Goal: Task Accomplishment & Management: Use online tool/utility

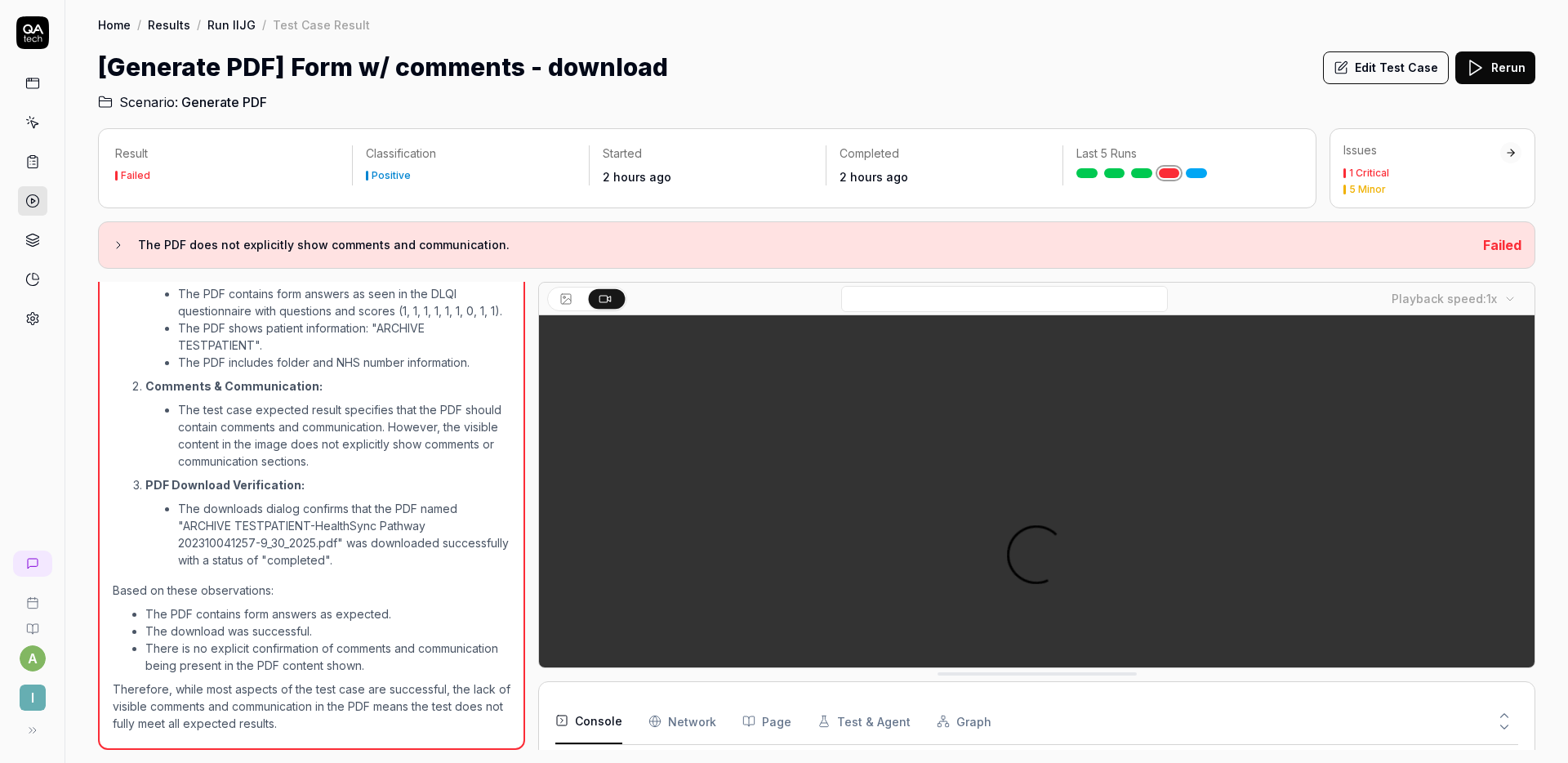
scroll to position [173, 0]
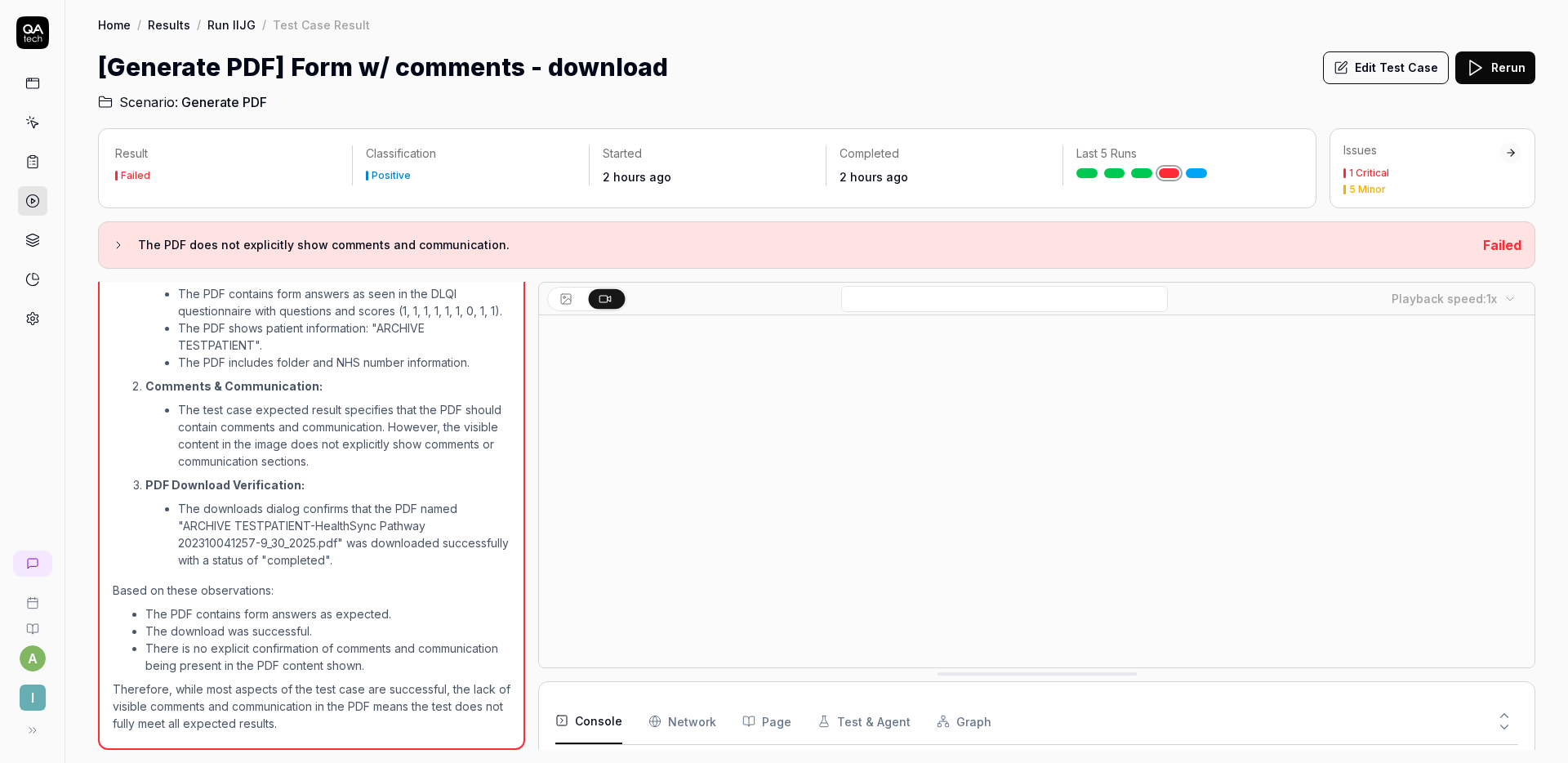
click at [845, 76] on div "[Generate PDF] Form w/ comments - download Edit Test Case Rerun" at bounding box center [816, 68] width 1437 height 36
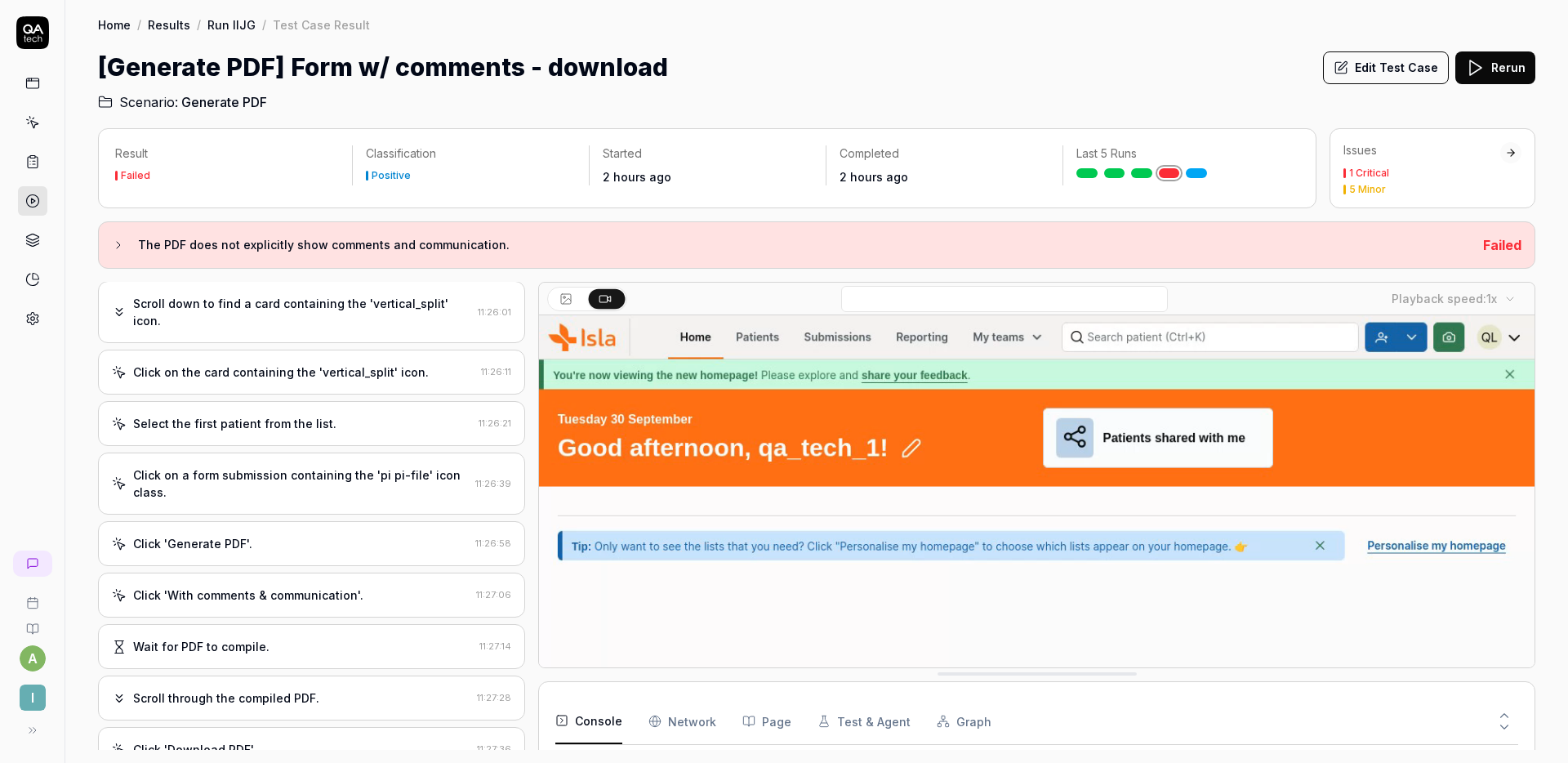
scroll to position [0, 0]
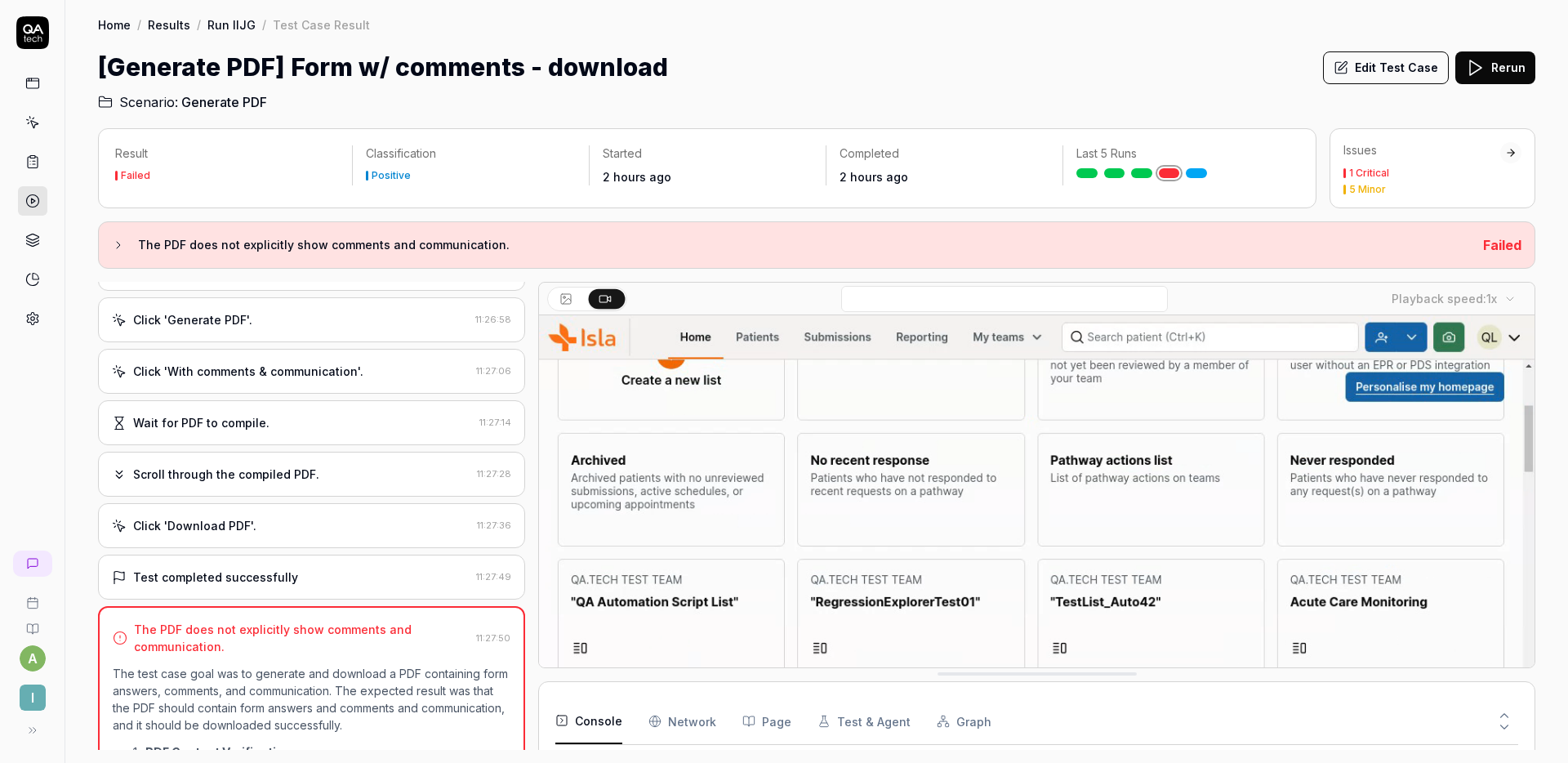
click at [313, 468] on div "Scroll through the compiled PDF." at bounding box center [291, 475] width 358 height 17
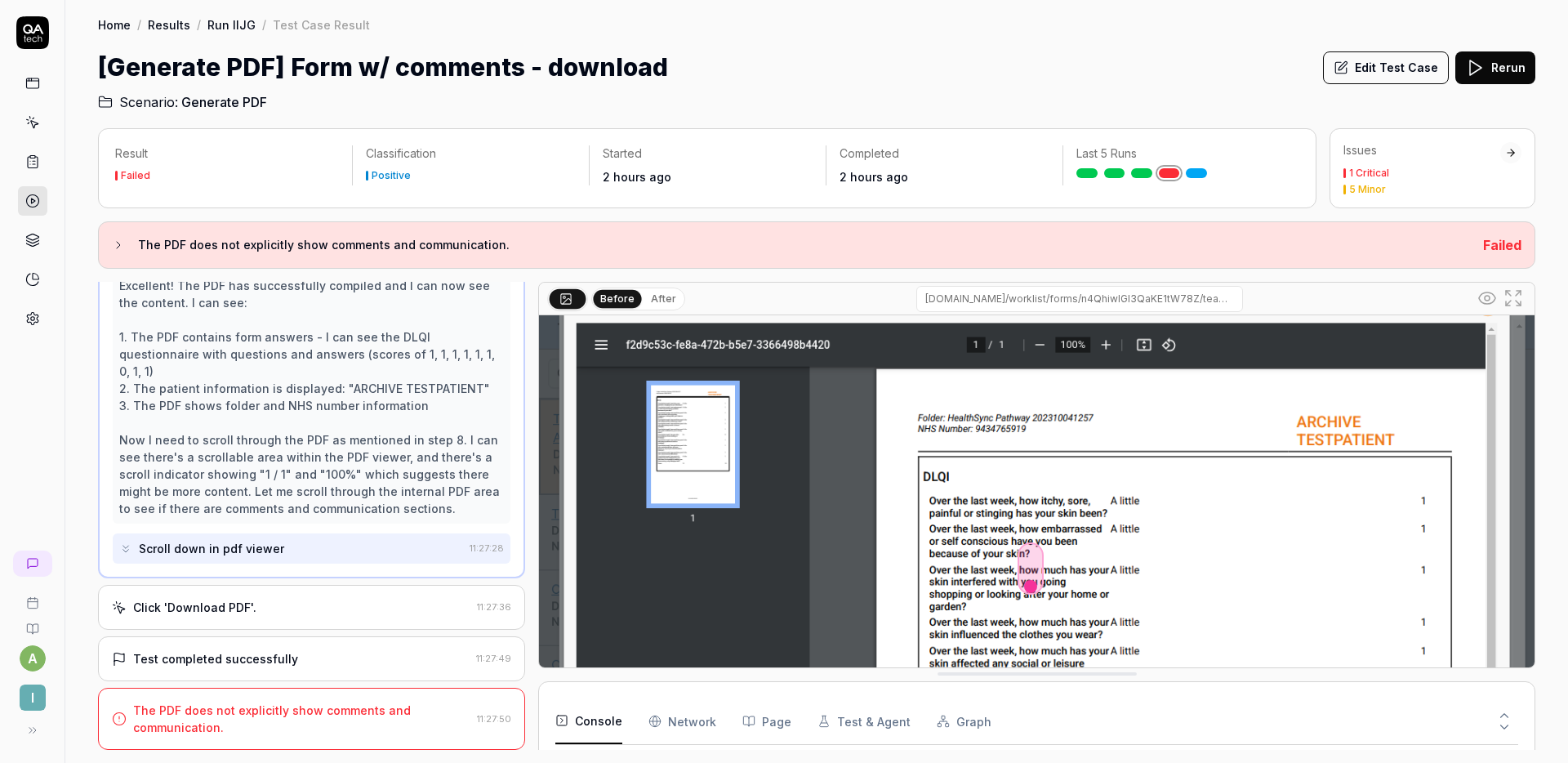
scroll to position [60, 0]
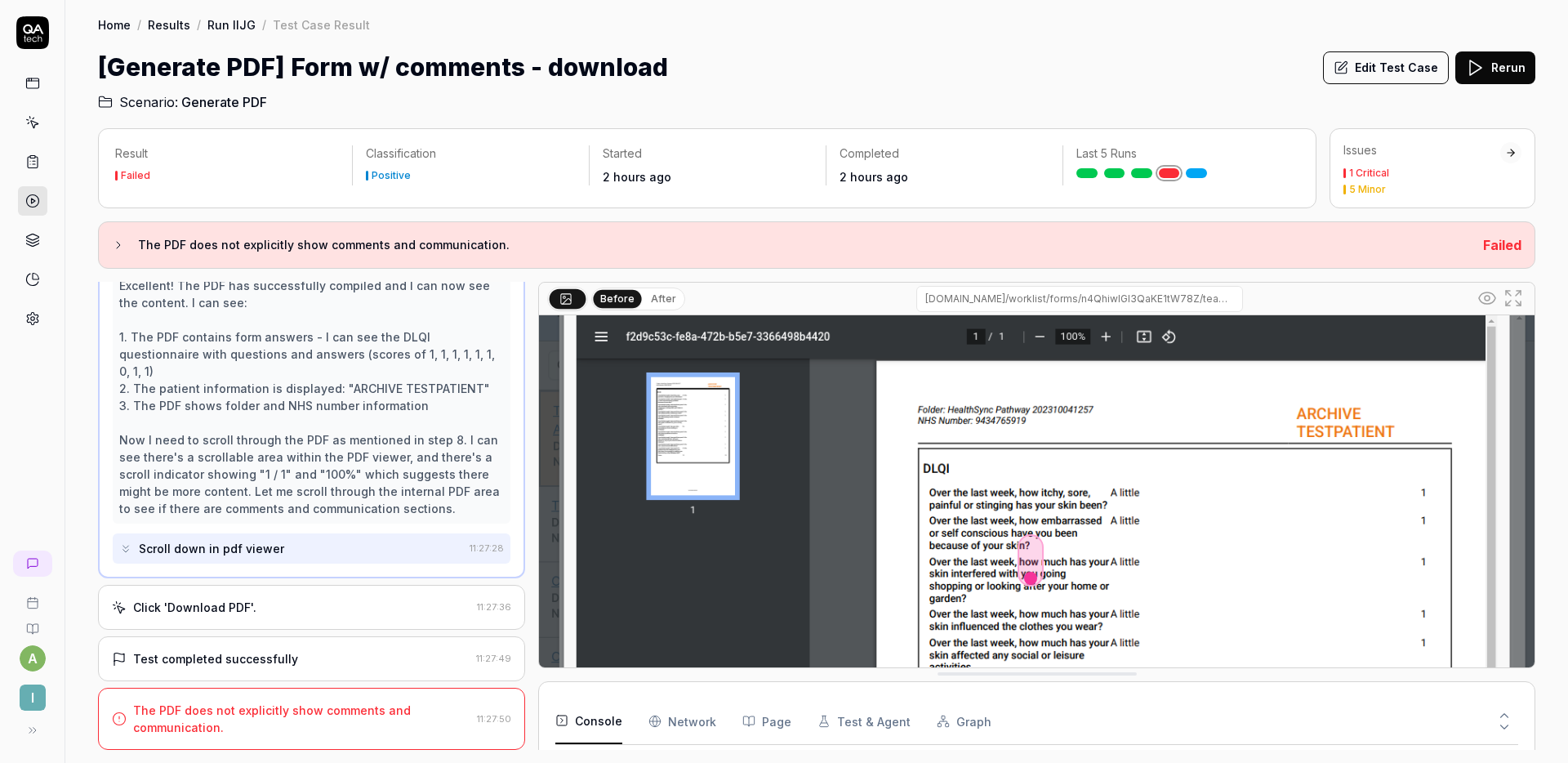
click at [365, 607] on div "Click 'Download PDF'." at bounding box center [291, 607] width 358 height 17
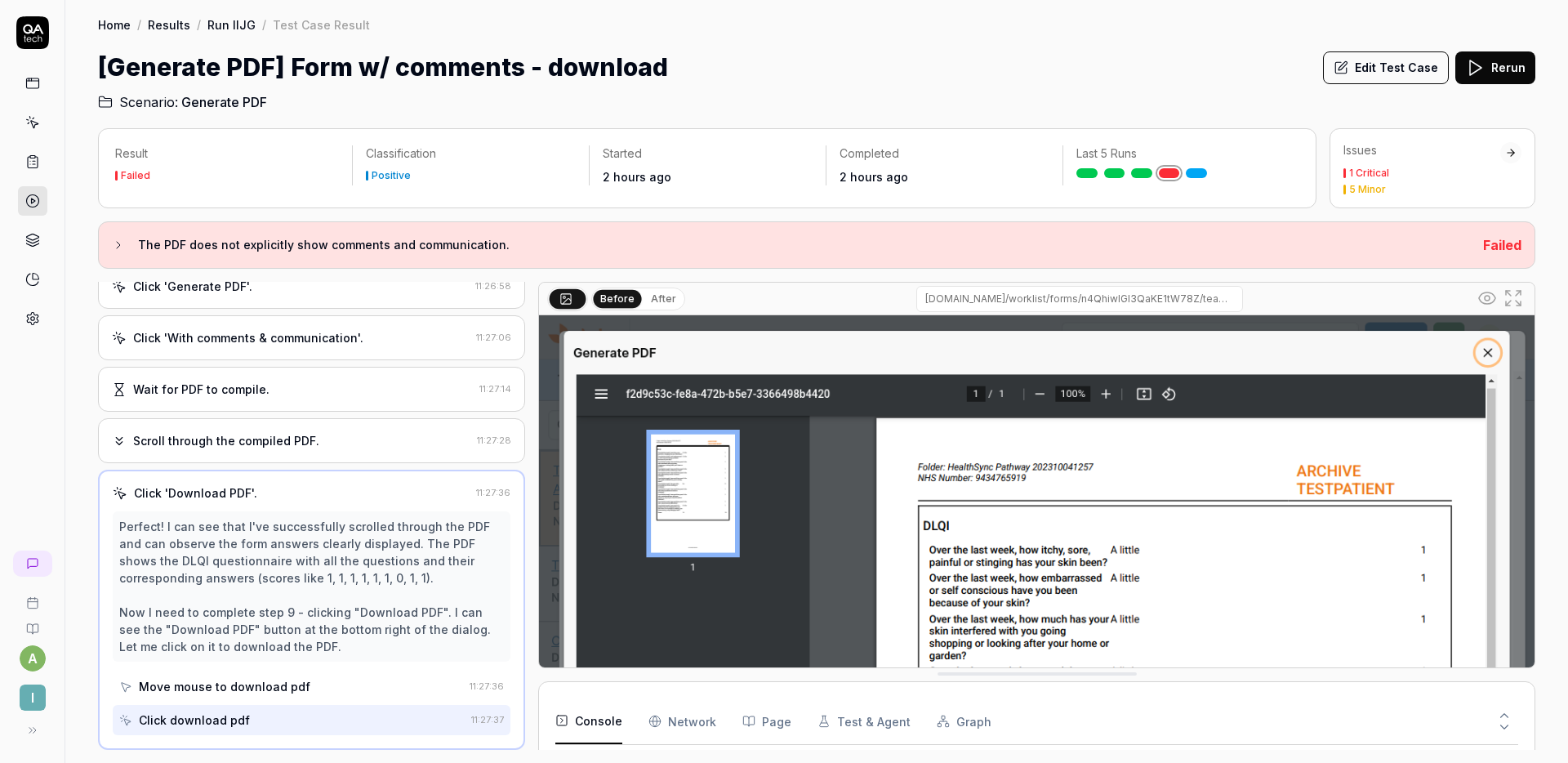
scroll to position [262, 0]
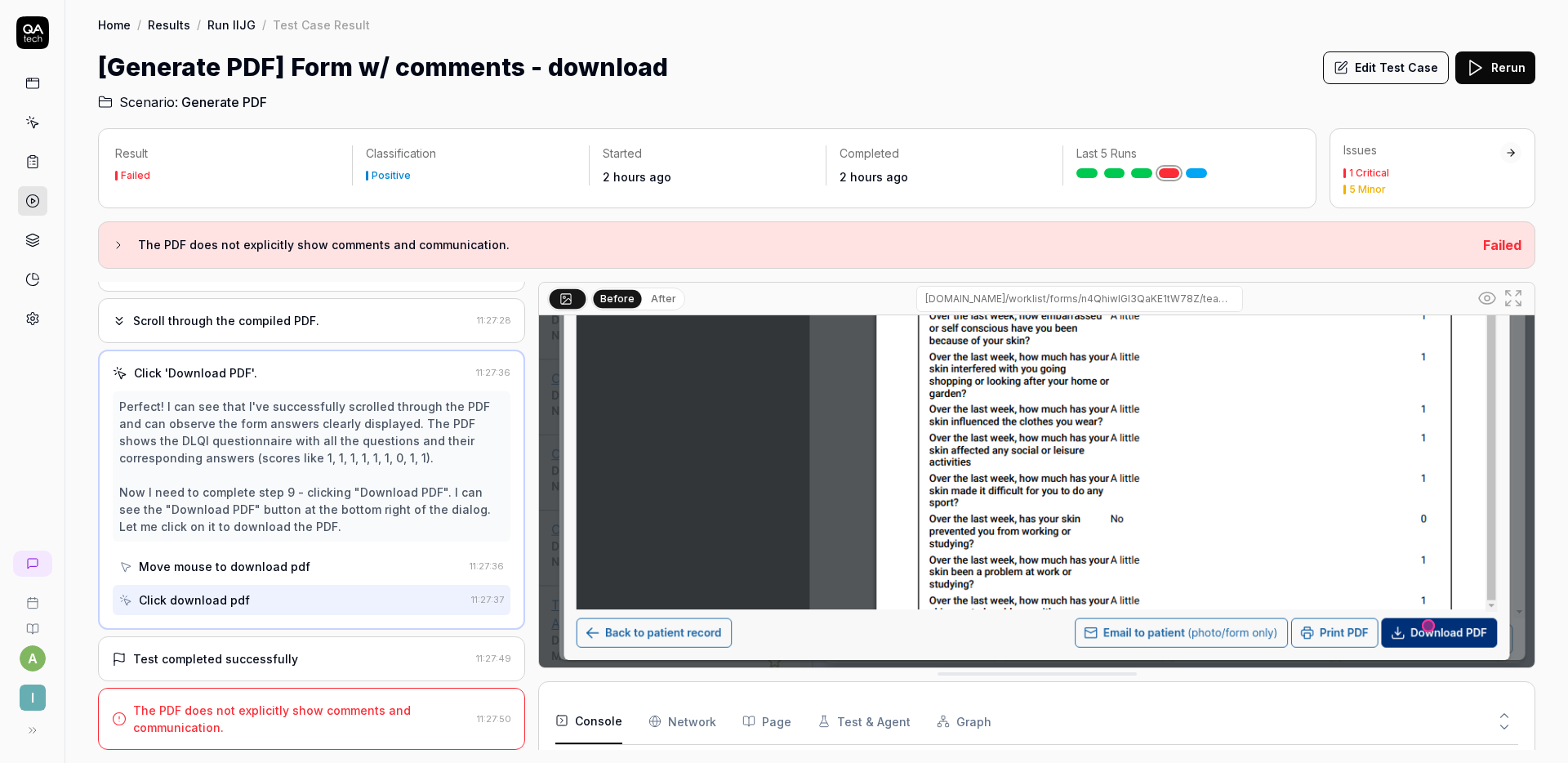
click at [238, 655] on div "Test completed successfully" at bounding box center [216, 659] width 165 height 17
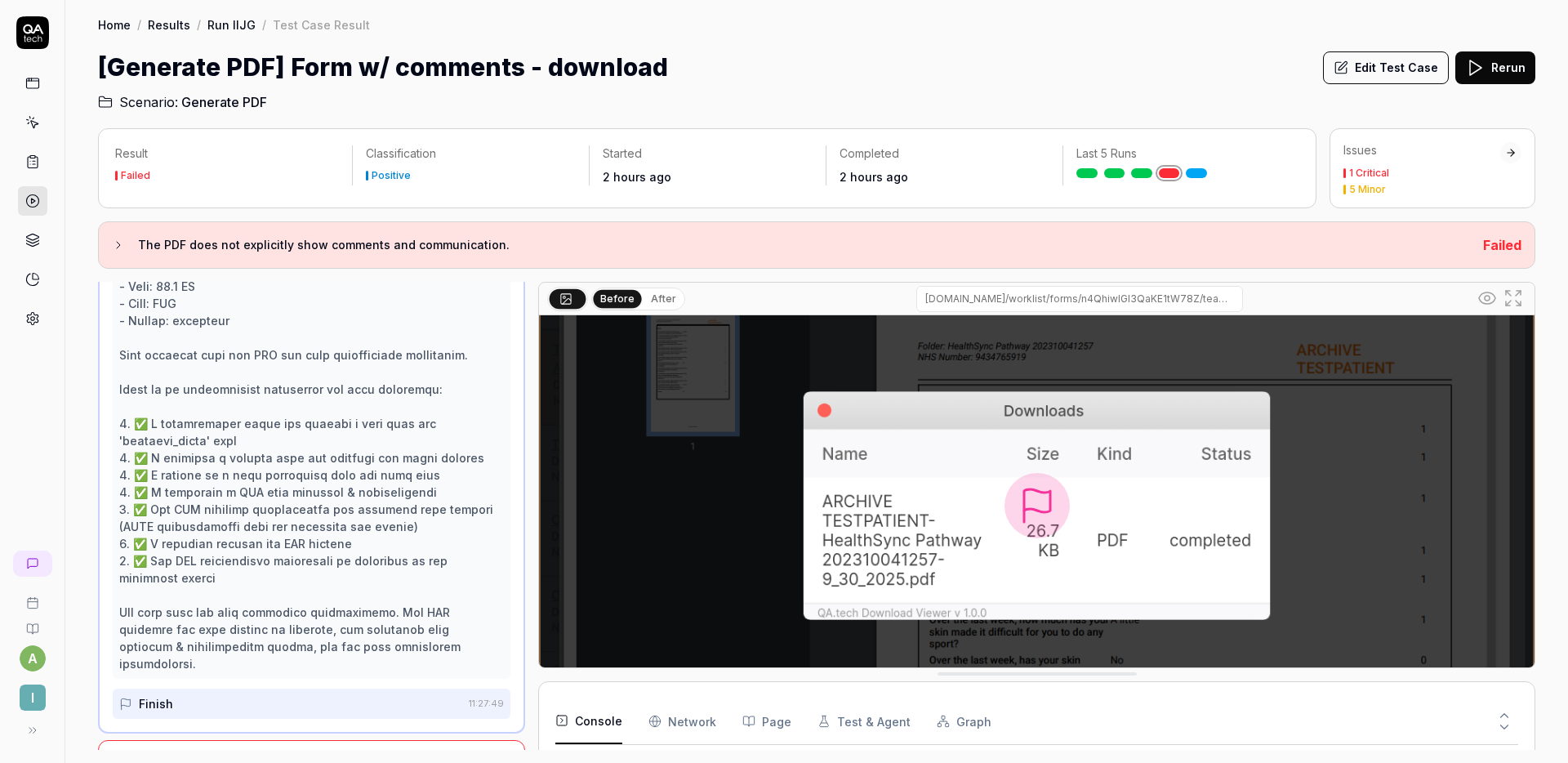
scroll to position [747, 0]
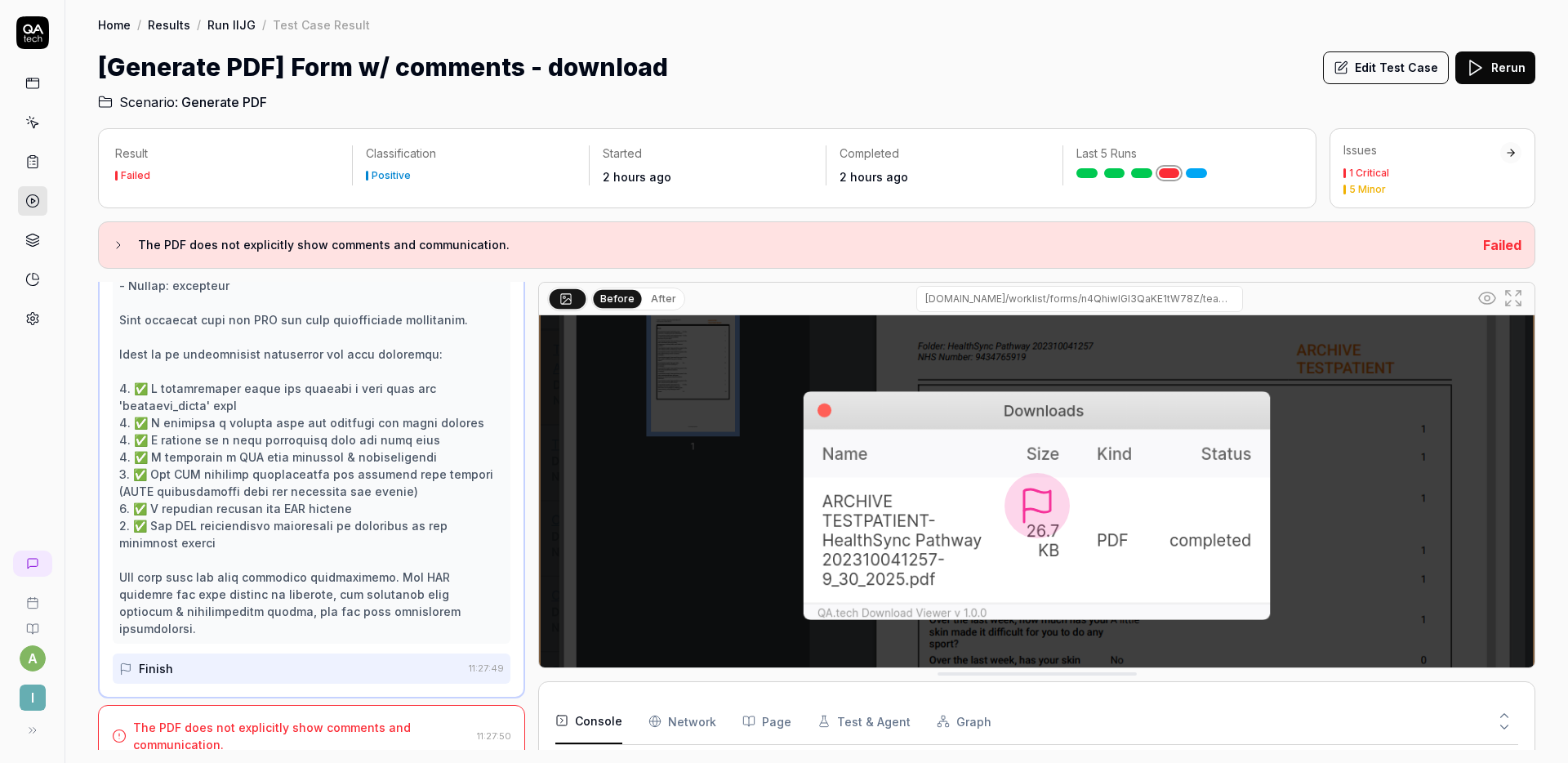
click at [297, 705] on div "The PDF does not explicitly show comments and communication. 11:27:50" at bounding box center [311, 736] width 427 height 62
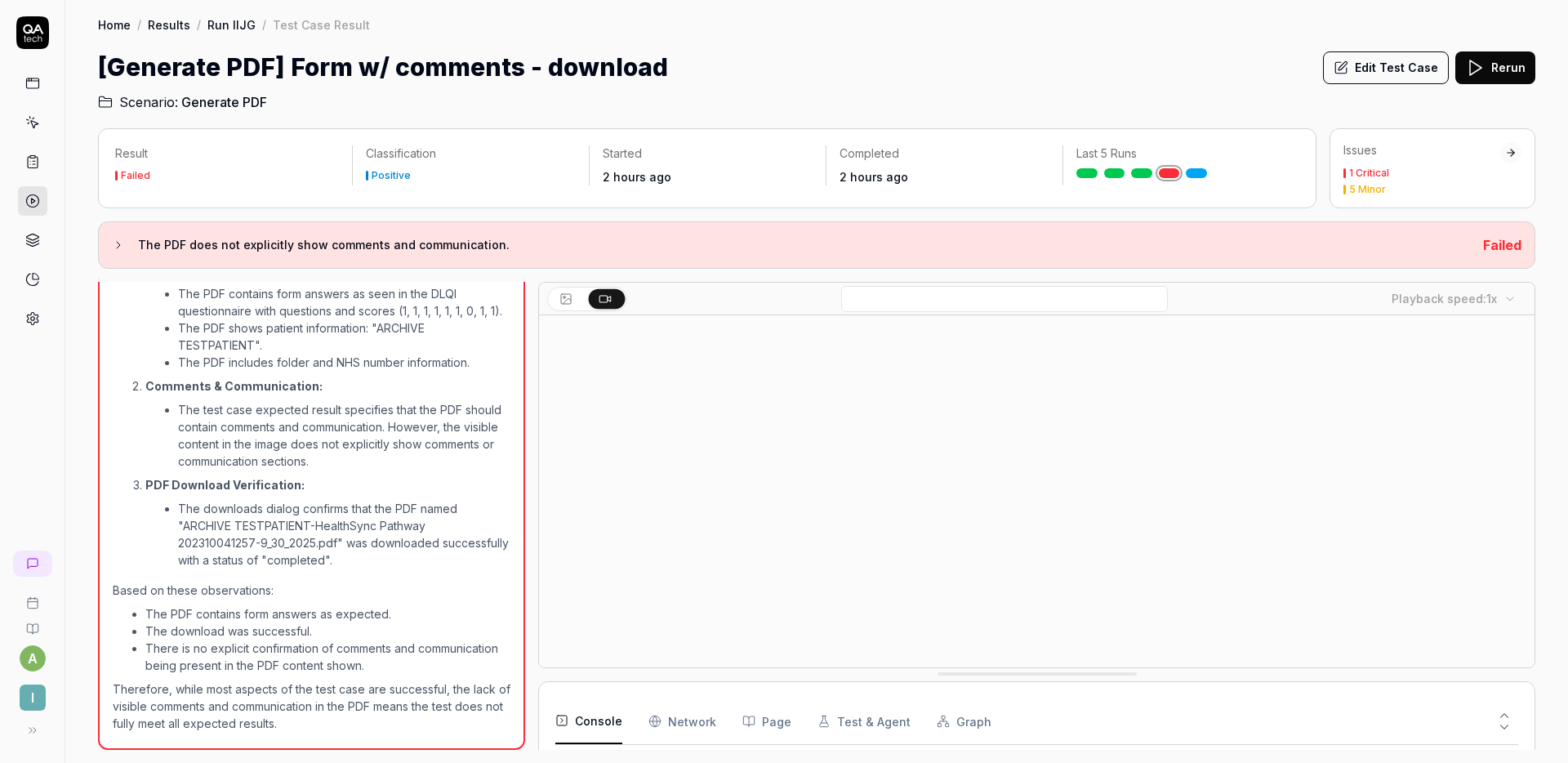
scroll to position [236, 0]
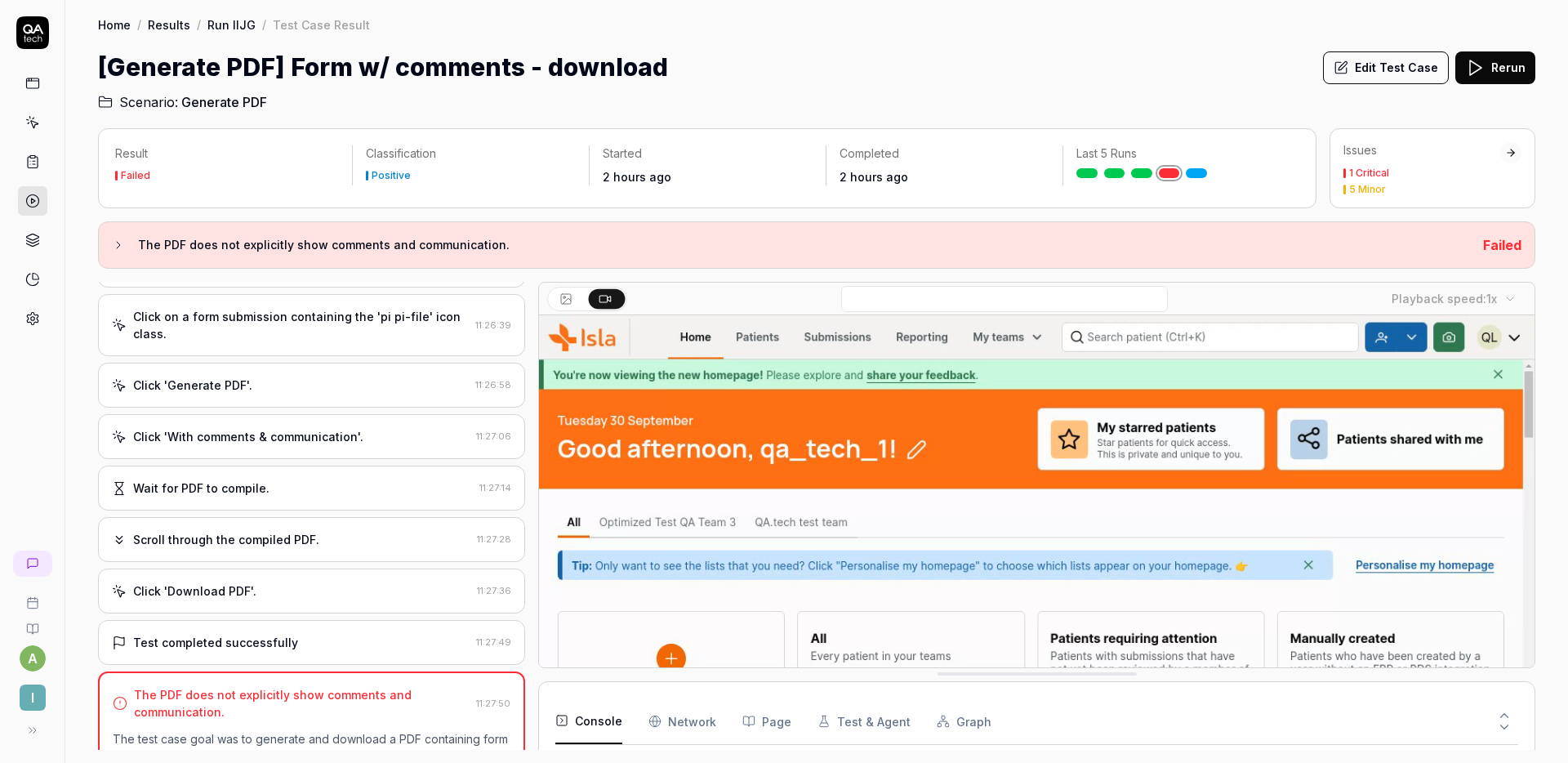
click at [1370, 74] on button "Edit Test Case" at bounding box center [1385, 68] width 126 height 33
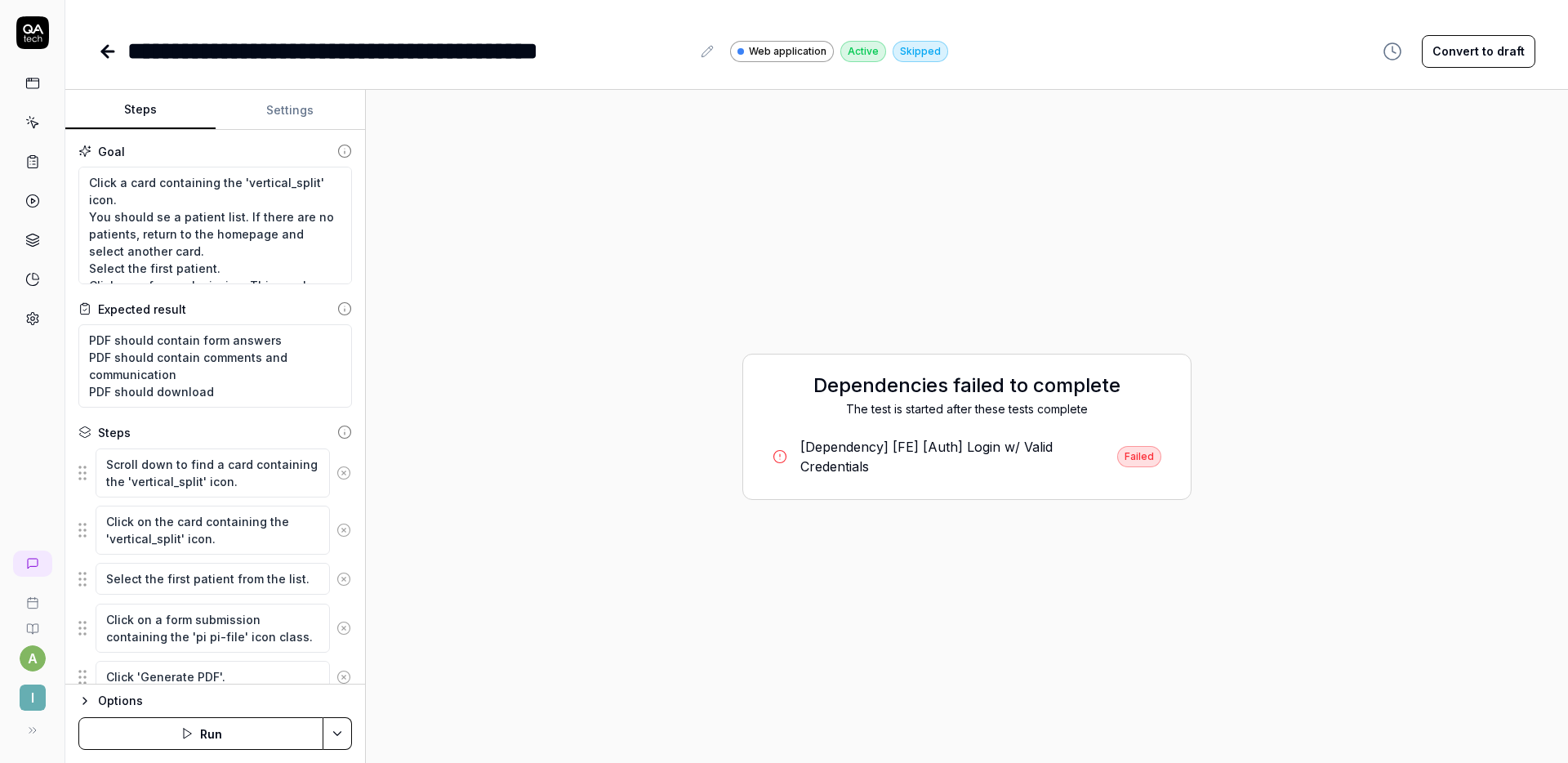
click at [223, 733] on button "Run" at bounding box center [201, 734] width 245 height 33
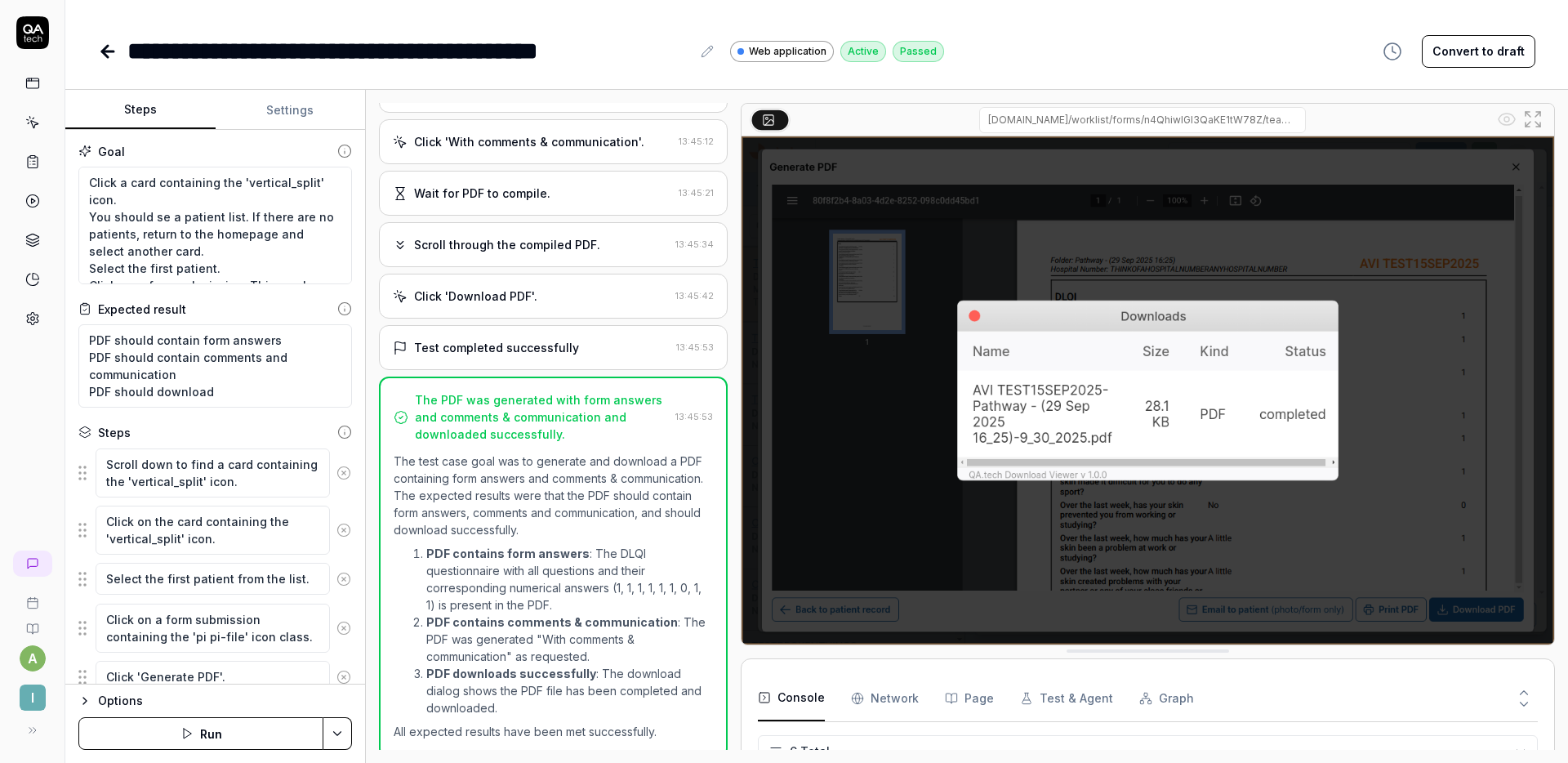
scroll to position [374, 0]
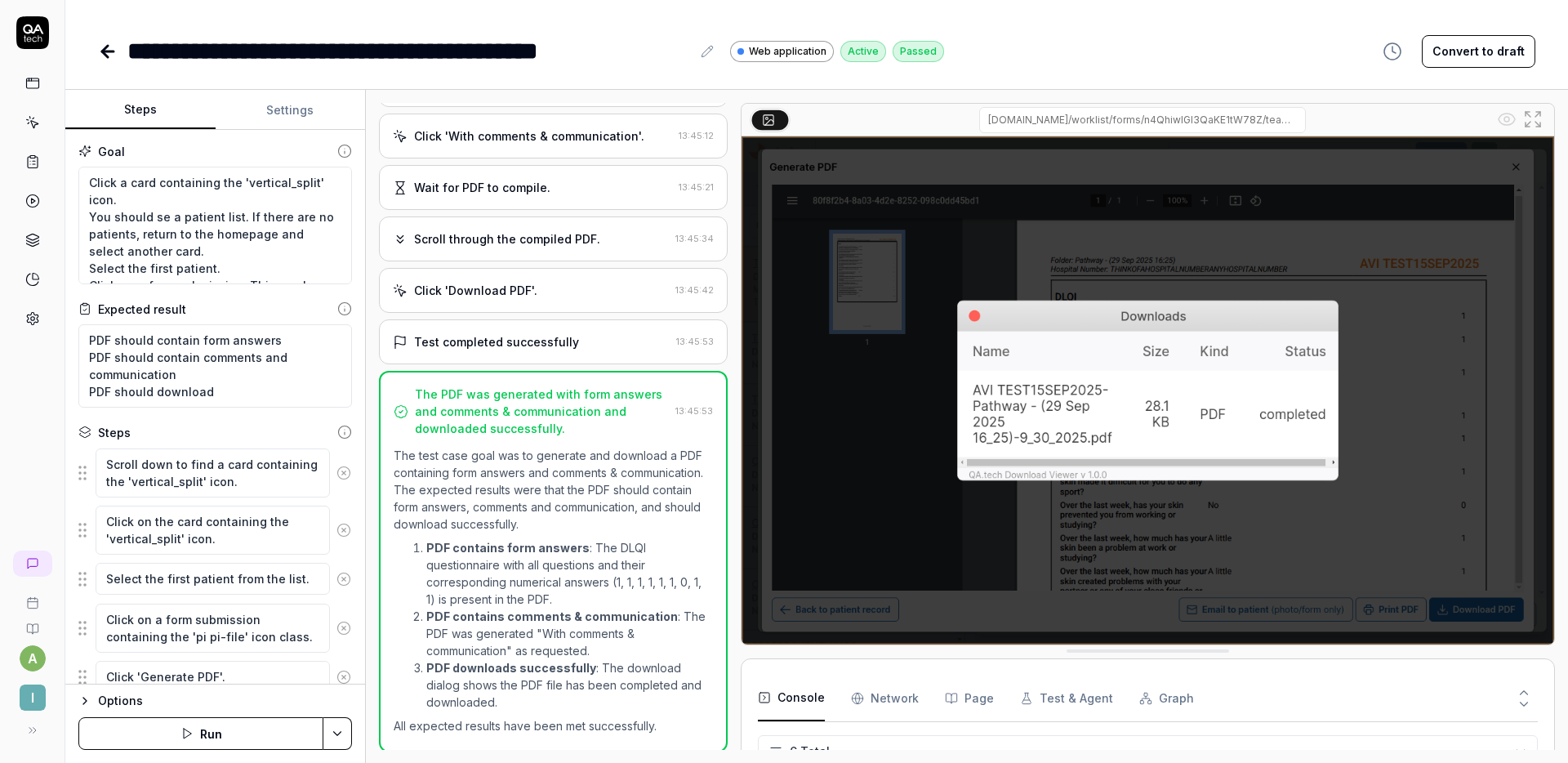
click at [575, 298] on div "Click 'Download PDF'." at bounding box center [531, 290] width 276 height 17
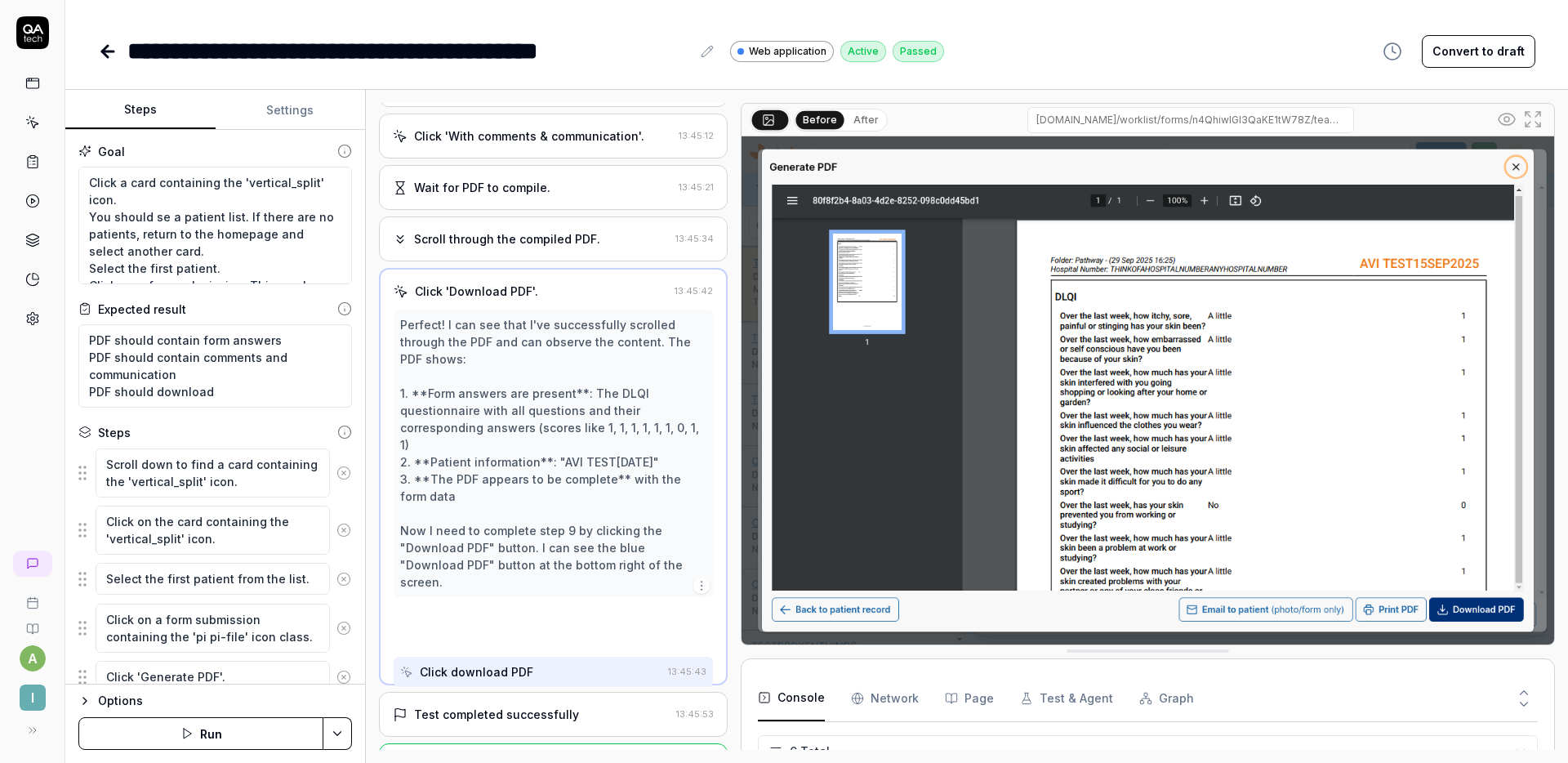
scroll to position [309, 0]
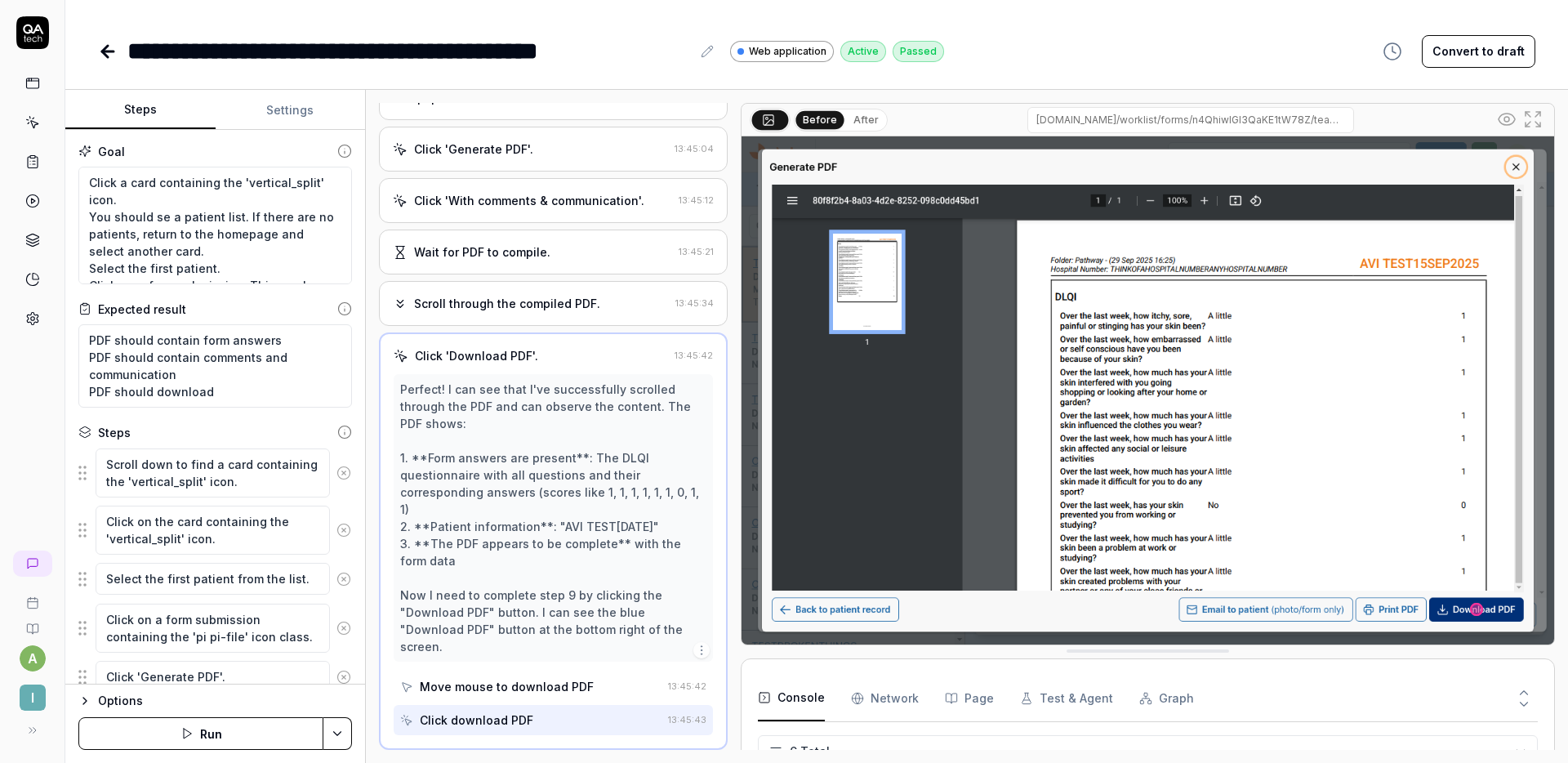
click at [513, 291] on div "Scroll through the compiled PDF. 13:45:34" at bounding box center [553, 303] width 349 height 45
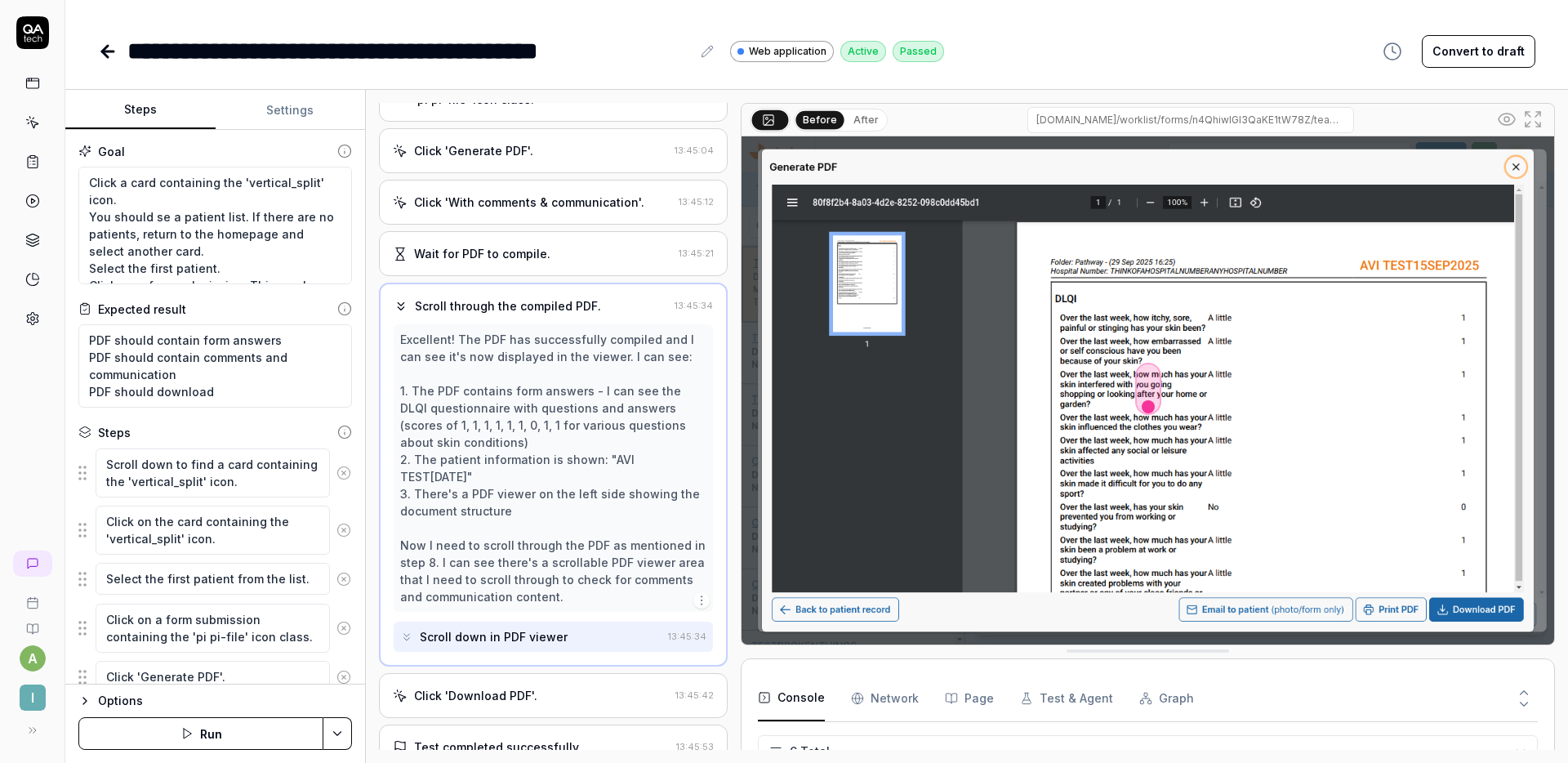
scroll to position [413, 0]
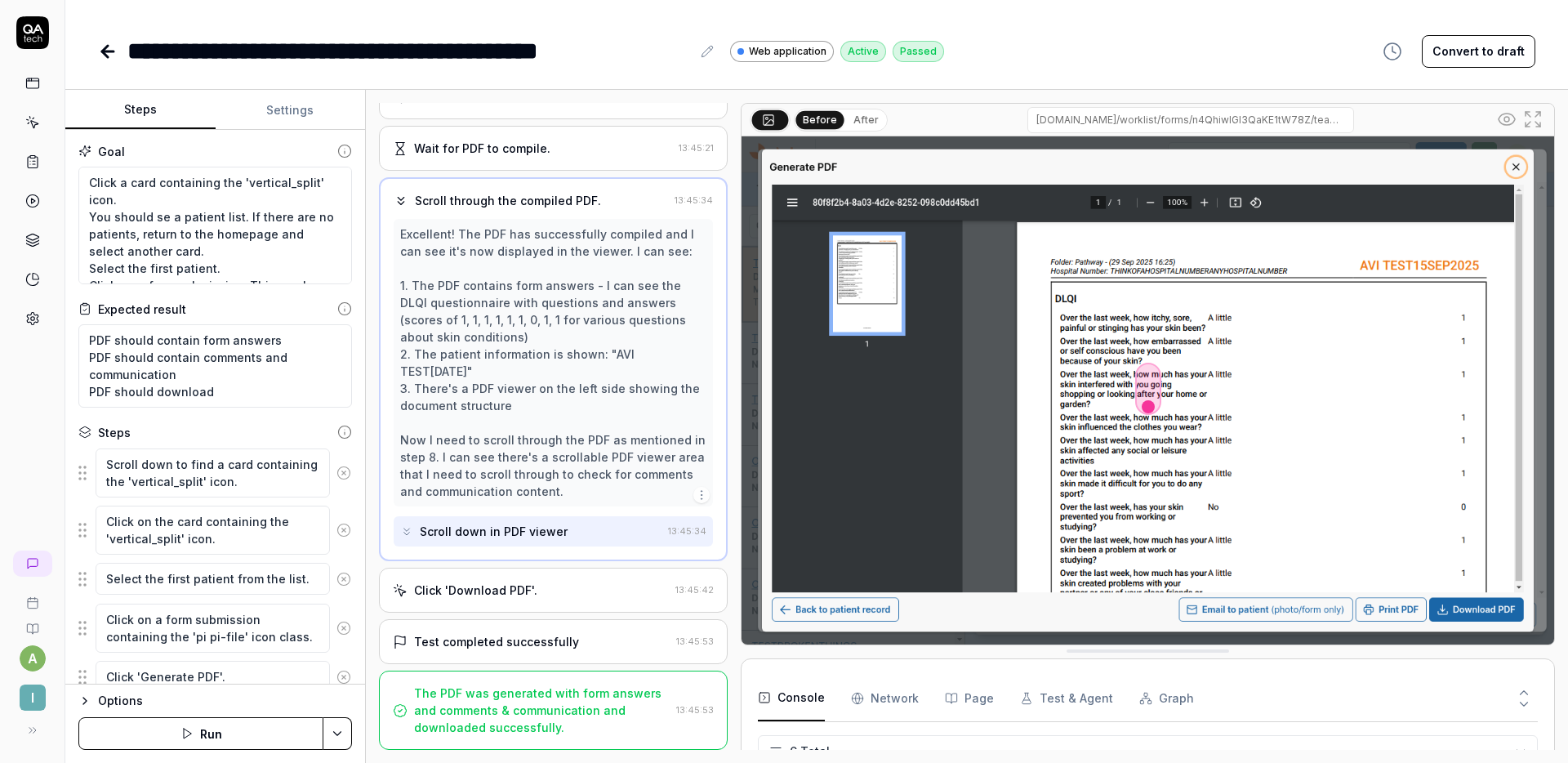
click at [558, 575] on div "Click 'Download PDF'. 13:45:42" at bounding box center [553, 591] width 349 height 45
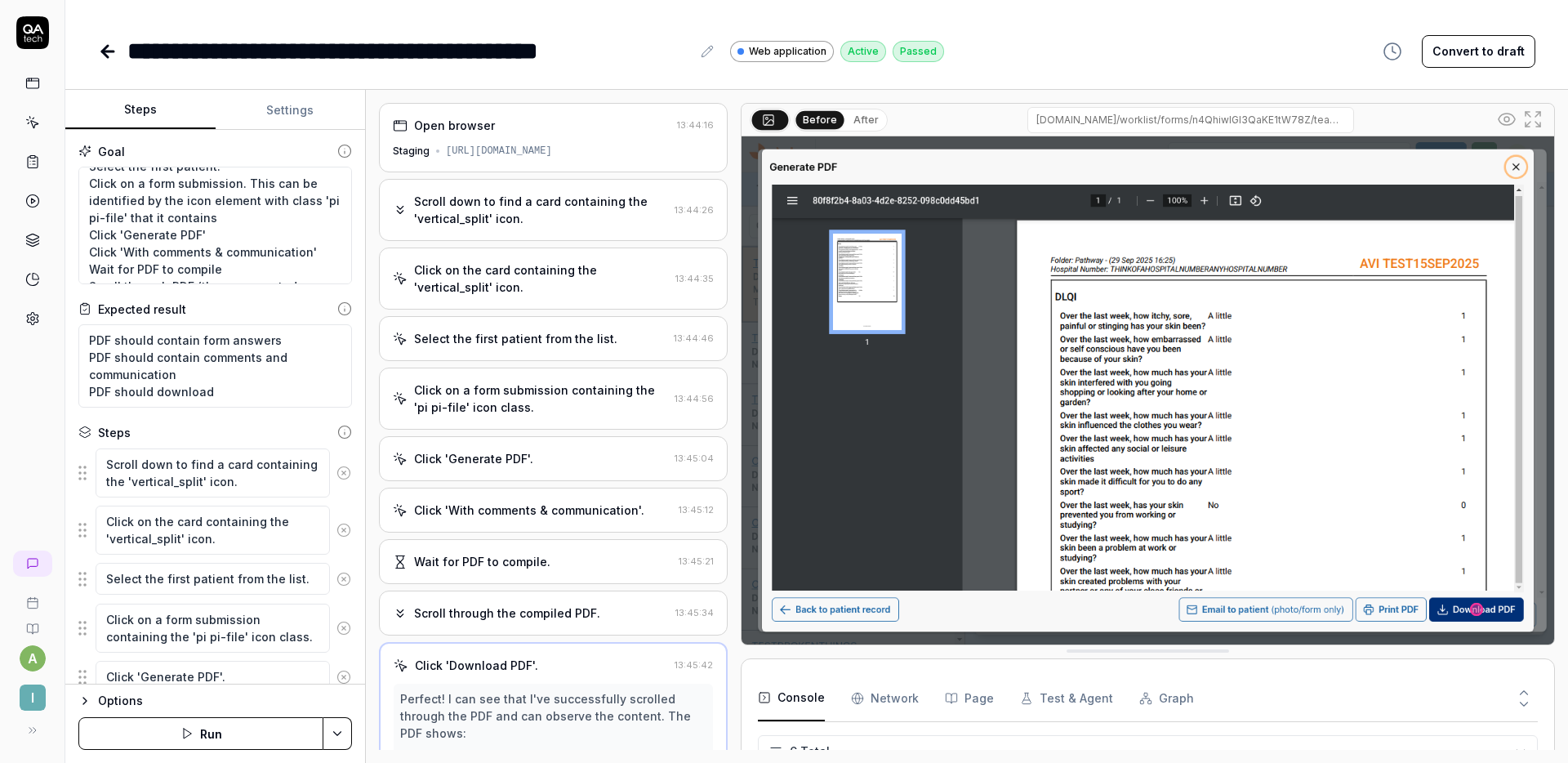
scroll to position [0, 0]
click at [571, 209] on div "Scroll down to find a card containing the 'vertical_split' icon." at bounding box center [540, 210] width 254 height 35
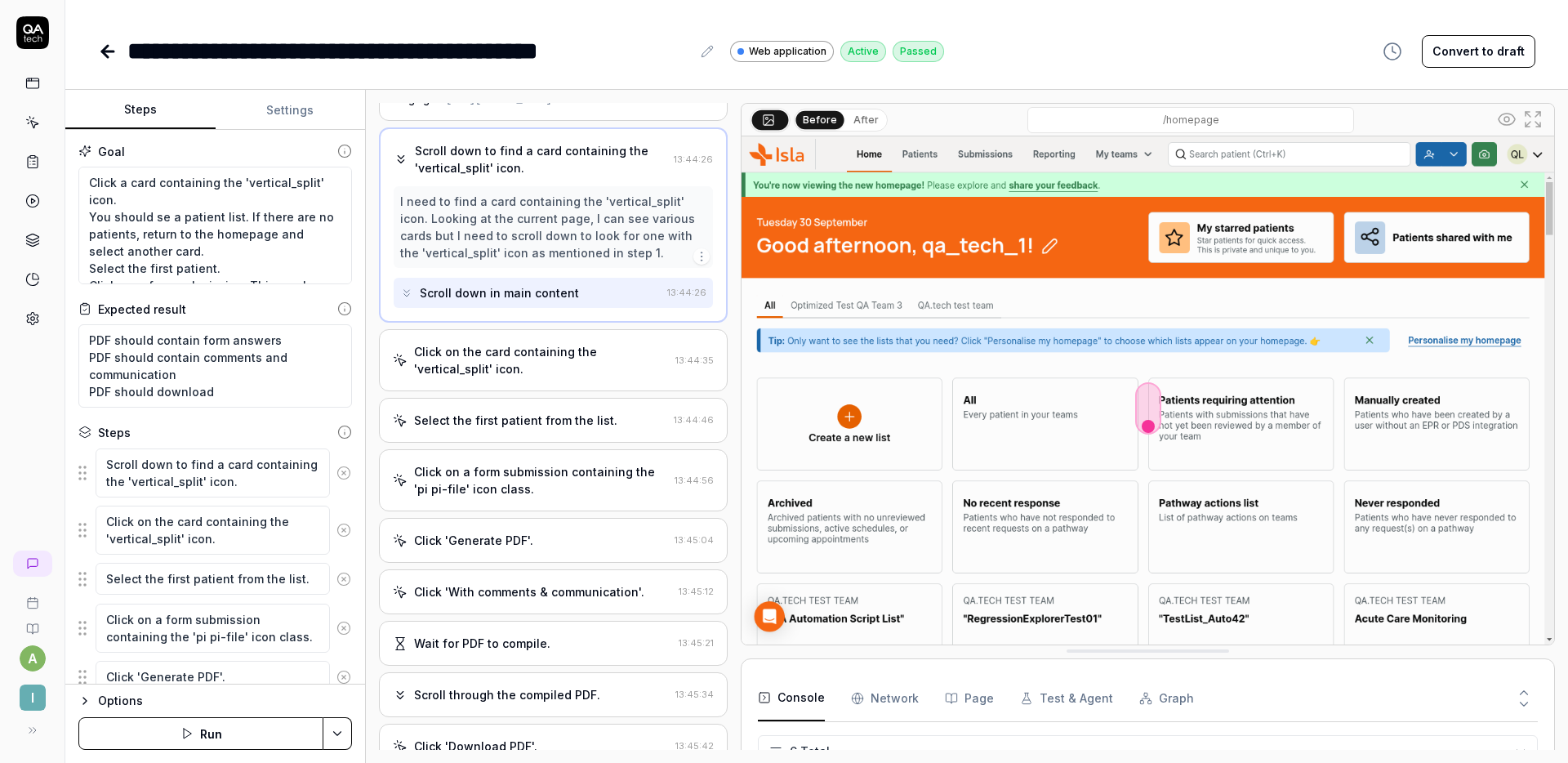
scroll to position [70, 0]
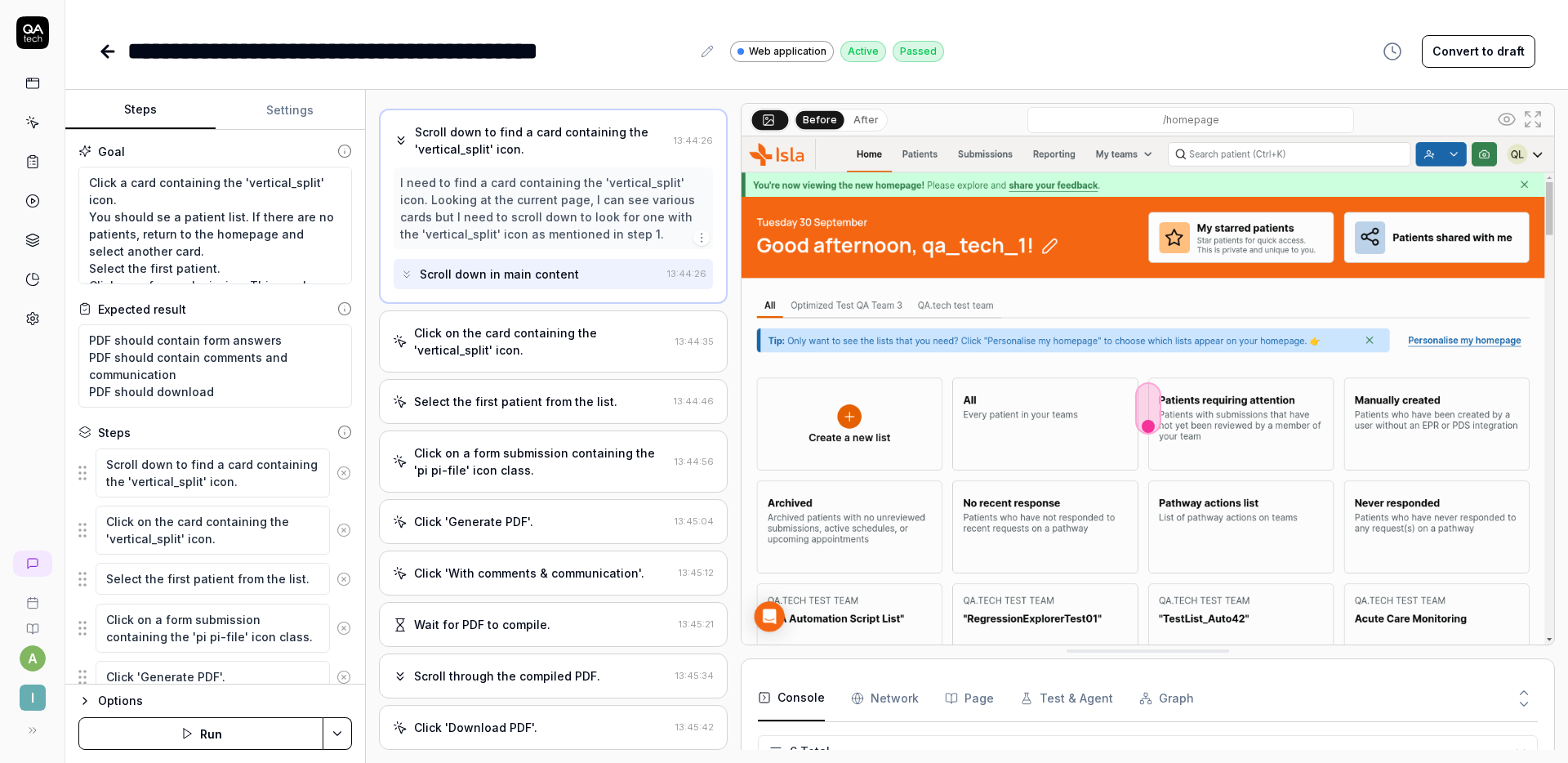
click at [549, 324] on div "Click on the card containing the 'vertical_split' icon." at bounding box center [541, 341] width 255 height 35
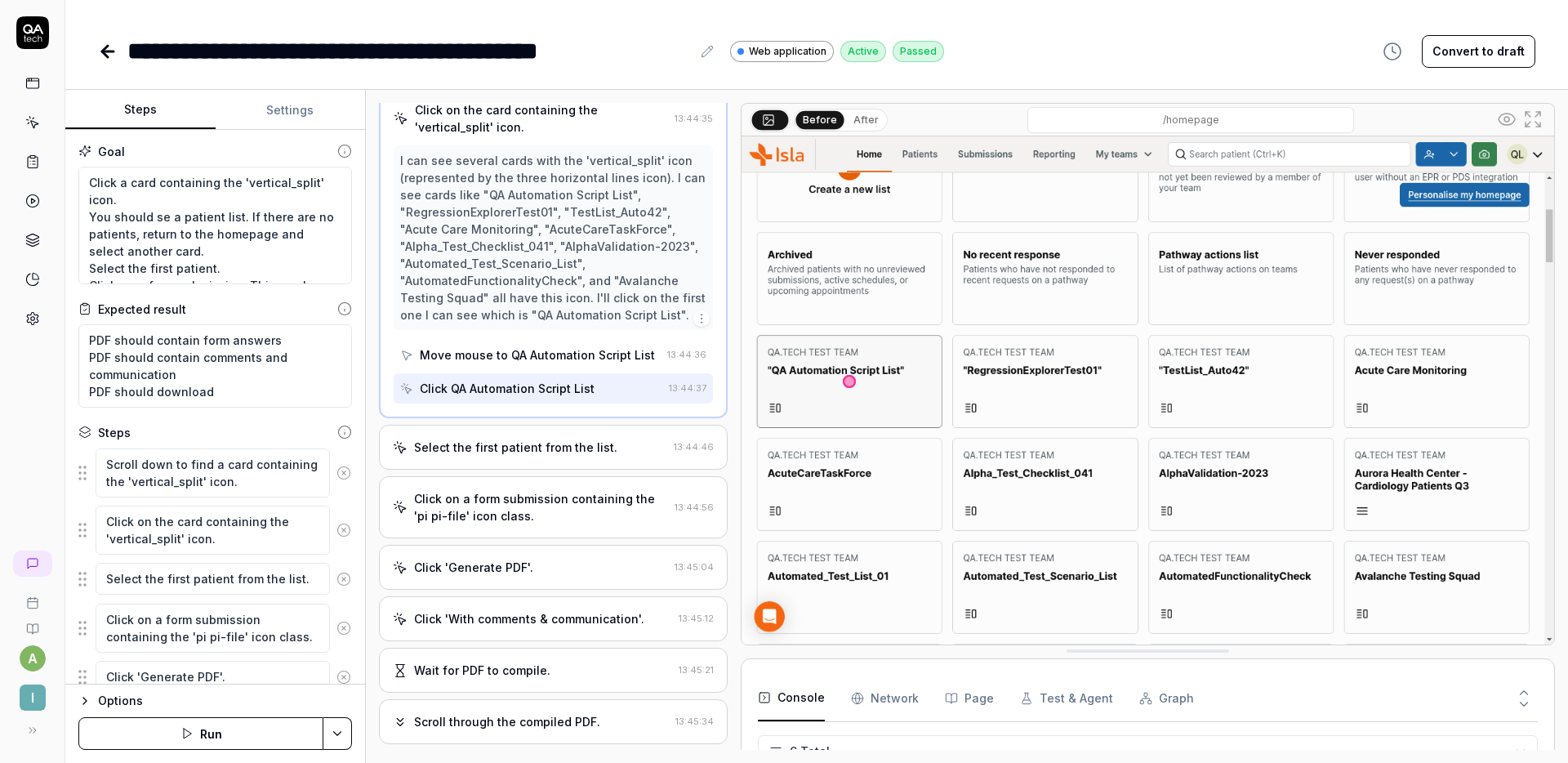
scroll to position [179, 0]
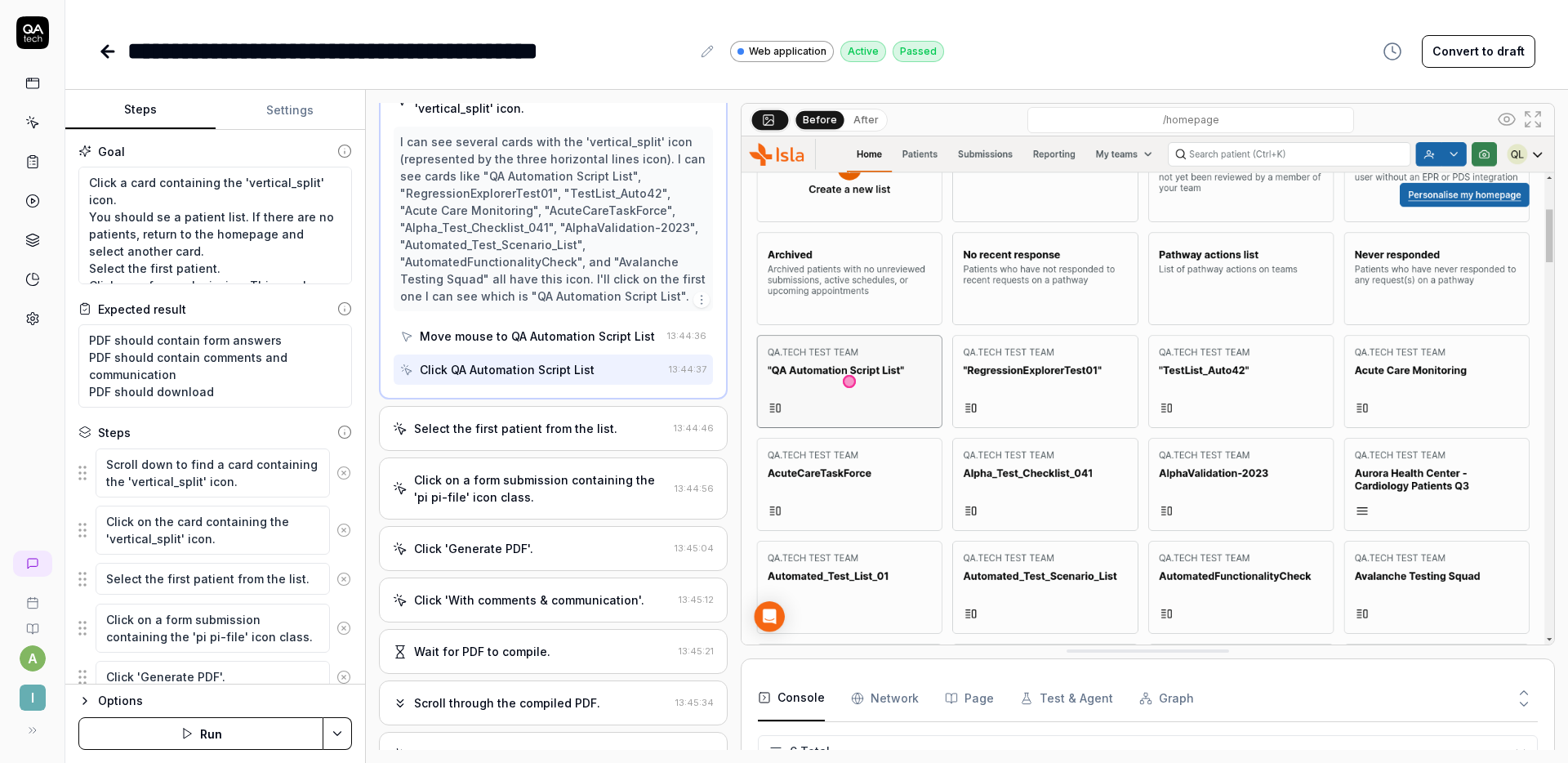
click at [534, 436] on div "Select the first patient from the list." at bounding box center [515, 429] width 203 height 17
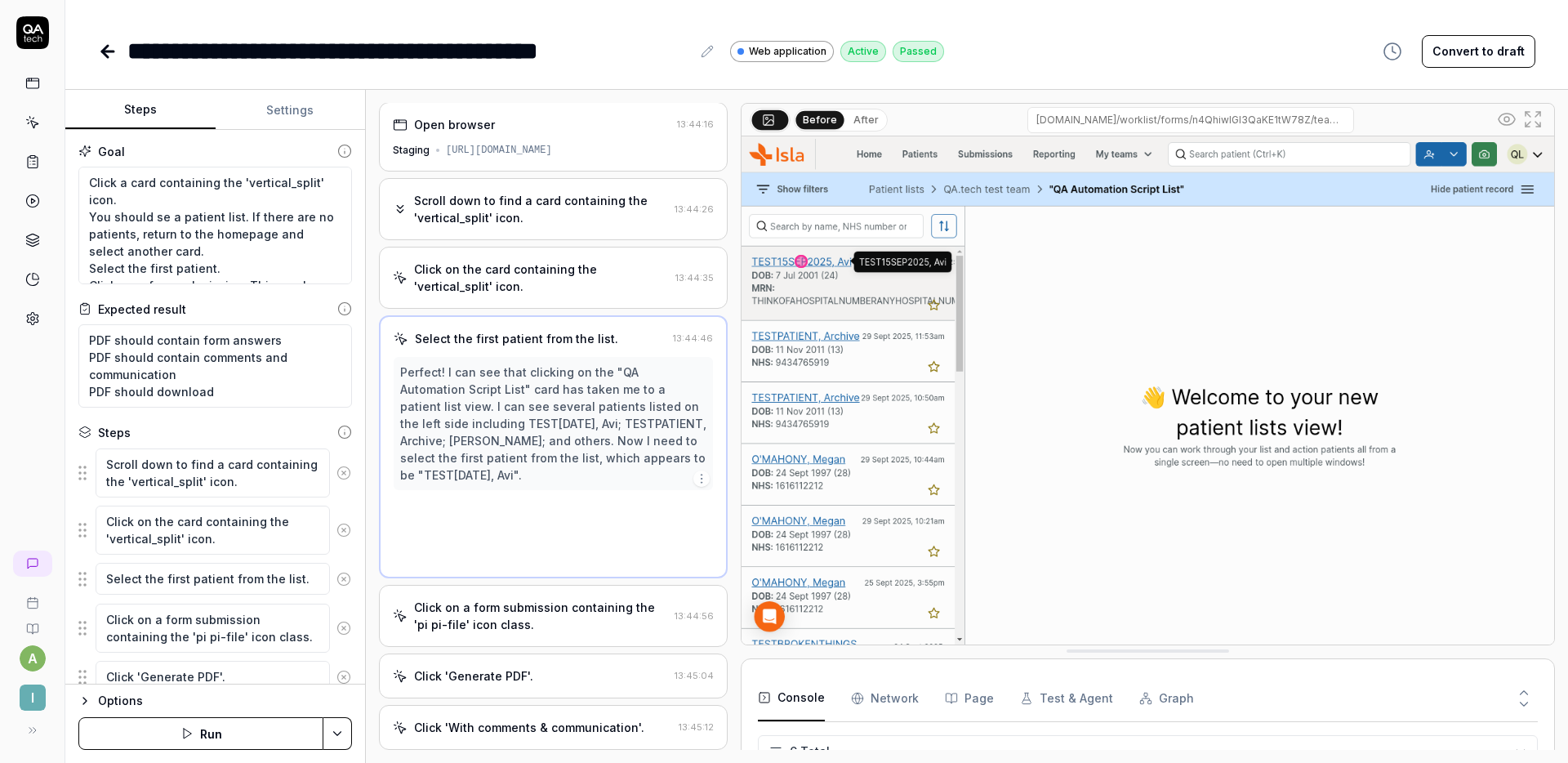
scroll to position [0, 0]
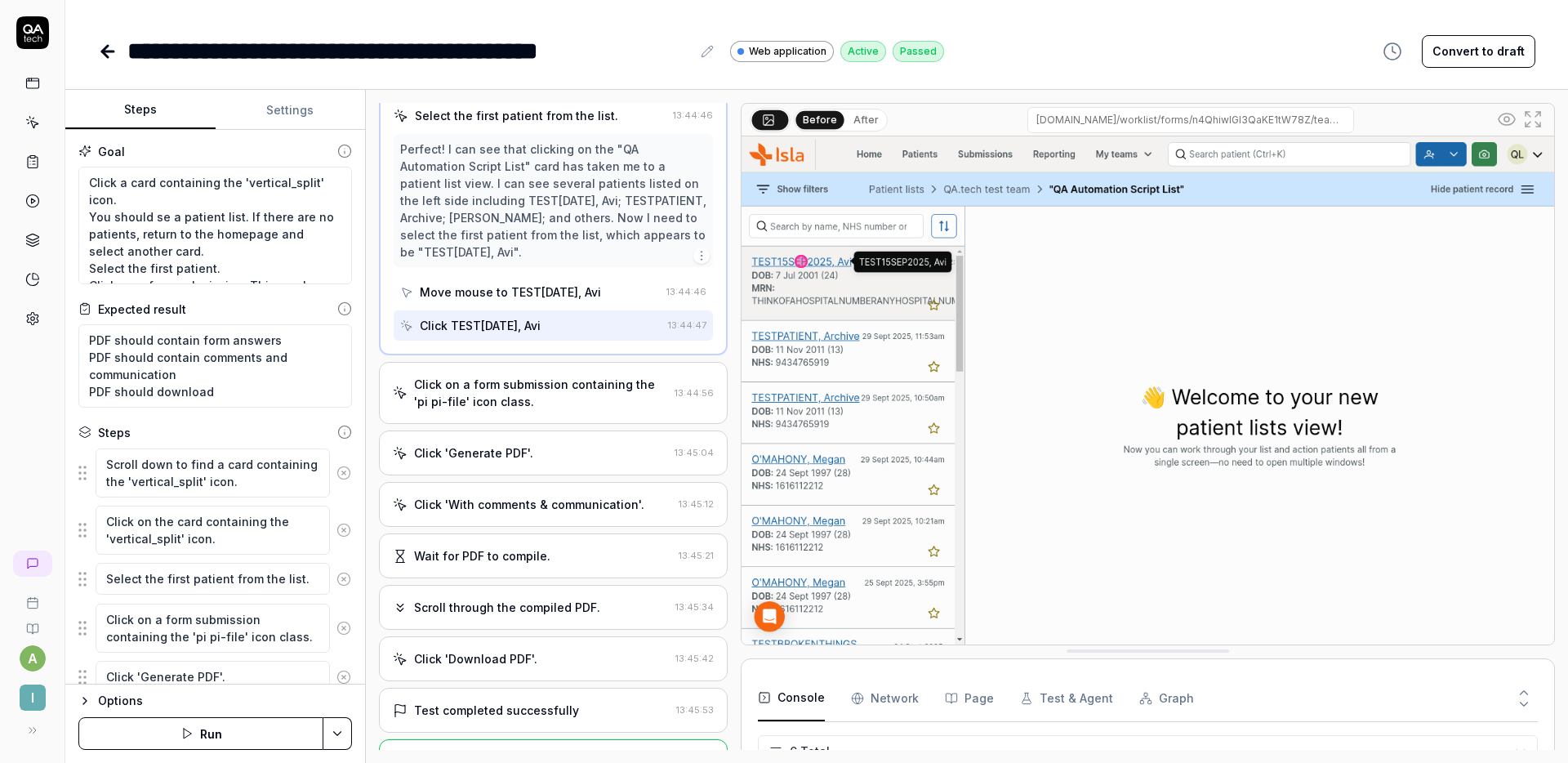
click at [542, 396] on div "Click on a form submission containing the 'pi pi-file' icon class." at bounding box center [540, 393] width 254 height 35
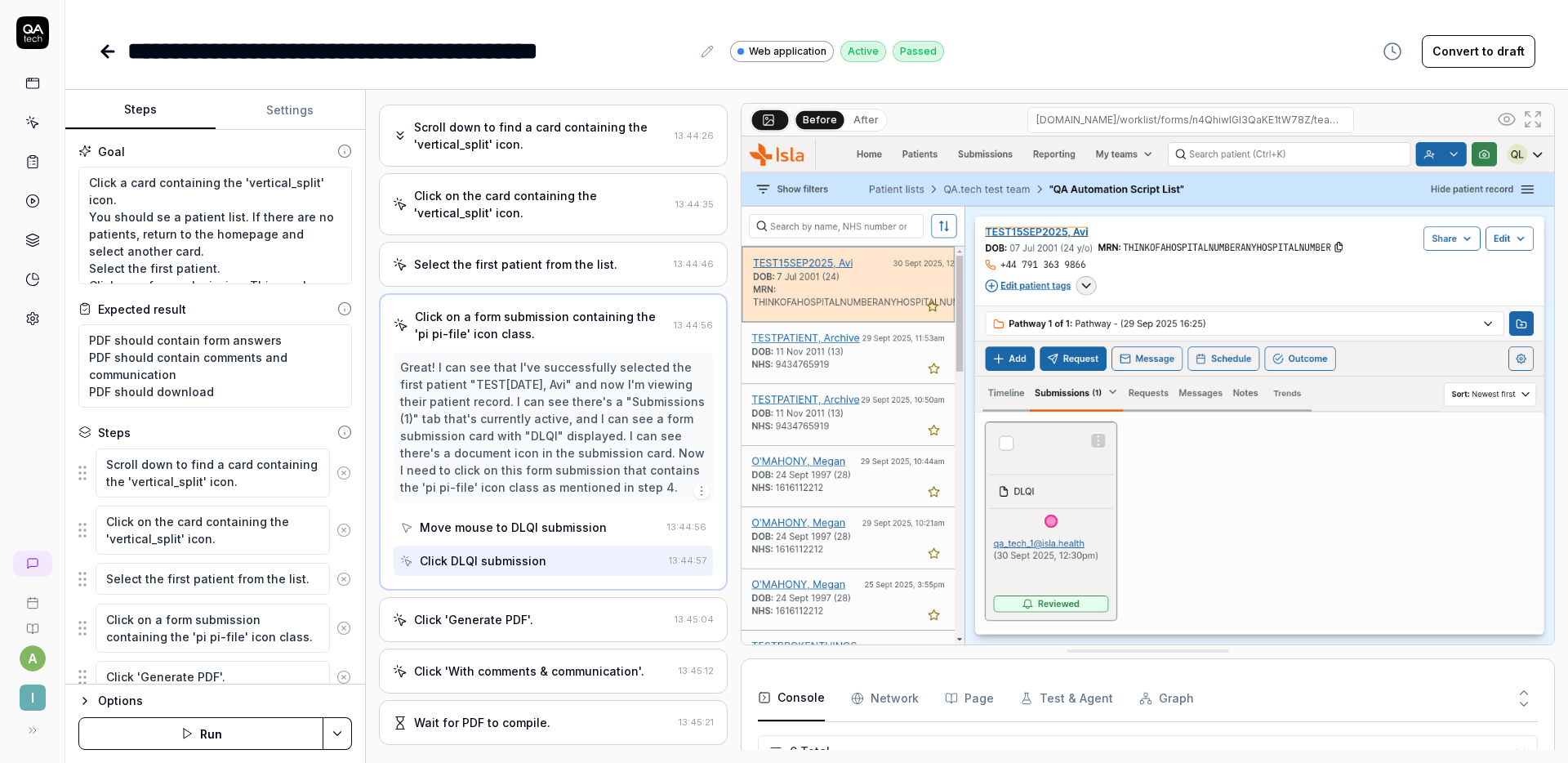
scroll to position [286, 0]
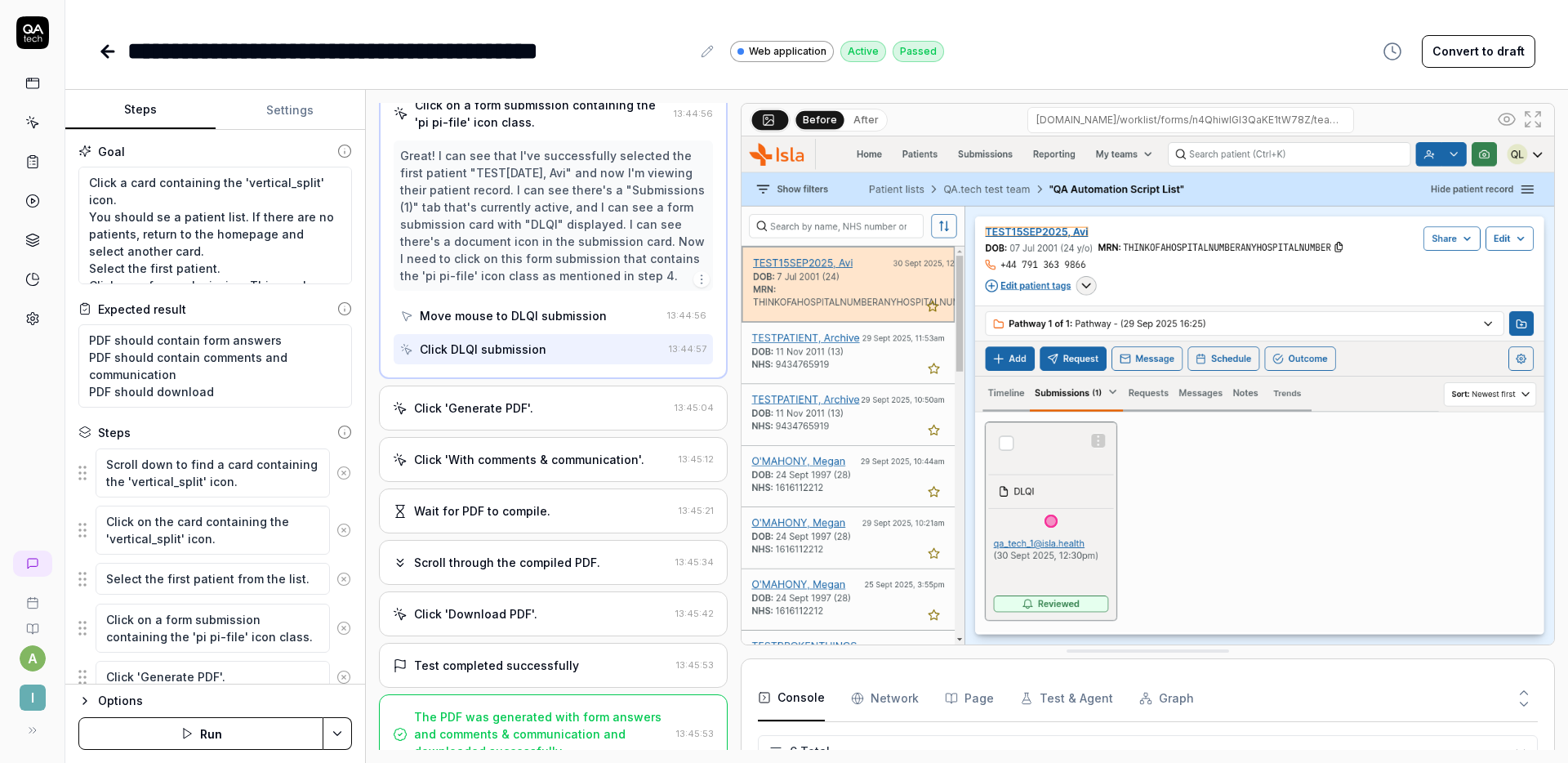
click at [547, 417] on div "Click 'Generate PDF'." at bounding box center [531, 408] width 275 height 17
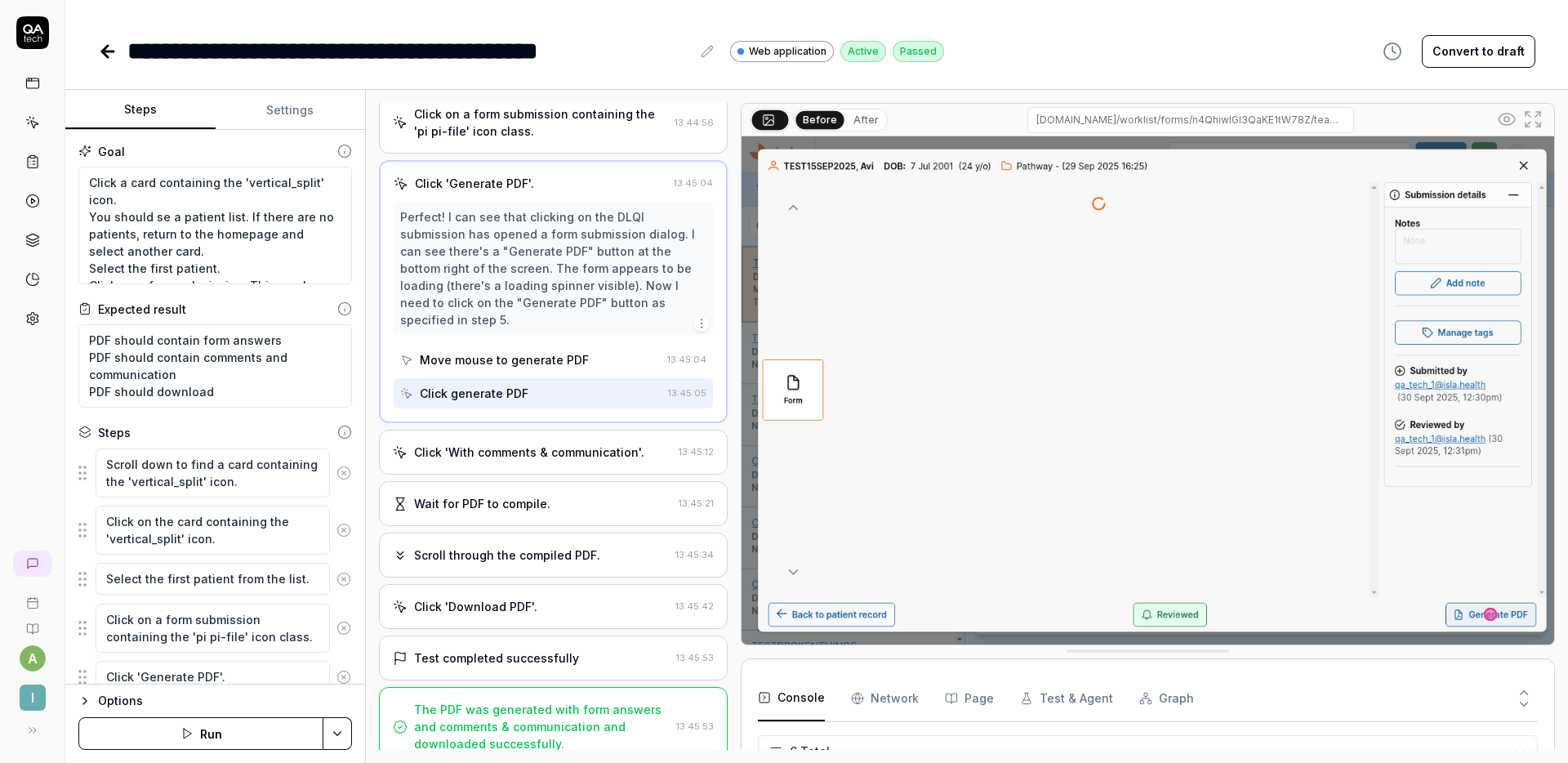
scroll to position [293, 0]
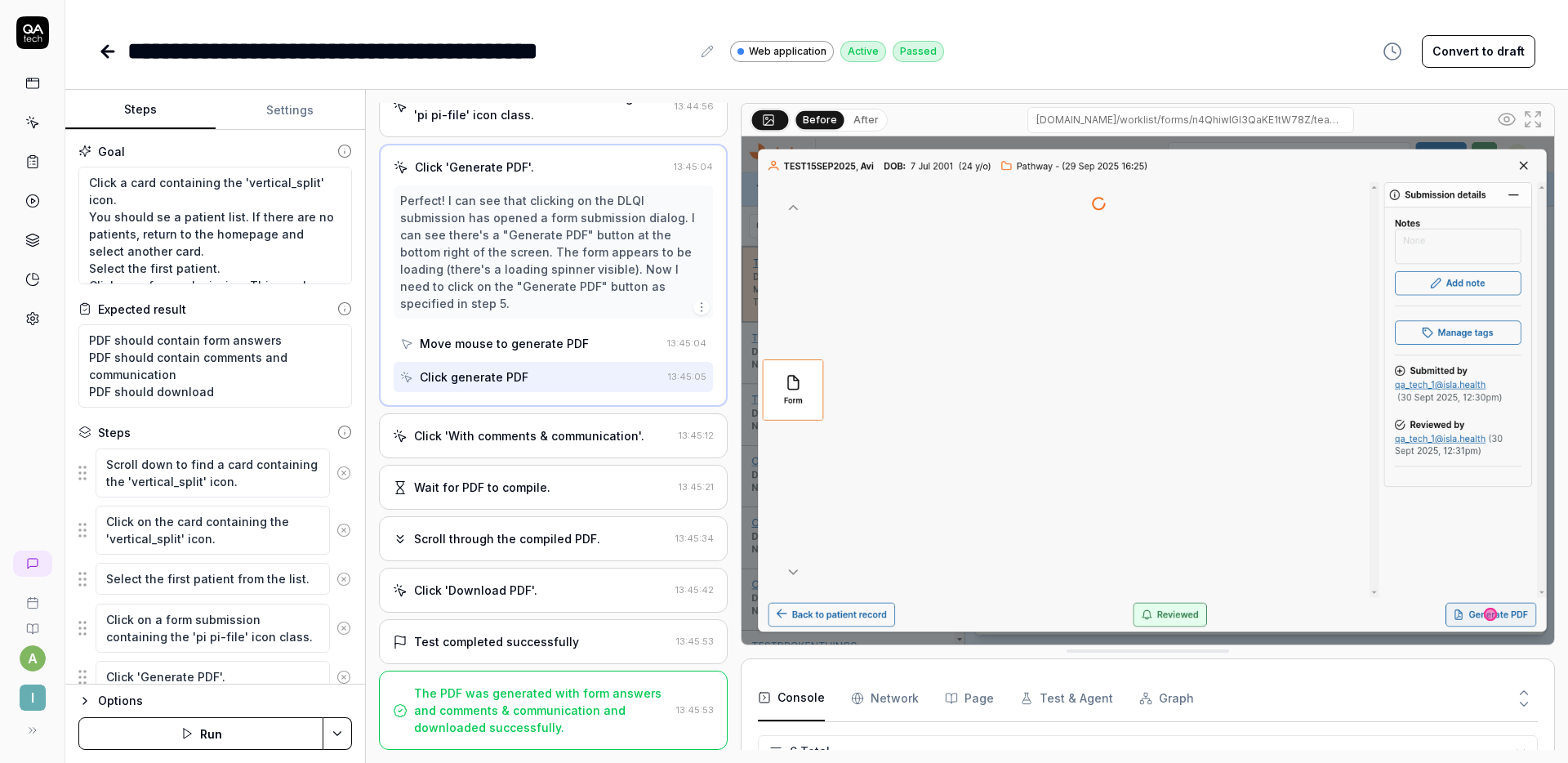
click at [546, 425] on div "Click 'With comments & communication'. 13:45:12" at bounding box center [553, 436] width 349 height 45
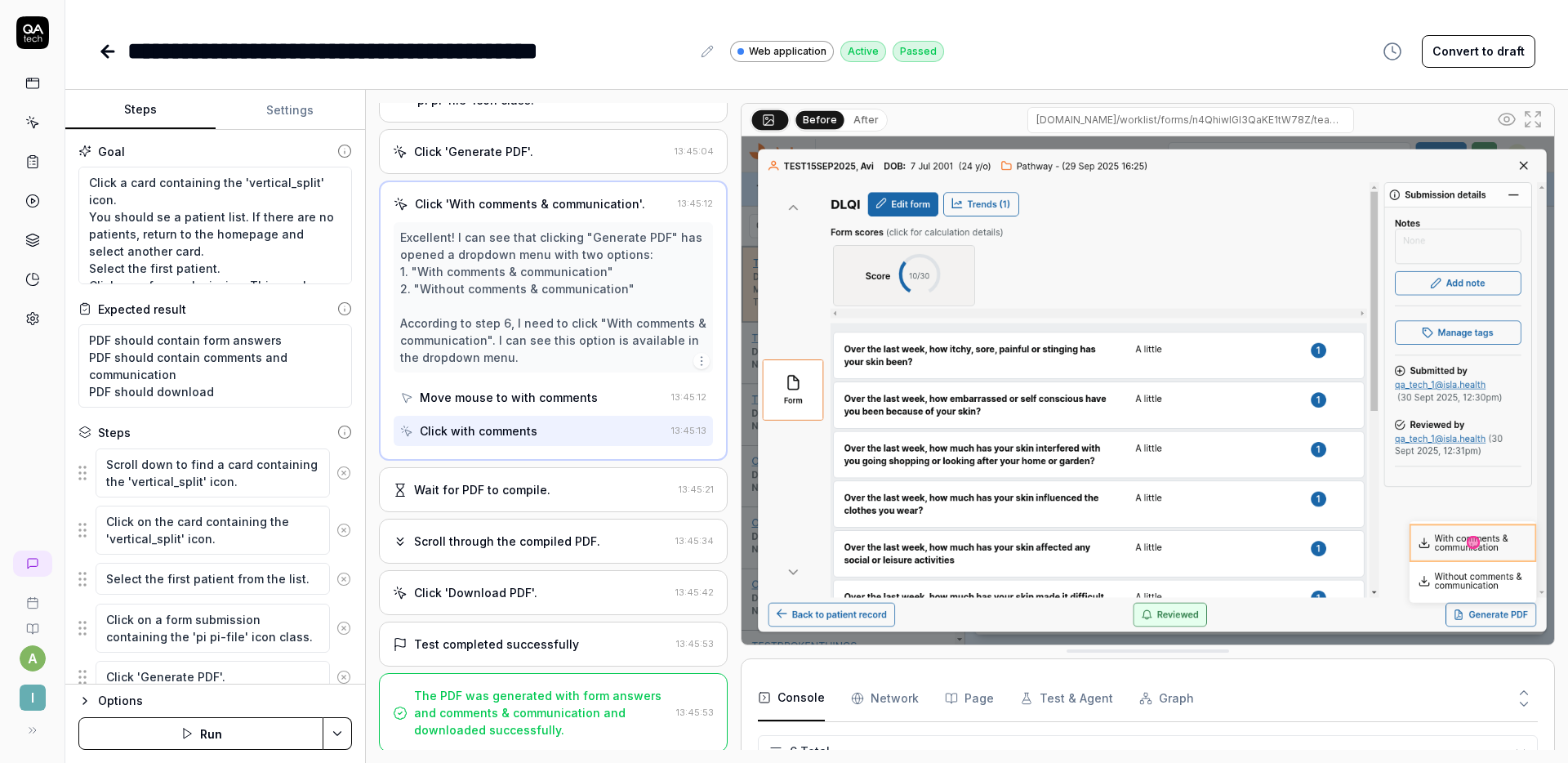
scroll to position [309, 0]
click at [545, 474] on div "Wait for PDF to compile. 13:45:21" at bounding box center [553, 488] width 349 height 45
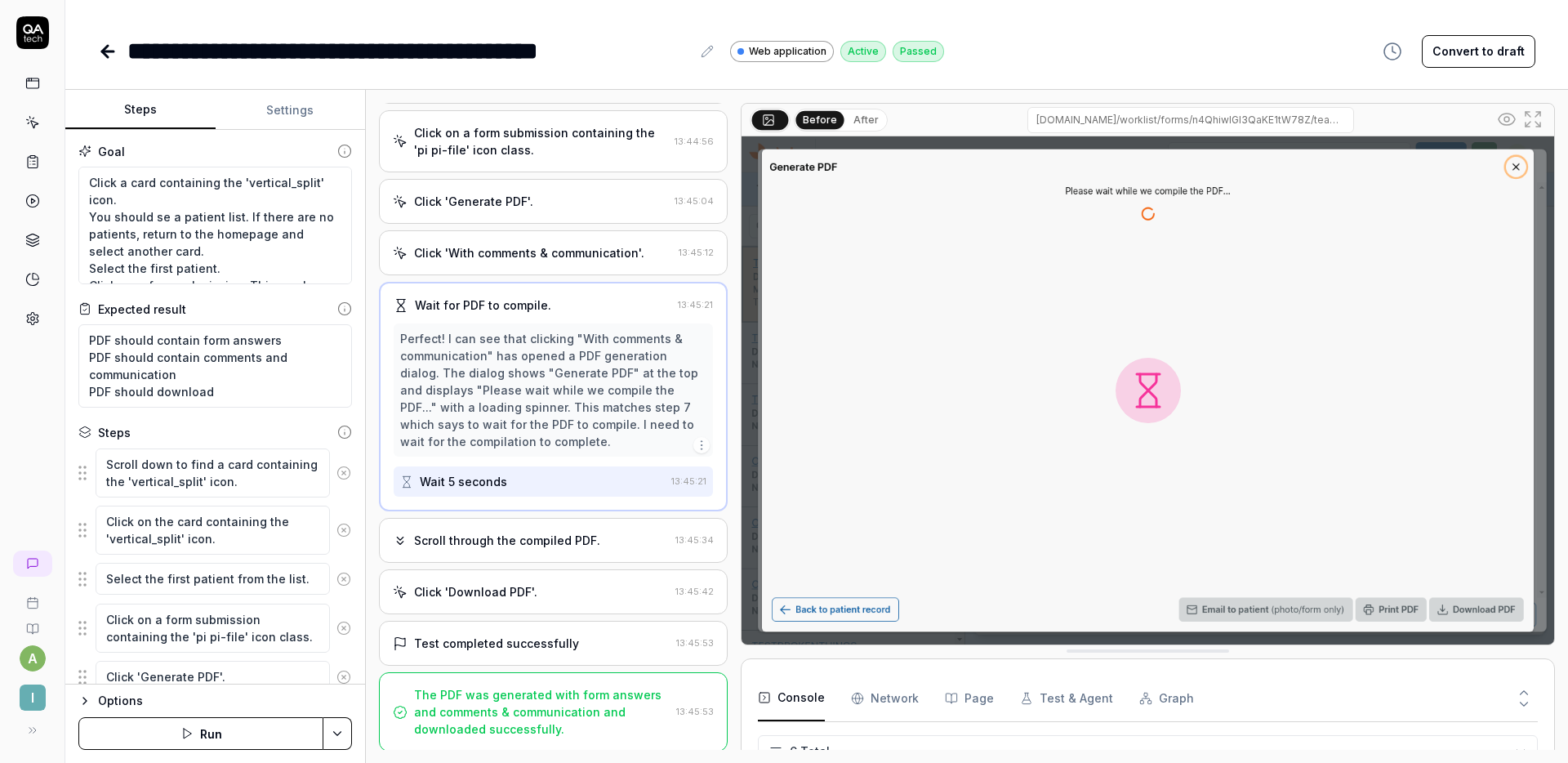
scroll to position [259, 0]
click at [553, 530] on div "Scroll through the compiled PDF." at bounding box center [507, 539] width 186 height 17
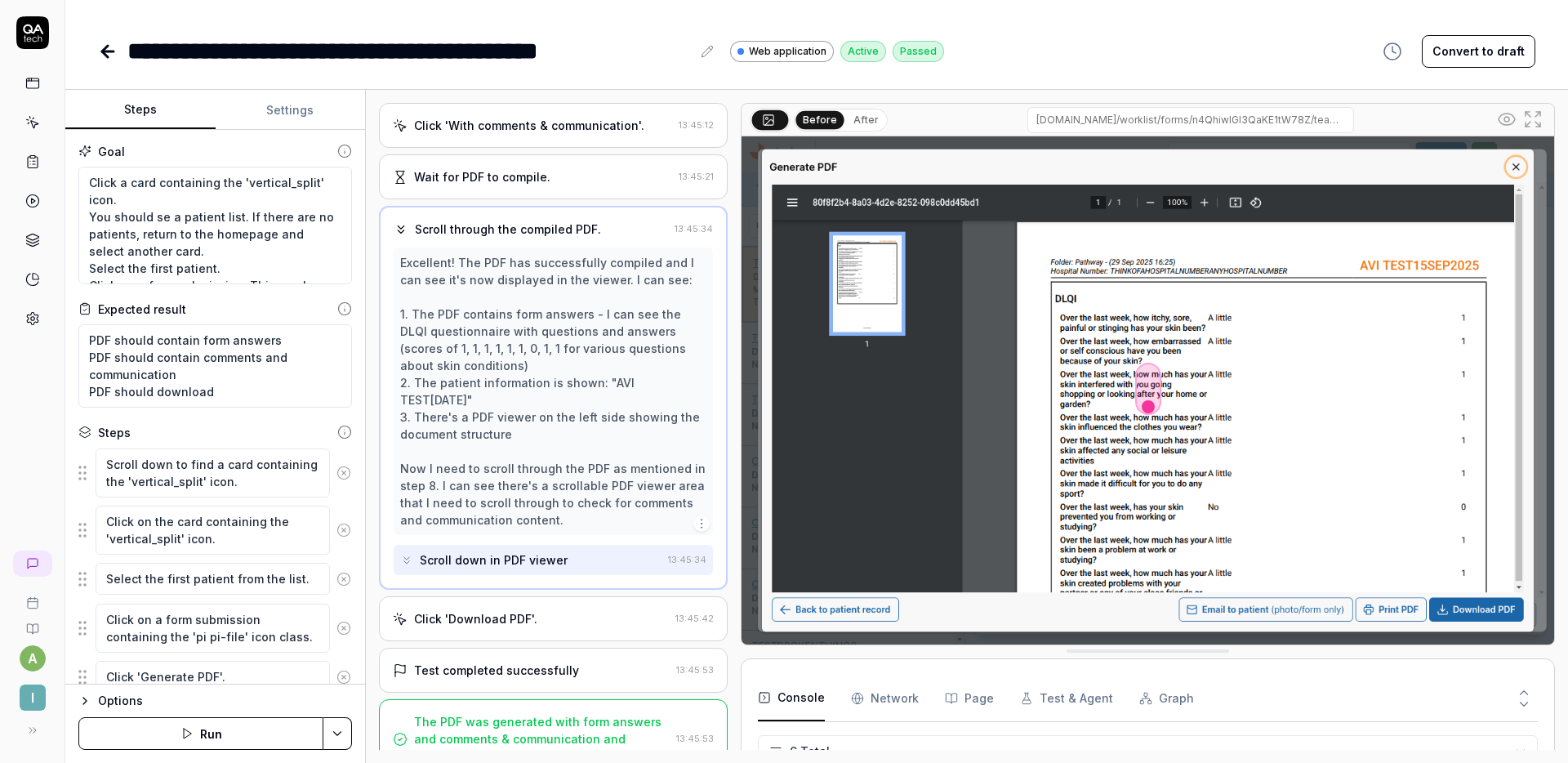
scroll to position [413, 0]
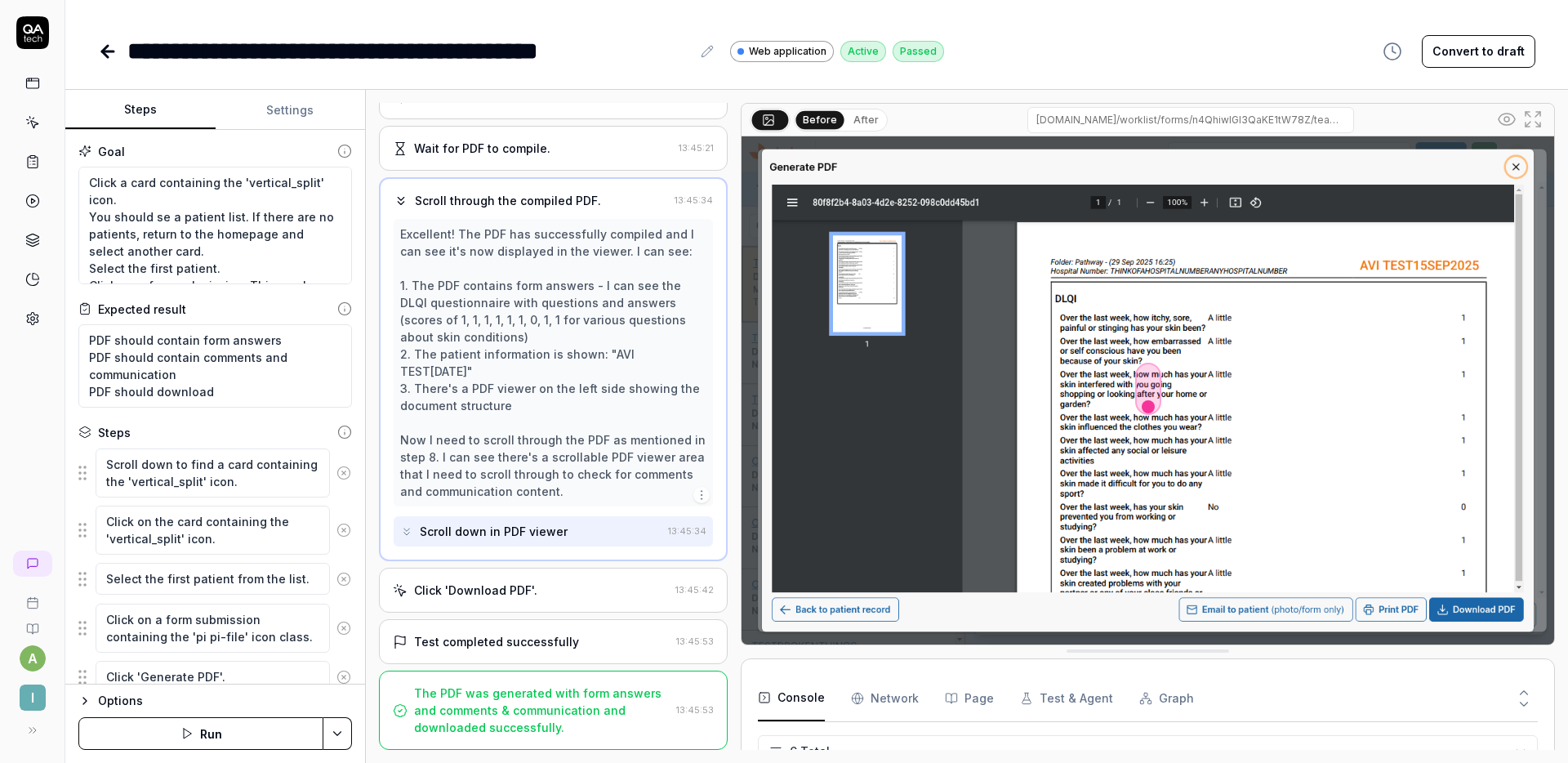
click at [539, 596] on div "Click 'Download PDF'." at bounding box center [531, 591] width 276 height 17
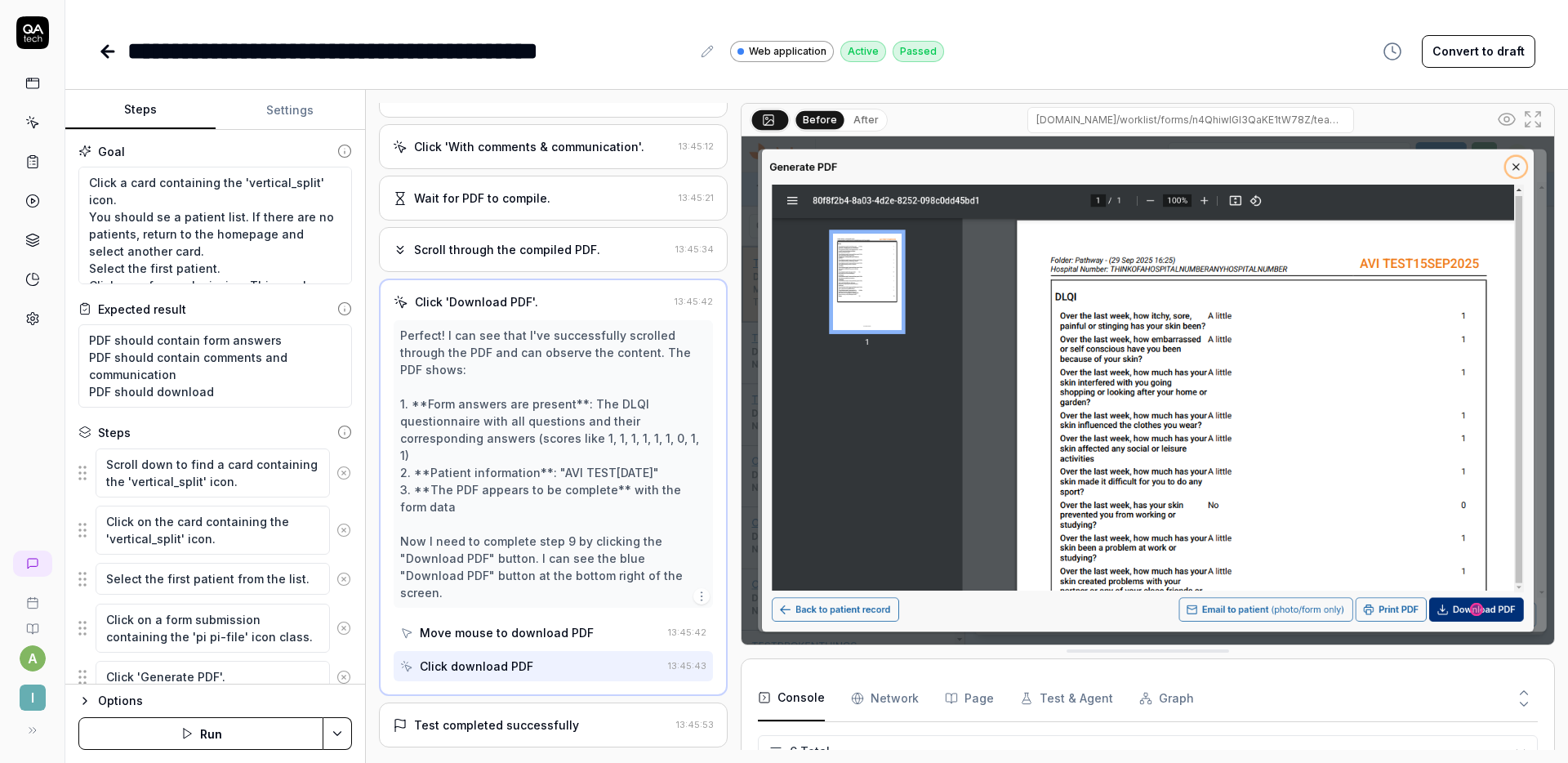
scroll to position [447, 0]
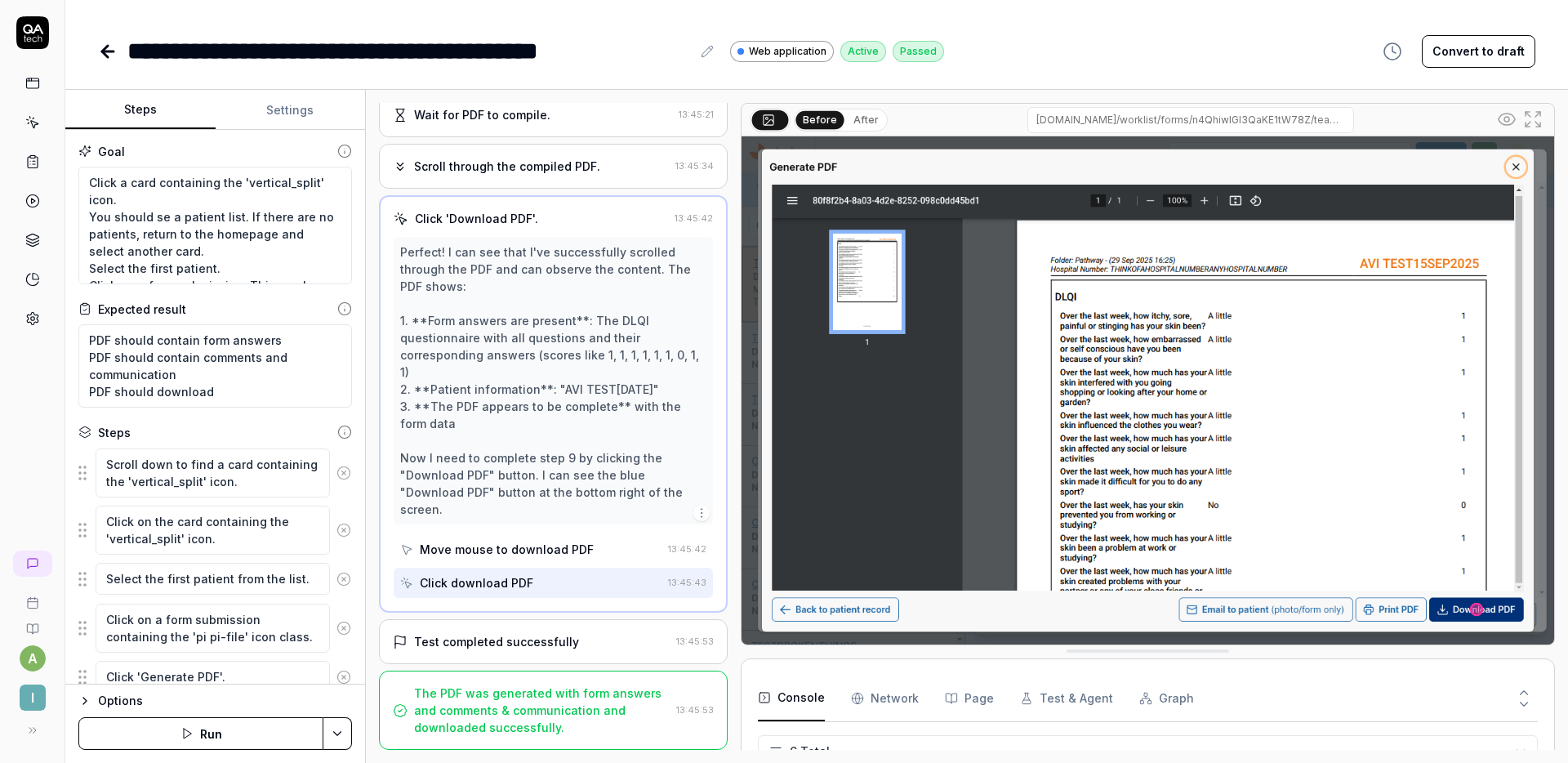
click at [548, 630] on div "Test completed successfully 13:45:53" at bounding box center [553, 642] width 349 height 45
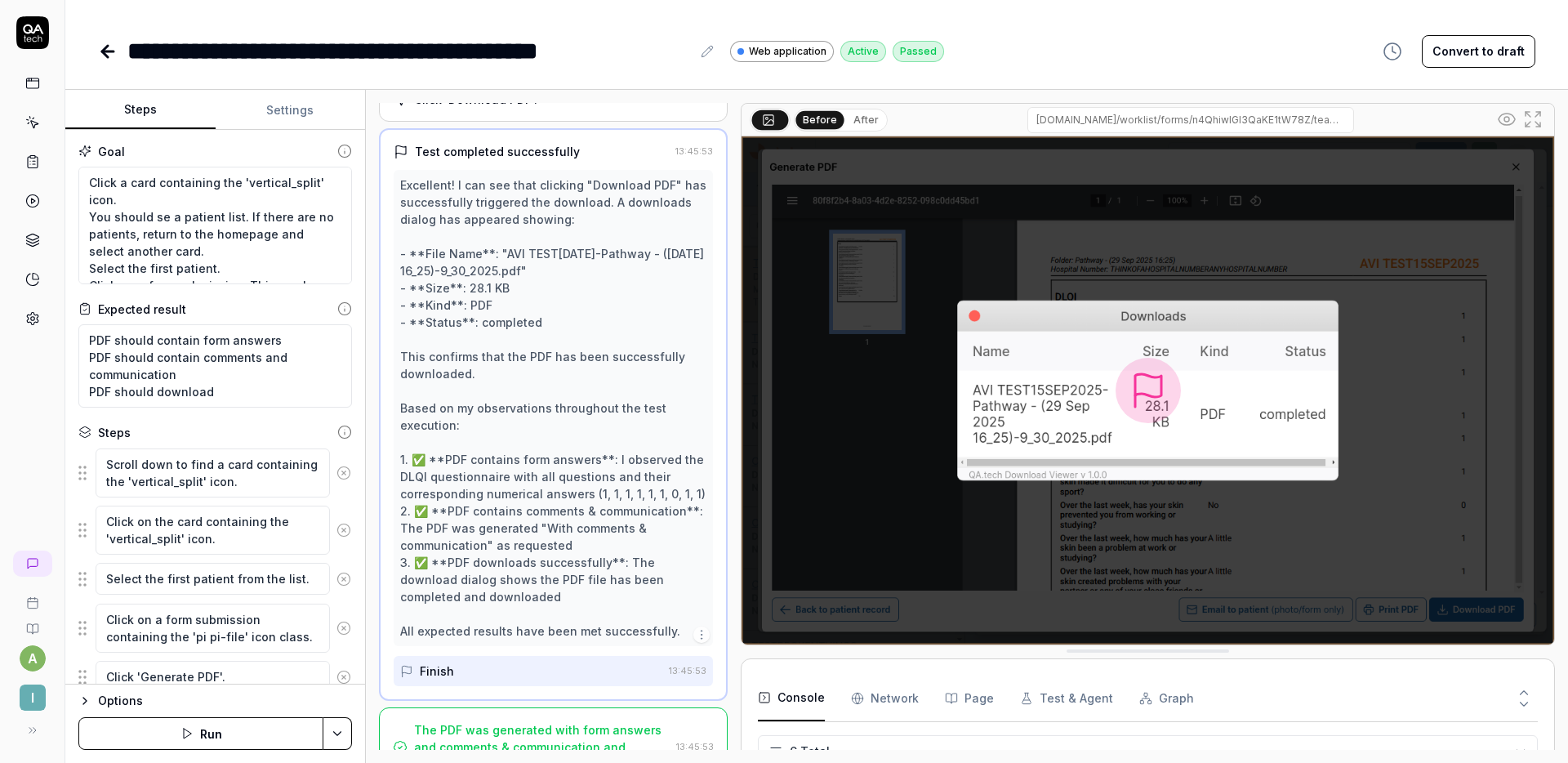
scroll to position [602, 0]
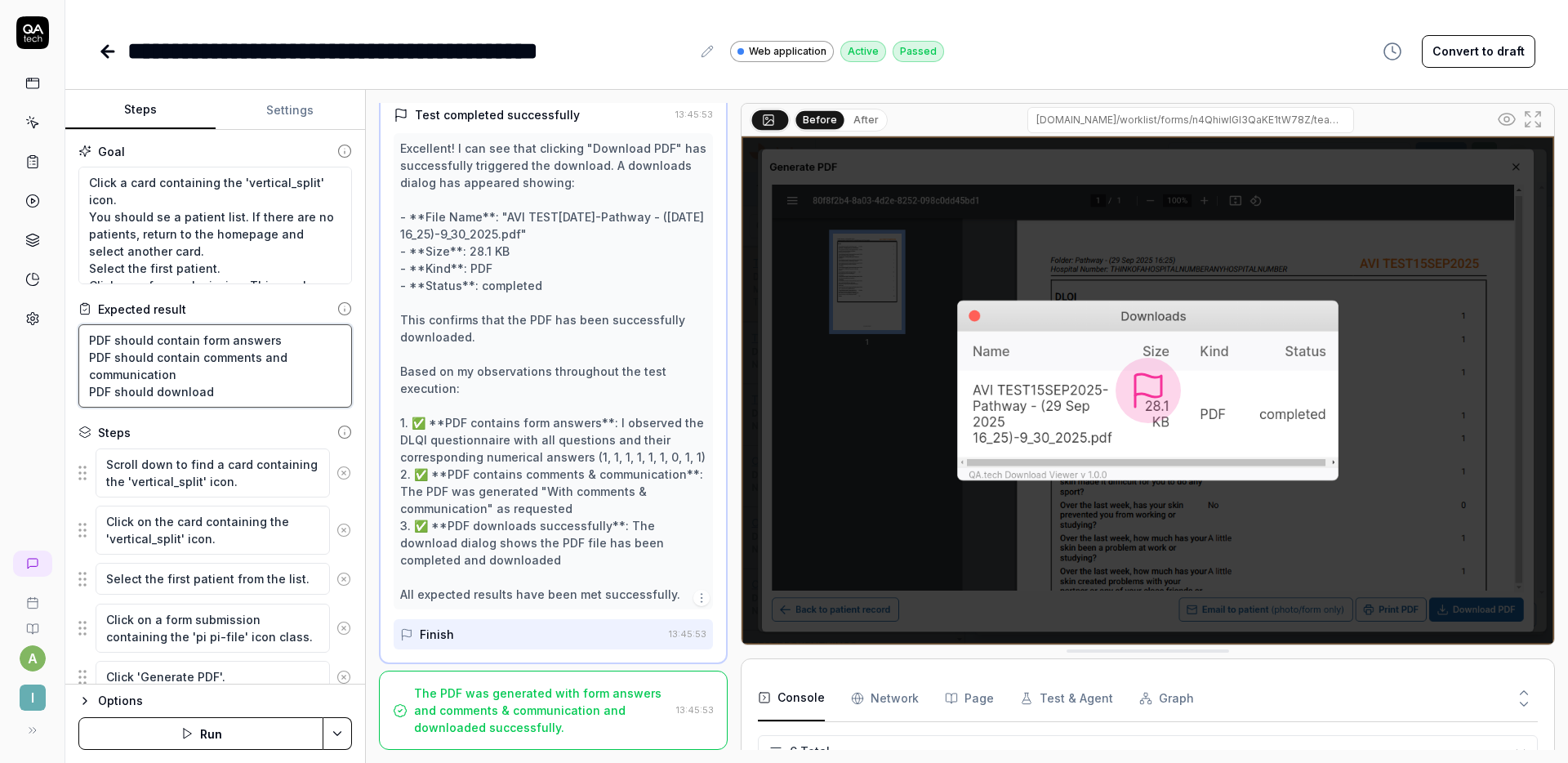
drag, startPoint x: 207, startPoint y: 374, endPoint x: 74, endPoint y: 356, distance: 134.2
click at [74, 356] on div "Goal Click a card containing the 'vertical_split' icon. You should se a patient…" at bounding box center [215, 407] width 300 height 554
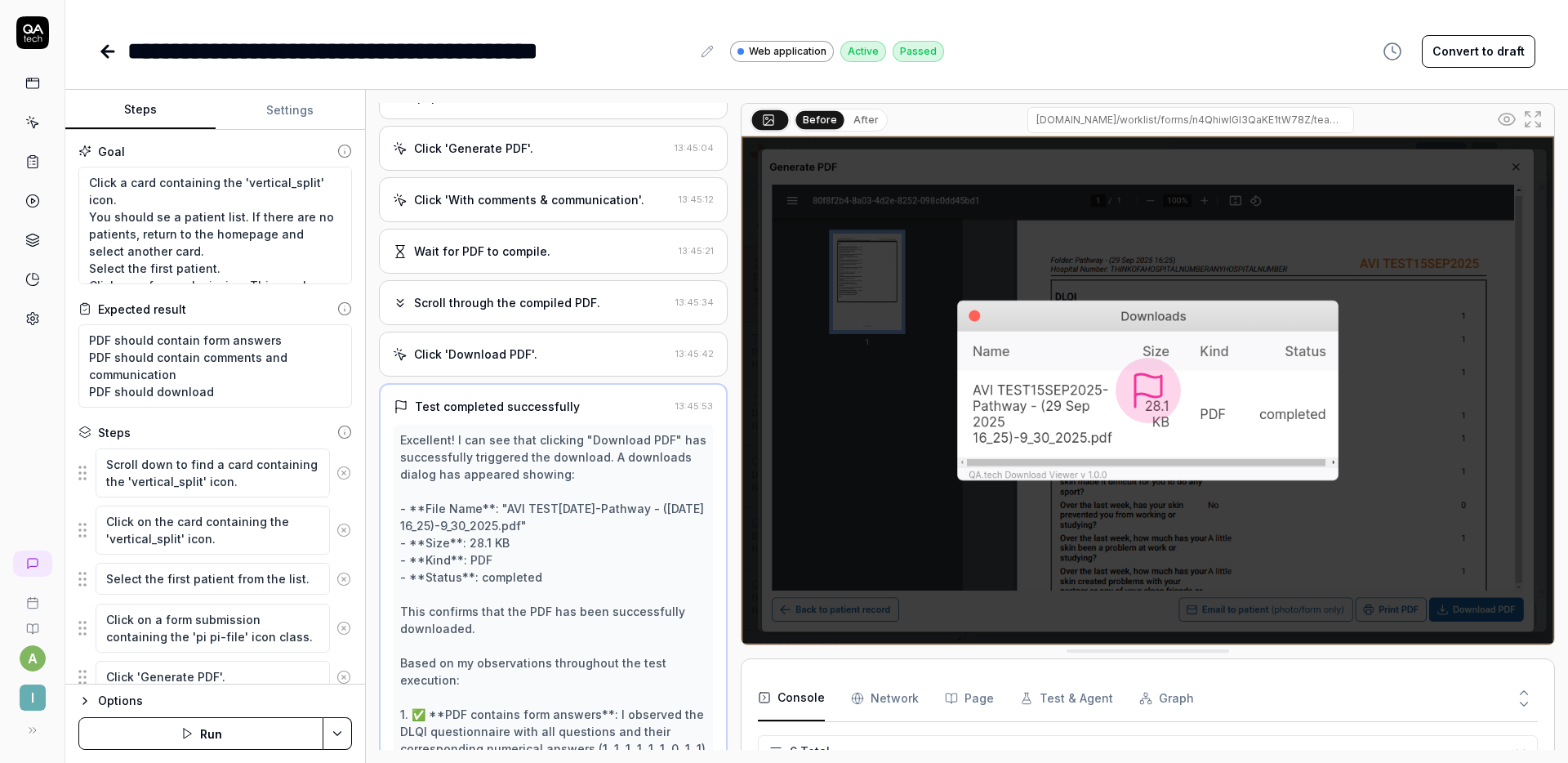
click at [552, 354] on div "Click 'Download PDF'." at bounding box center [531, 354] width 276 height 17
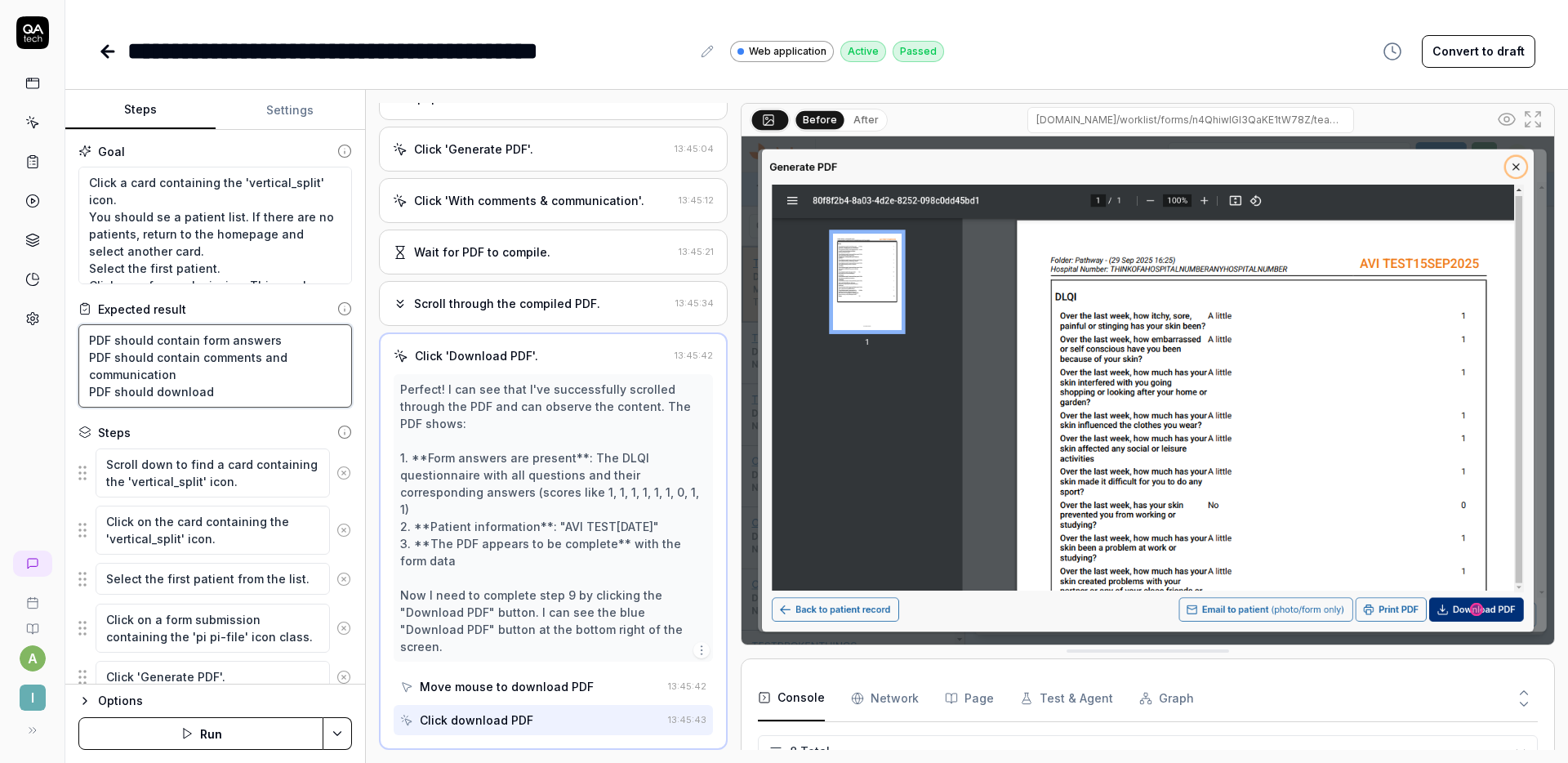
scroll to position [173, 0]
drag, startPoint x: 228, startPoint y: 375, endPoint x: 57, endPoint y: 352, distance: 172.5
click at [57, 352] on div "**********" at bounding box center [784, 381] width 1568 height 763
type textarea "*"
type textarea "PDF should contain form answers PDF should download"
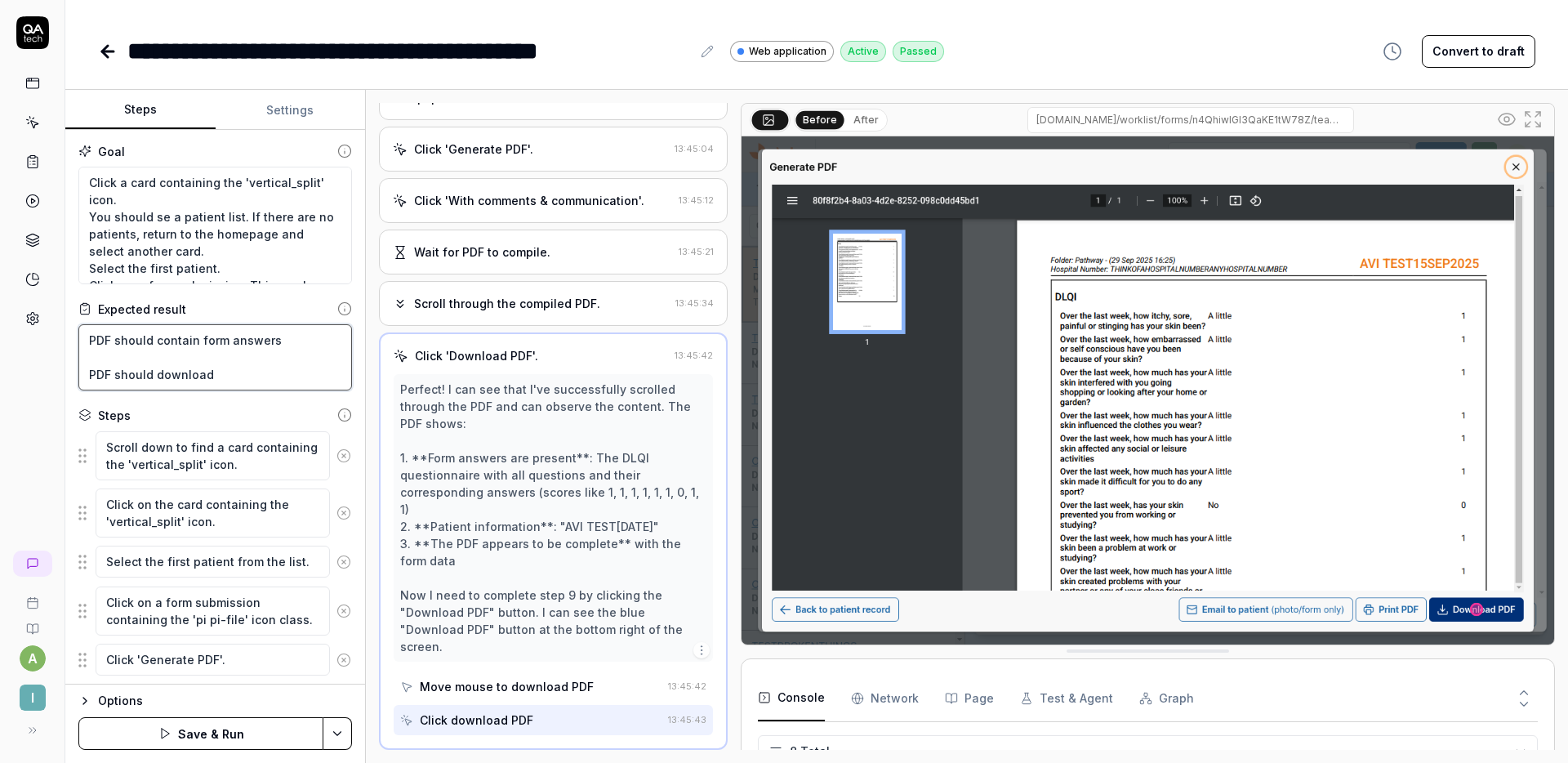
type textarea "*"
type textarea "PDF should contain form answers PDF should download"
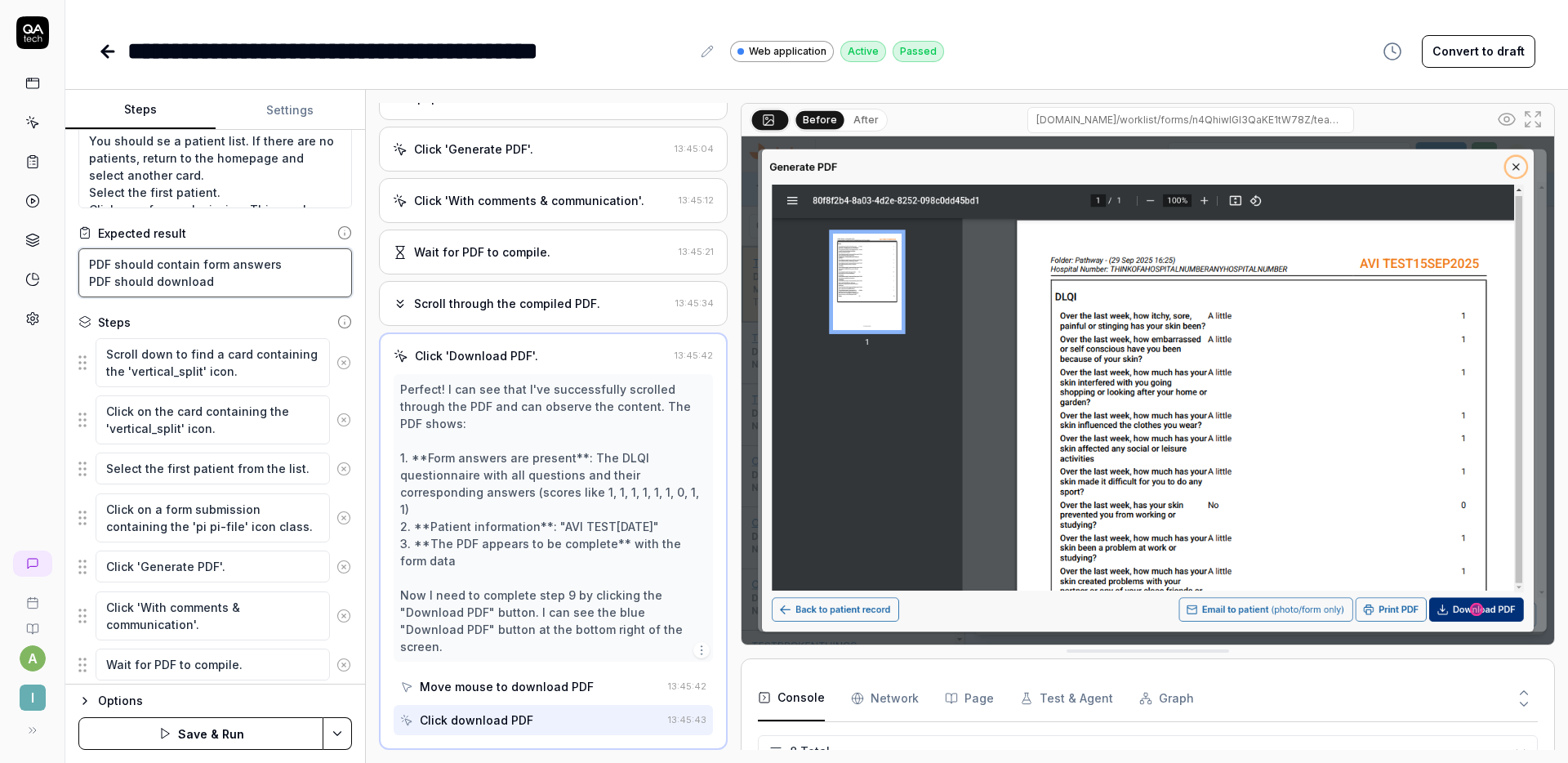
scroll to position [0, 0]
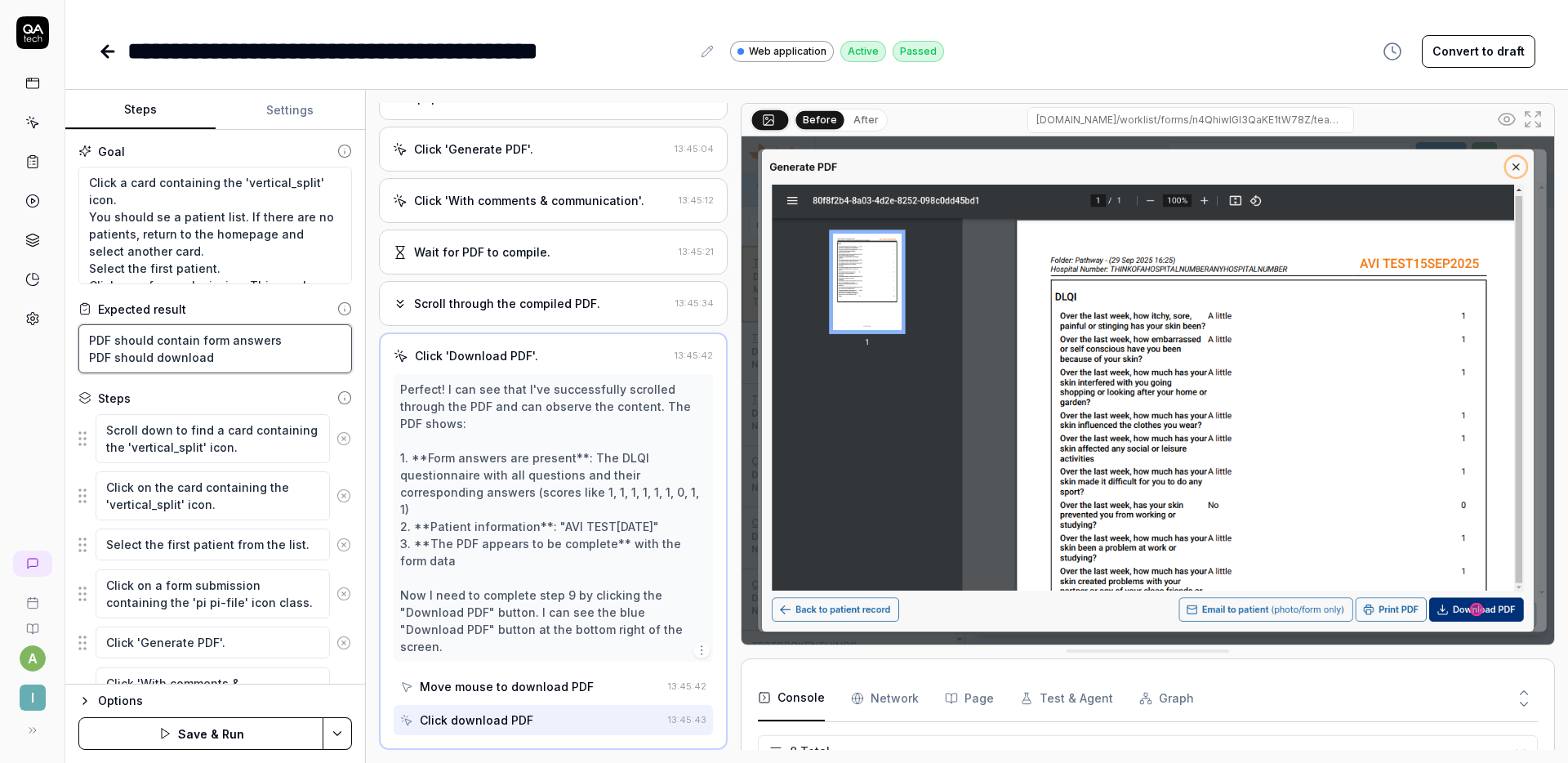
click at [287, 337] on textarea "PDF should contain form answers PDF should download" at bounding box center [216, 348] width 274 height 49
type textarea "*"
type textarea "PDF should contain form answers PDF should download"
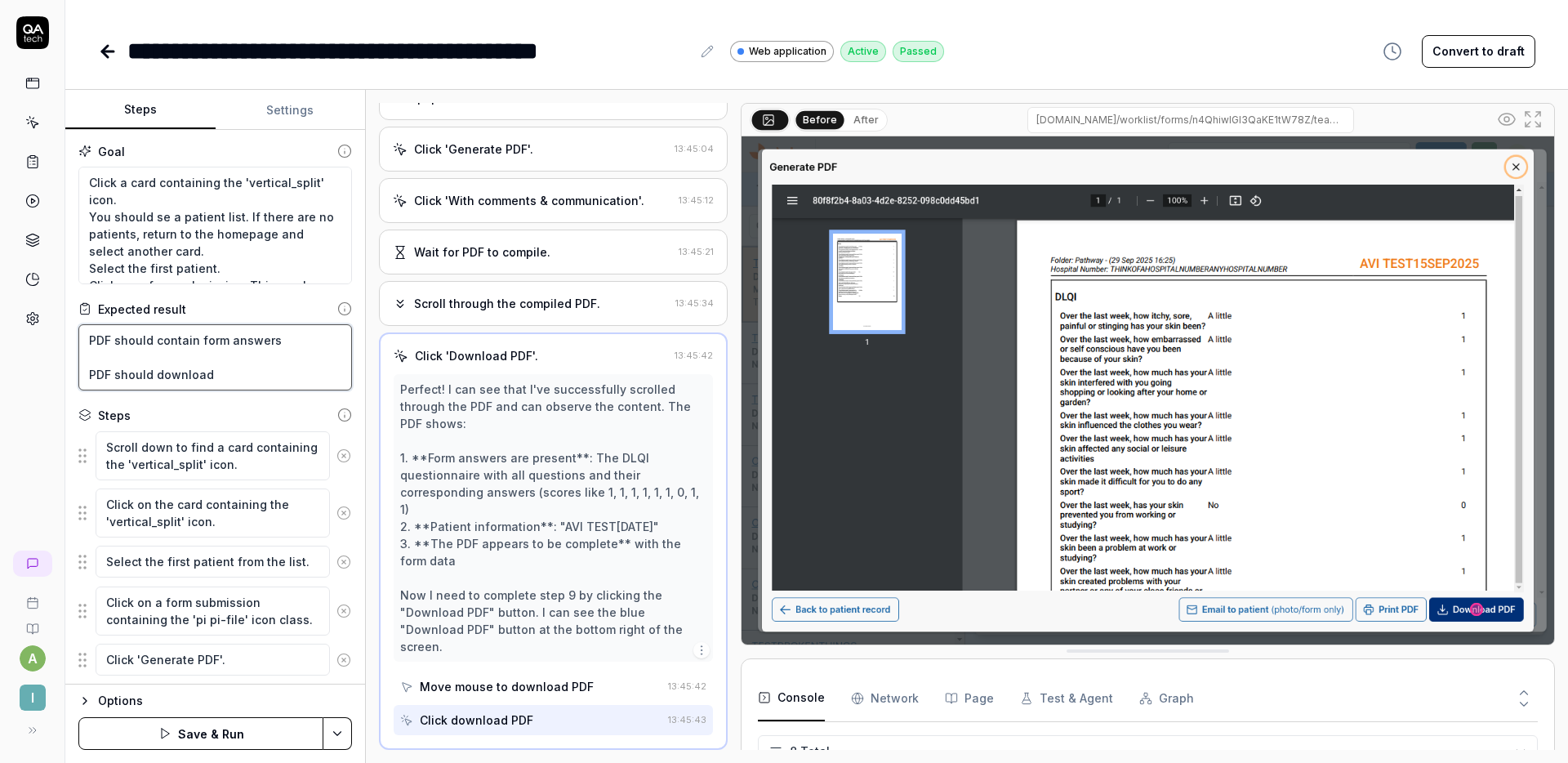
type textarea "*"
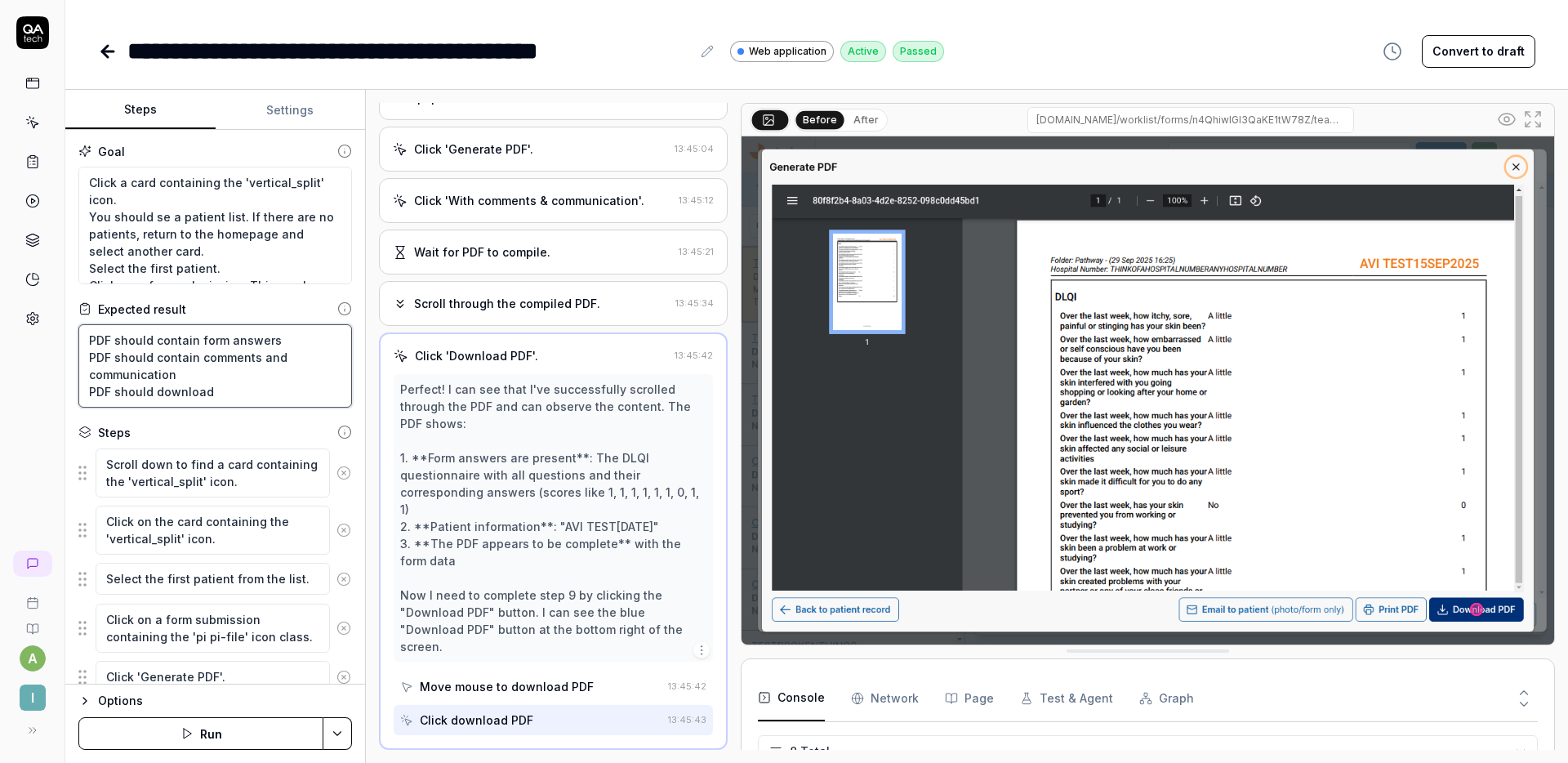
click at [245, 370] on textarea "PDF should contain form answers PDF should contain comments and communication P…" at bounding box center [216, 365] width 274 height 83
type textarea "PDF should contain form answers PDF should contain comments and communication P…"
type textarea "*"
type textarea "PDF should contain form answers PDF should contain comments and communication (…"
type textarea "*"
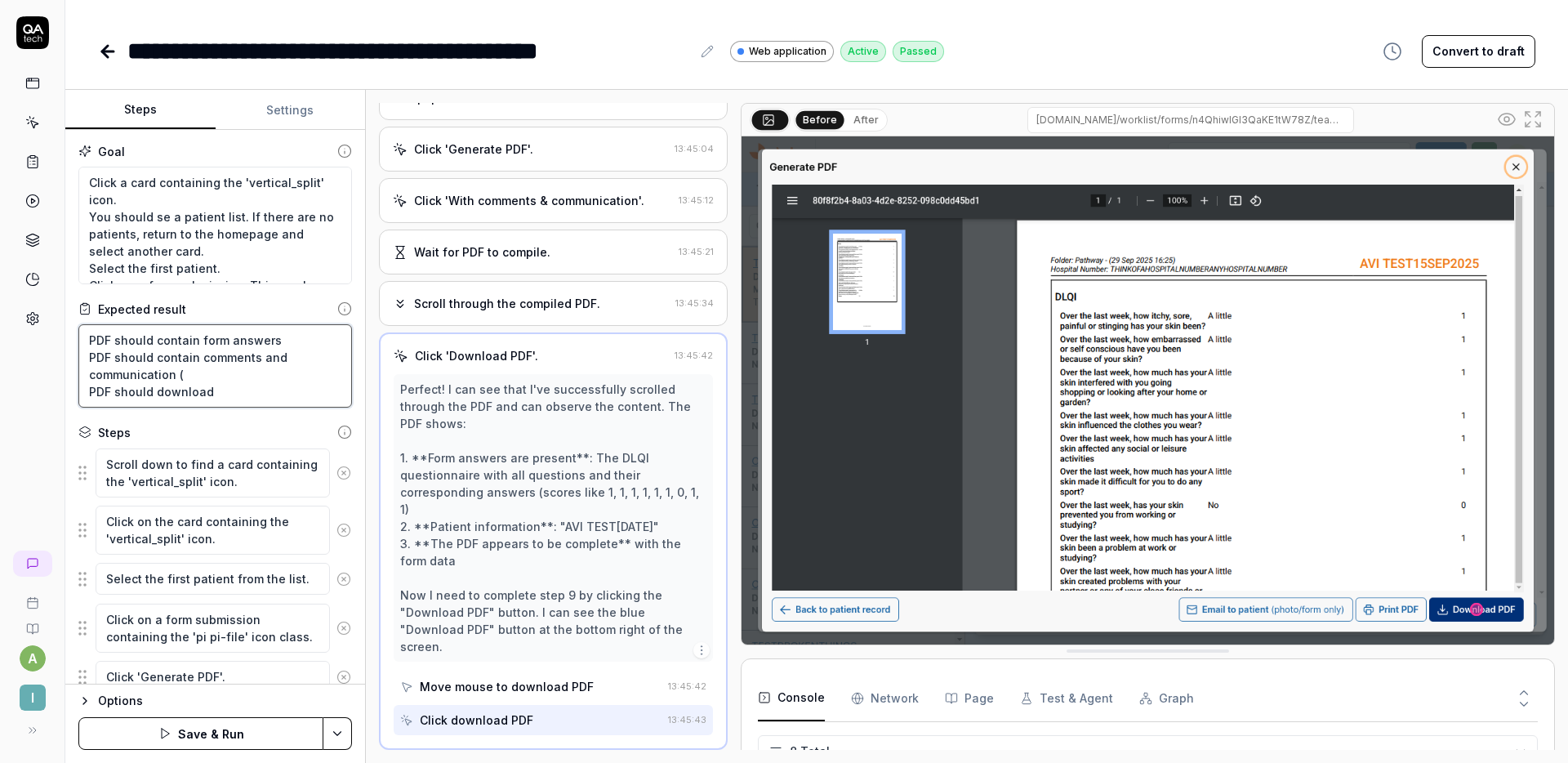
type textarea "PDF should contain form answers PDF should contain comments and communication (…"
type textarea "*"
type textarea "PDF should contain form answers PDF should contain comments and communication (…"
type textarea "*"
type textarea "PDF should contain form answers PDF should contain comments and communication (…"
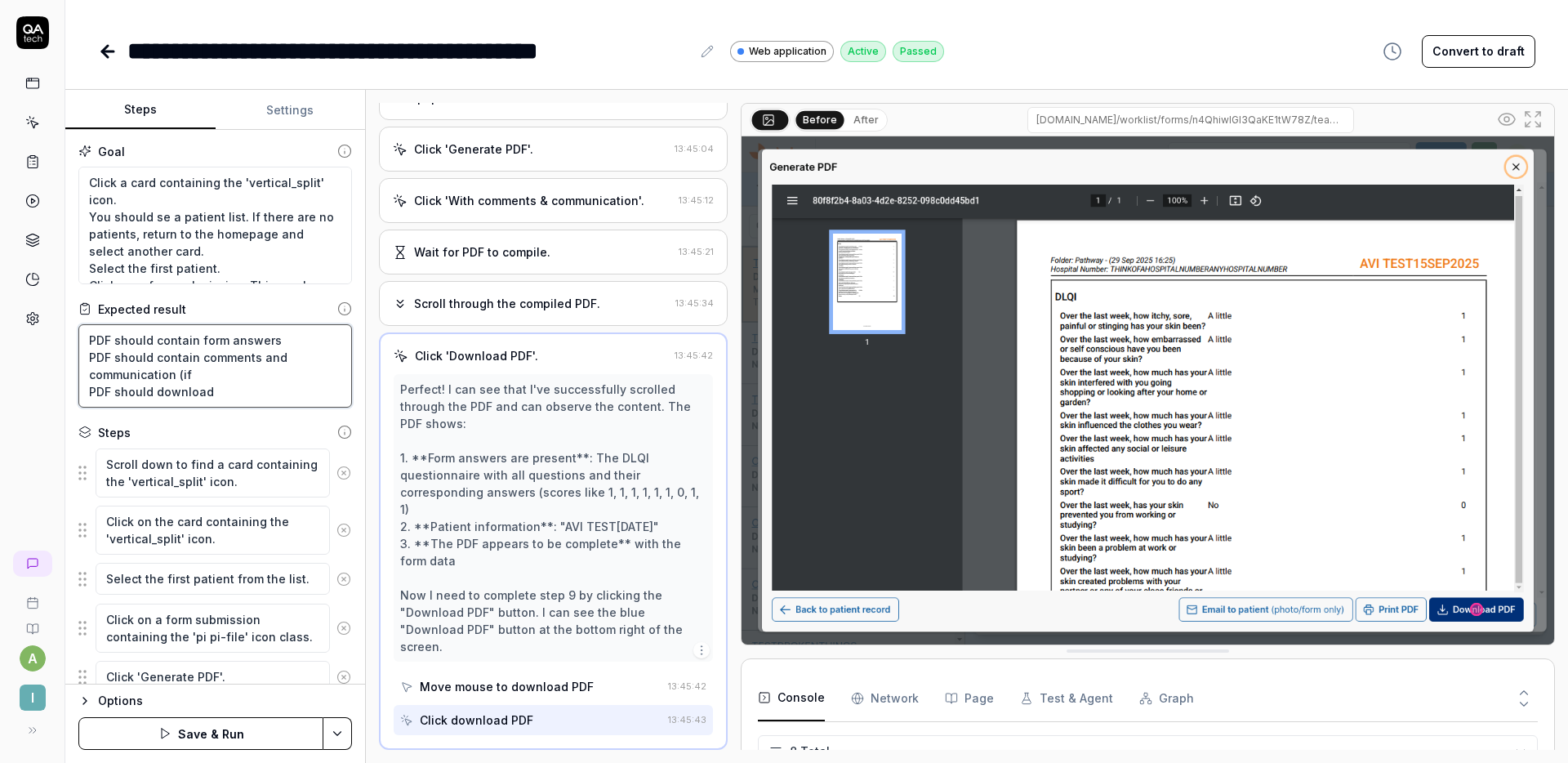
type textarea "*"
type textarea "PDF should contain form answers PDF should contain comments and communication (…"
type textarea "*"
type textarea "PDF should contain form answers PDF should contain comments and communication (…"
type textarea "*"
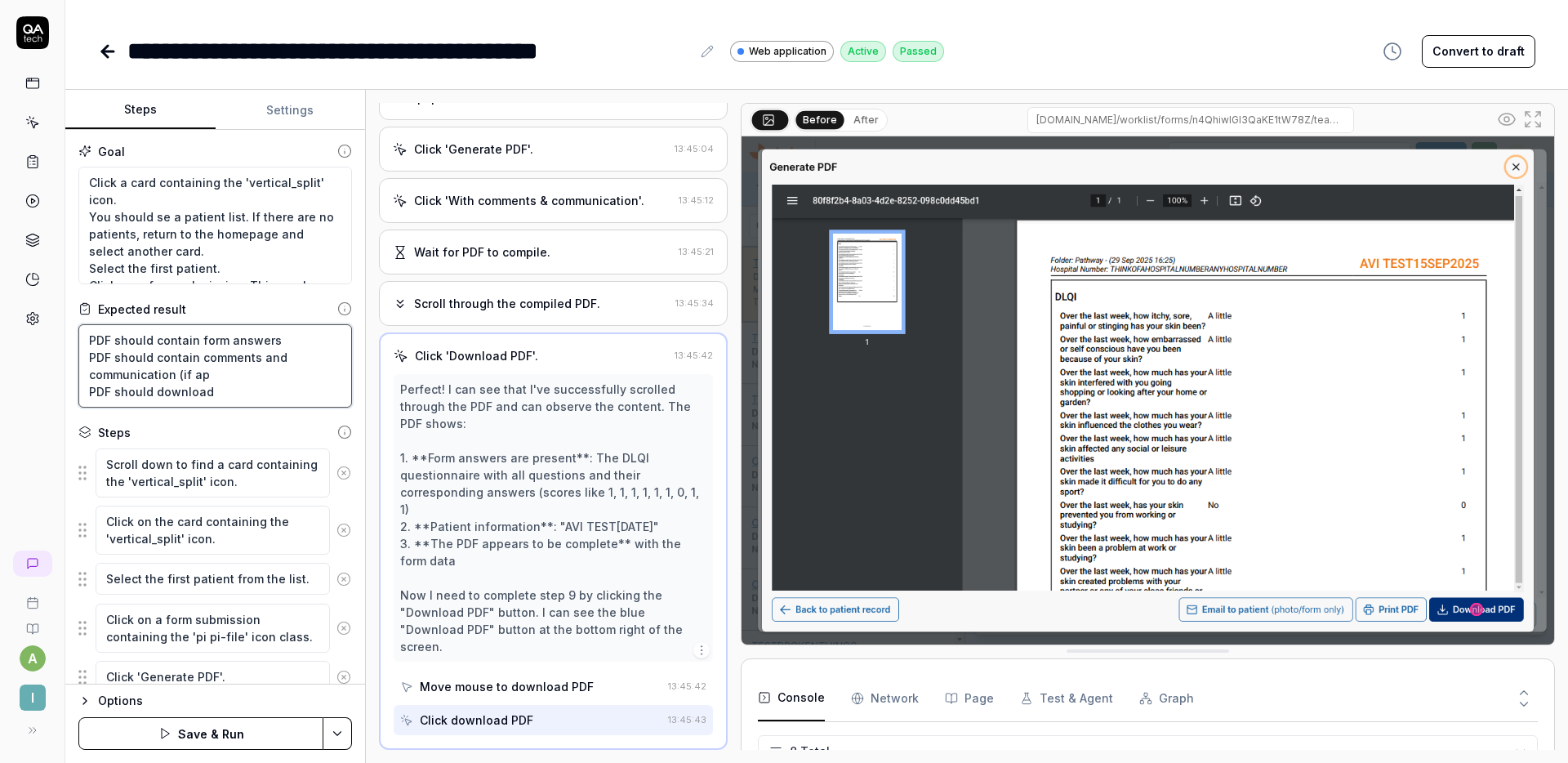
type textarea "PDF should contain form answers PDF should contain comments and communication (…"
type textarea "*"
type textarea "PDF should contain form answers PDF should contain comments and communication (…"
type textarea "*"
type textarea "PDF should contain form answers PDF should contain comments and communication (…"
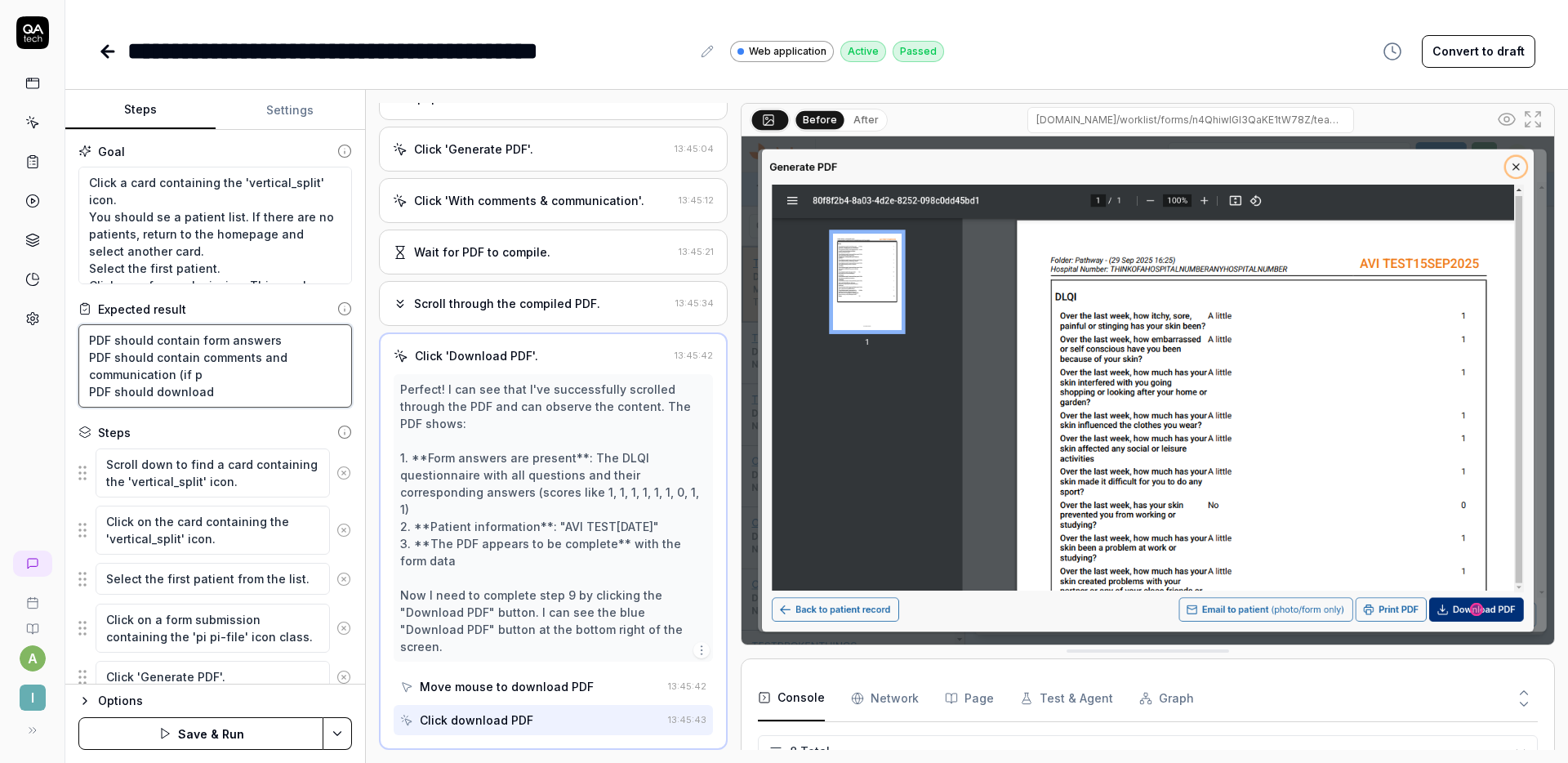
type textarea "*"
type textarea "PDF should contain form answers PDF should contain comments and communication (…"
type textarea "*"
type textarea "PDF should contain form answers PDF should contain comments and communication (…"
type textarea "*"
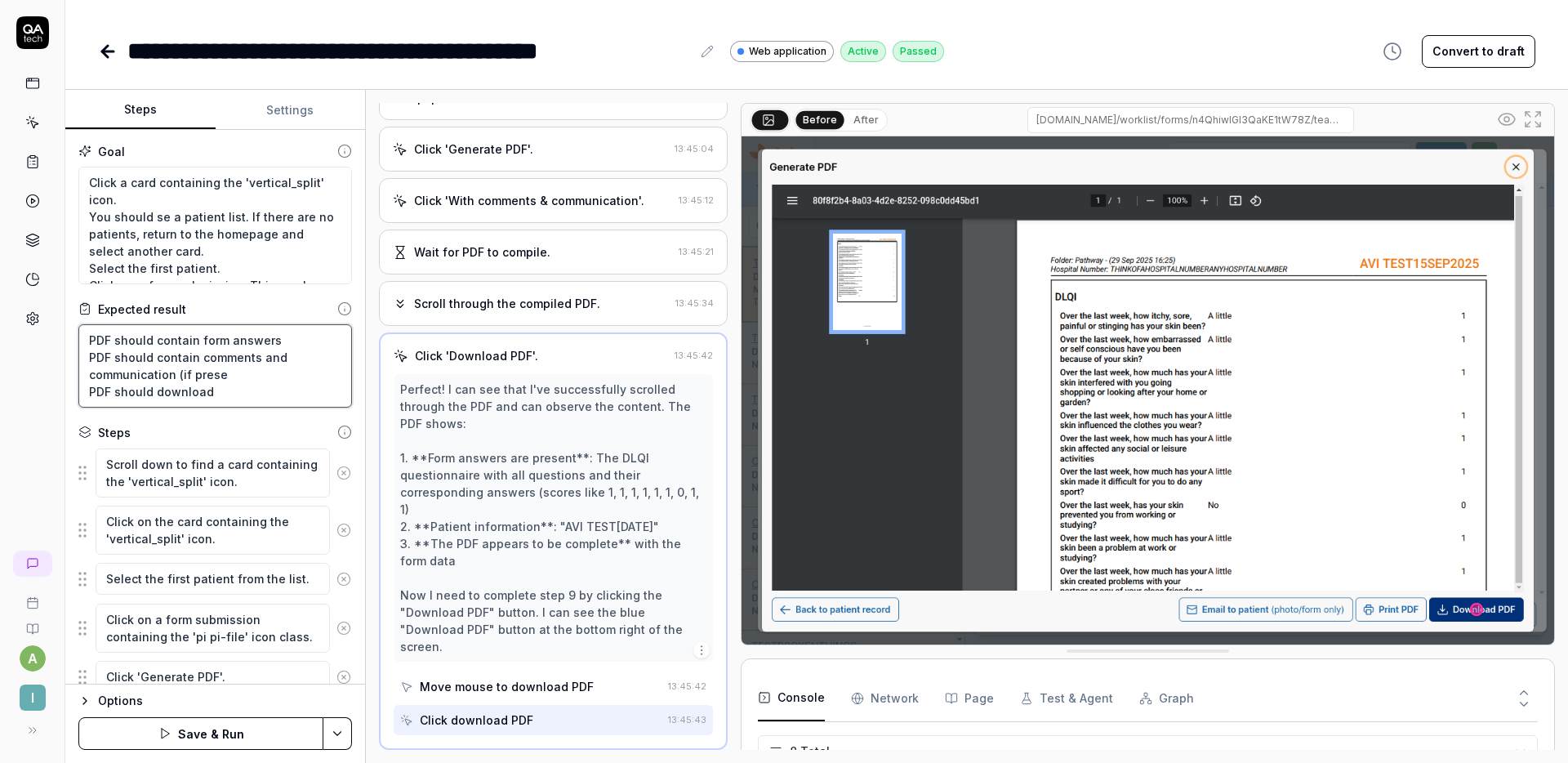
type textarea "PDF should contain form answers PDF should contain comments and communication (…"
type textarea "*"
type textarea "PDF should contain form answers PDF should contain comments and communication (…"
type textarea "*"
type textarea "PDF should contain form answers PDF should contain comments and communication (…"
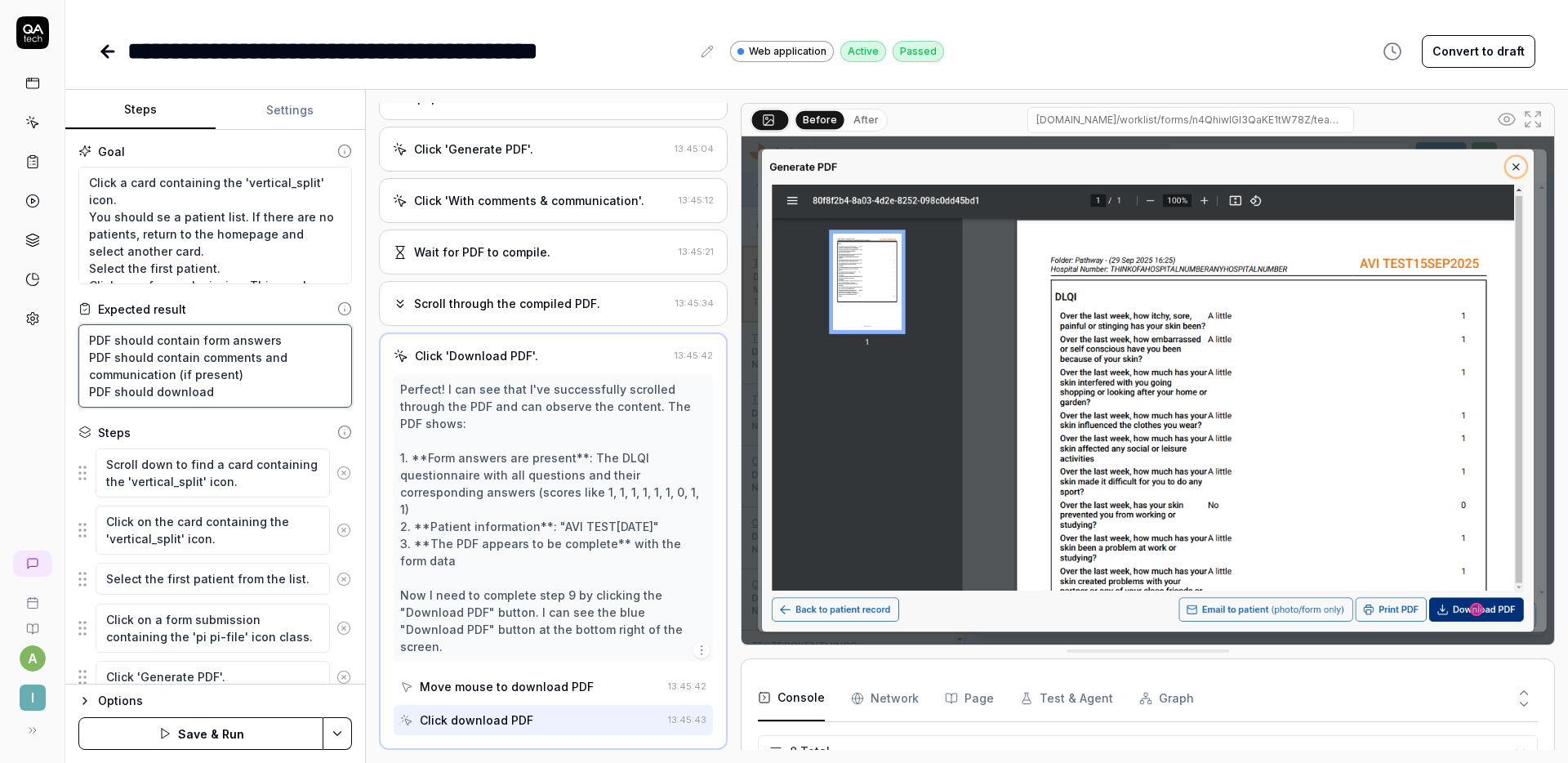
type textarea "*"
type textarea "PDF should contain form answers PDF should contain comments and communication (…"
type textarea "*"
type textarea "PDF should contain form answers PDF should contain comments and communication (…"
type textarea "*"
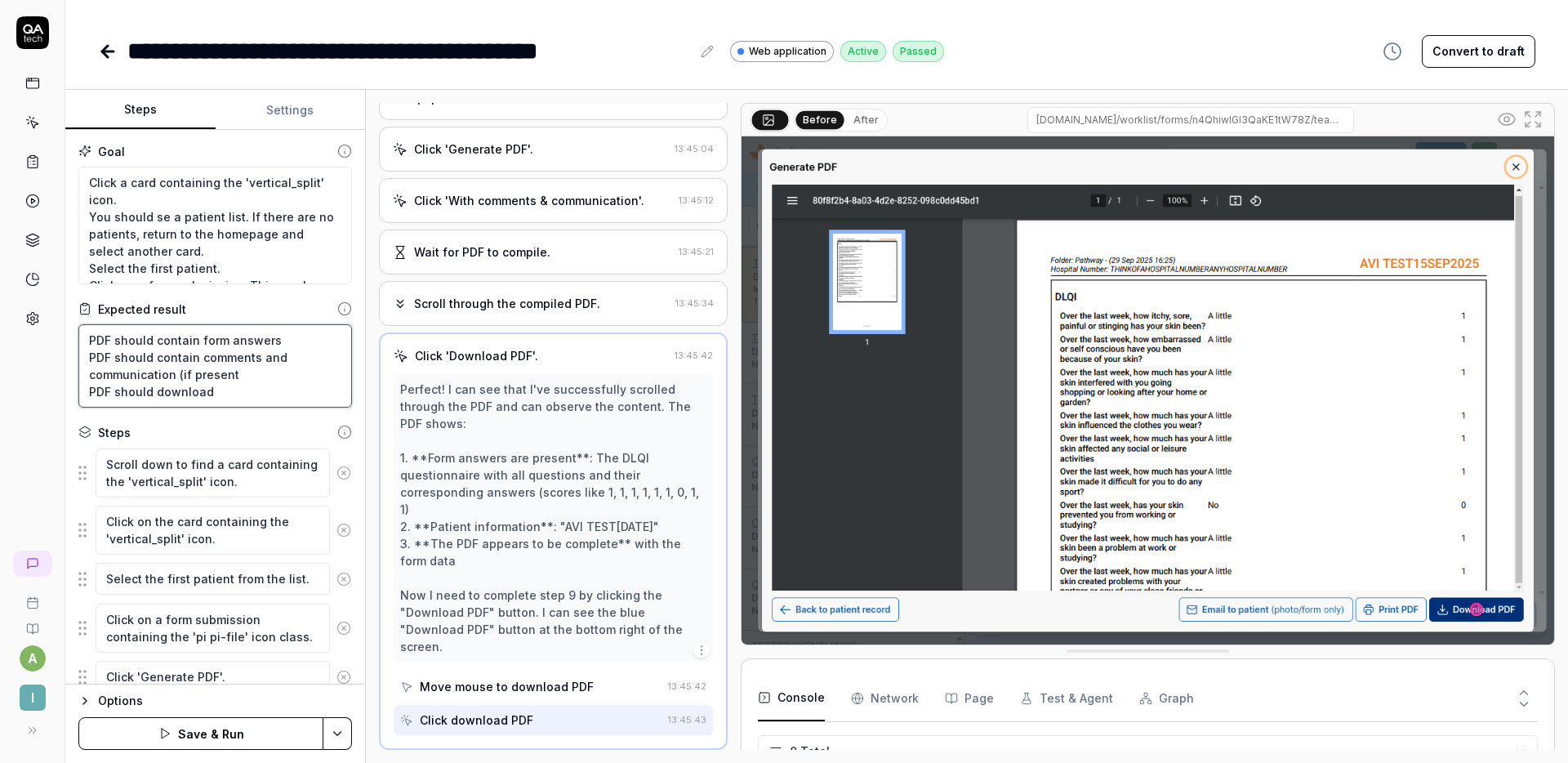
type textarea "PDF should contain form answers PDF should contain comments and communication (…"
type textarea "*"
type textarea "PDF should contain form answers PDF should contain comments and communication (…"
type textarea "*"
type textarea "PDF should contain form answers PDF should contain comments and PDF should down…"
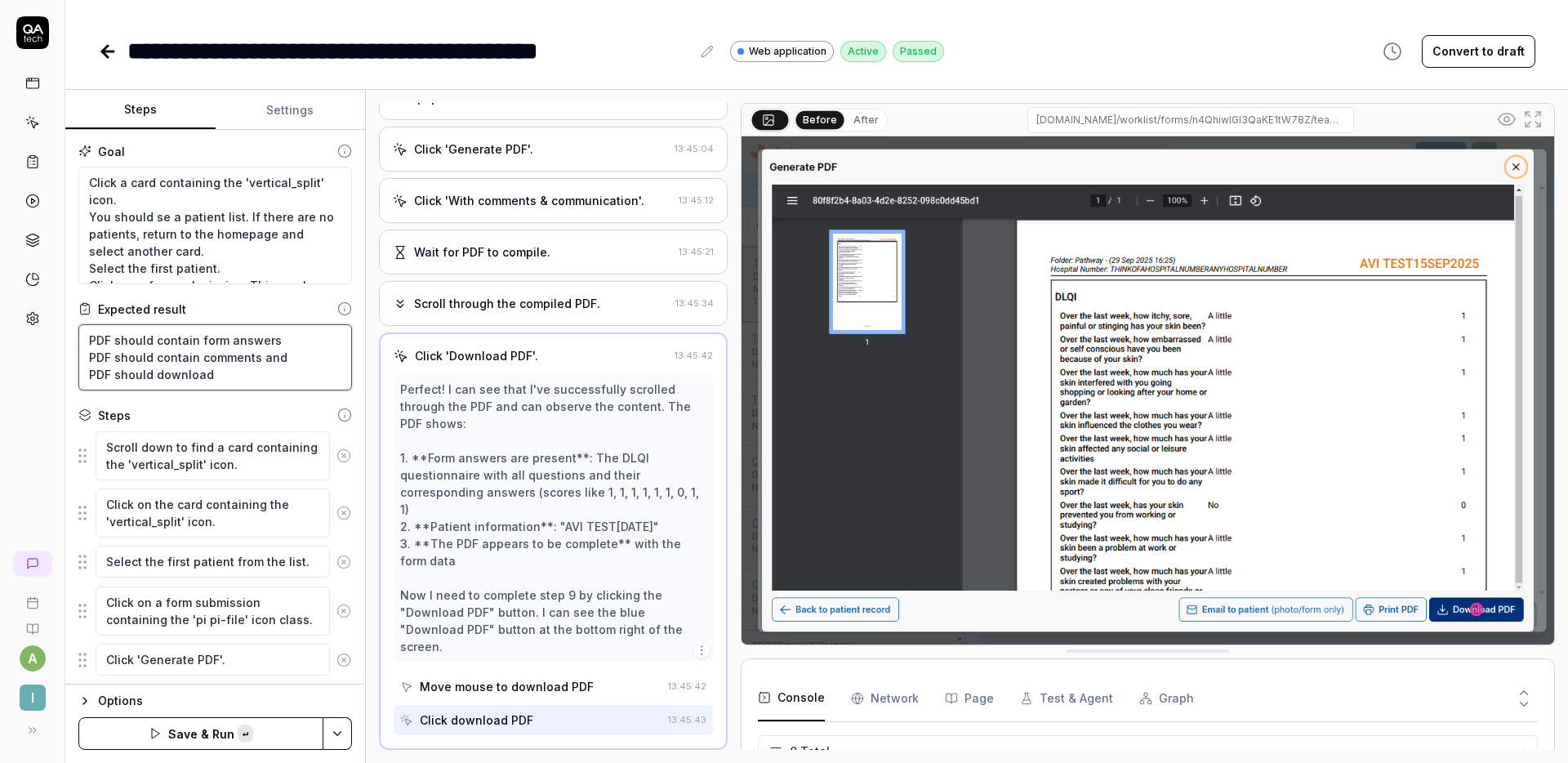
type textarea "*"
type textarea "PDF should contain form answers PDF should download"
type textarea "*"
type textarea "PDF should contain form answers PDF should download"
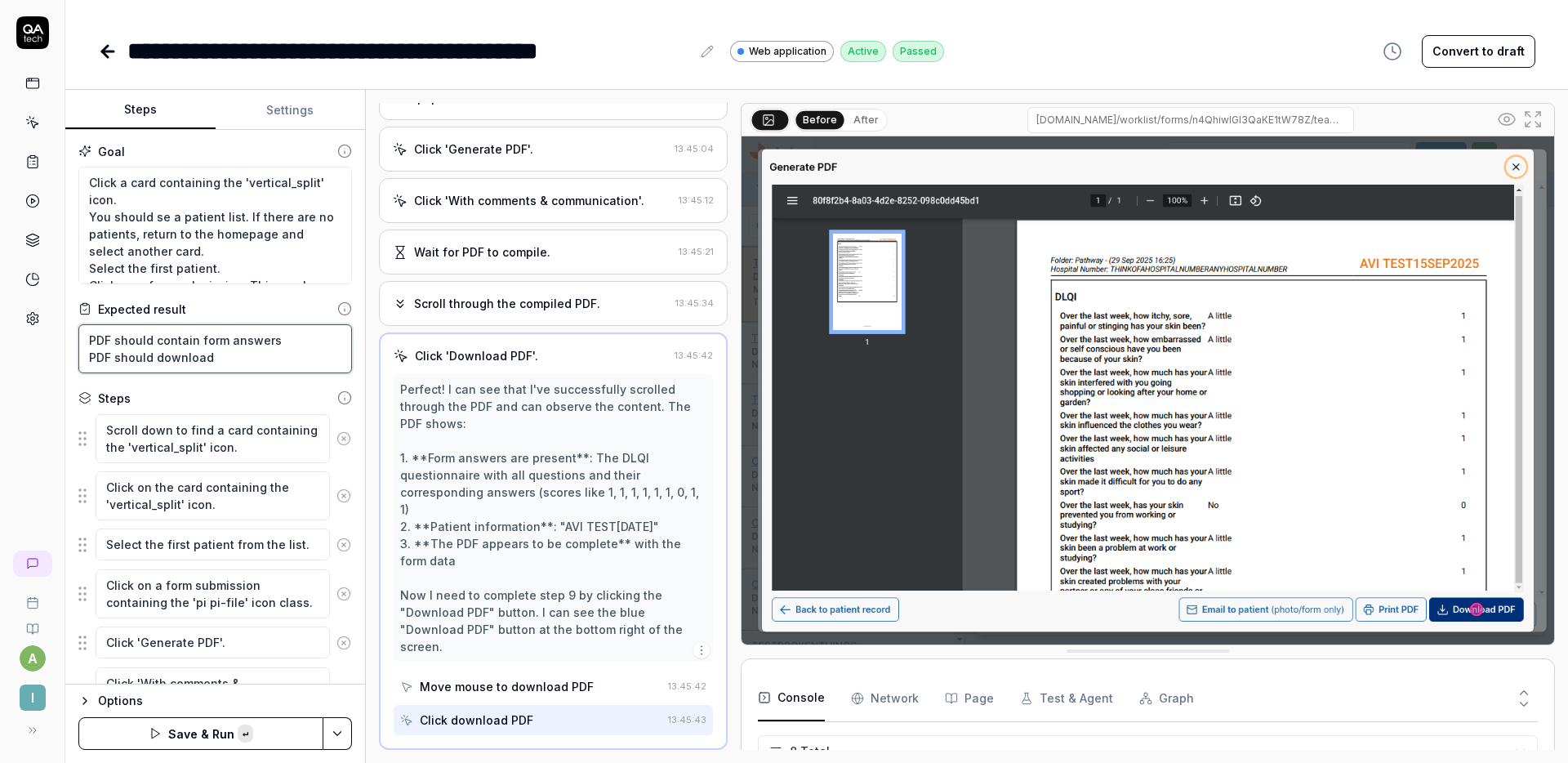
type textarea "*"
type textarea "PDF should contain form answers PDF should download"
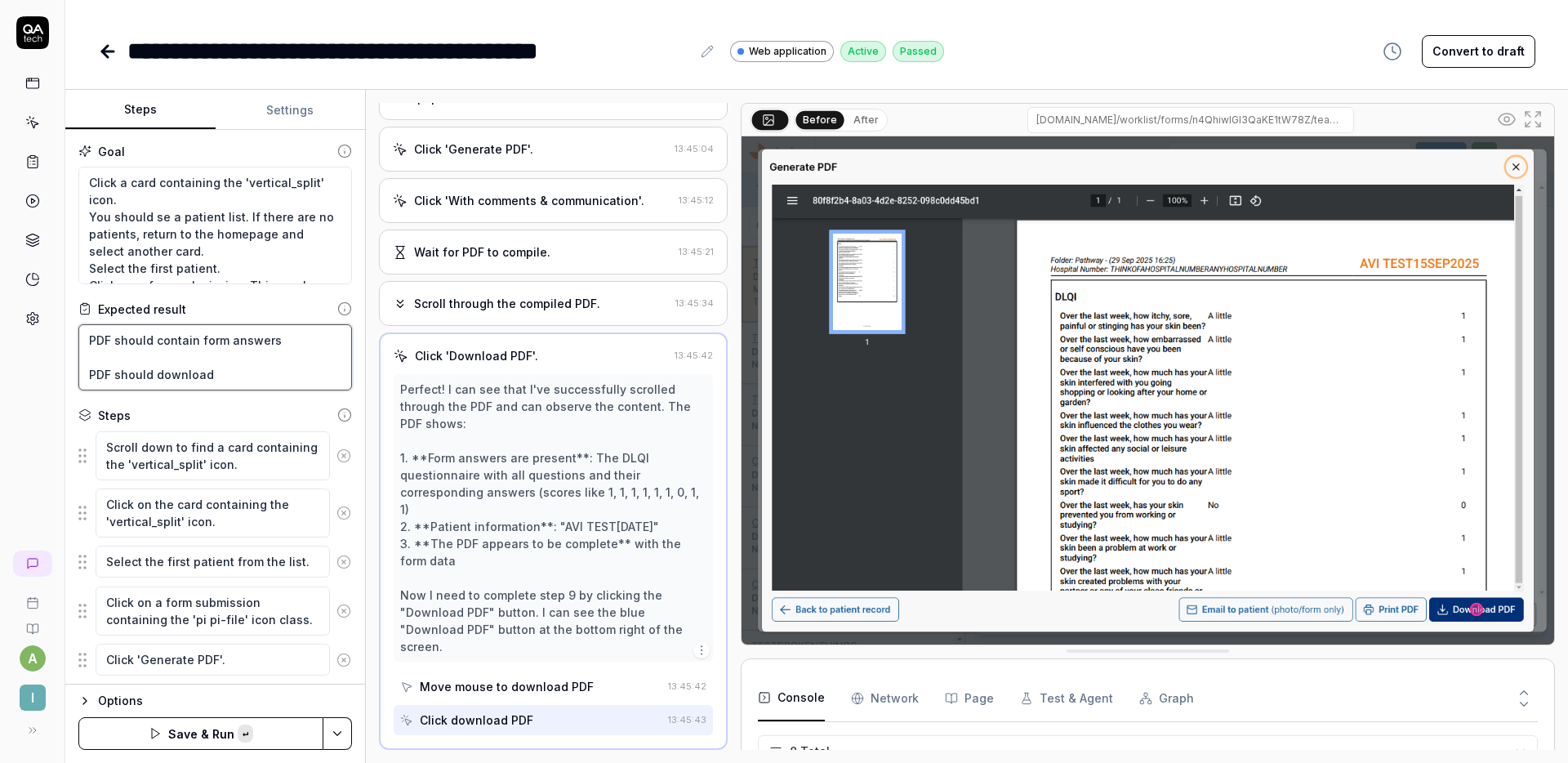
type textarea "*"
type textarea "PDF should contain form answers PDF should contain comments and PDF should down…"
type textarea "*"
type textarea "PDF should contain form answers PDF should contain comments and communication (…"
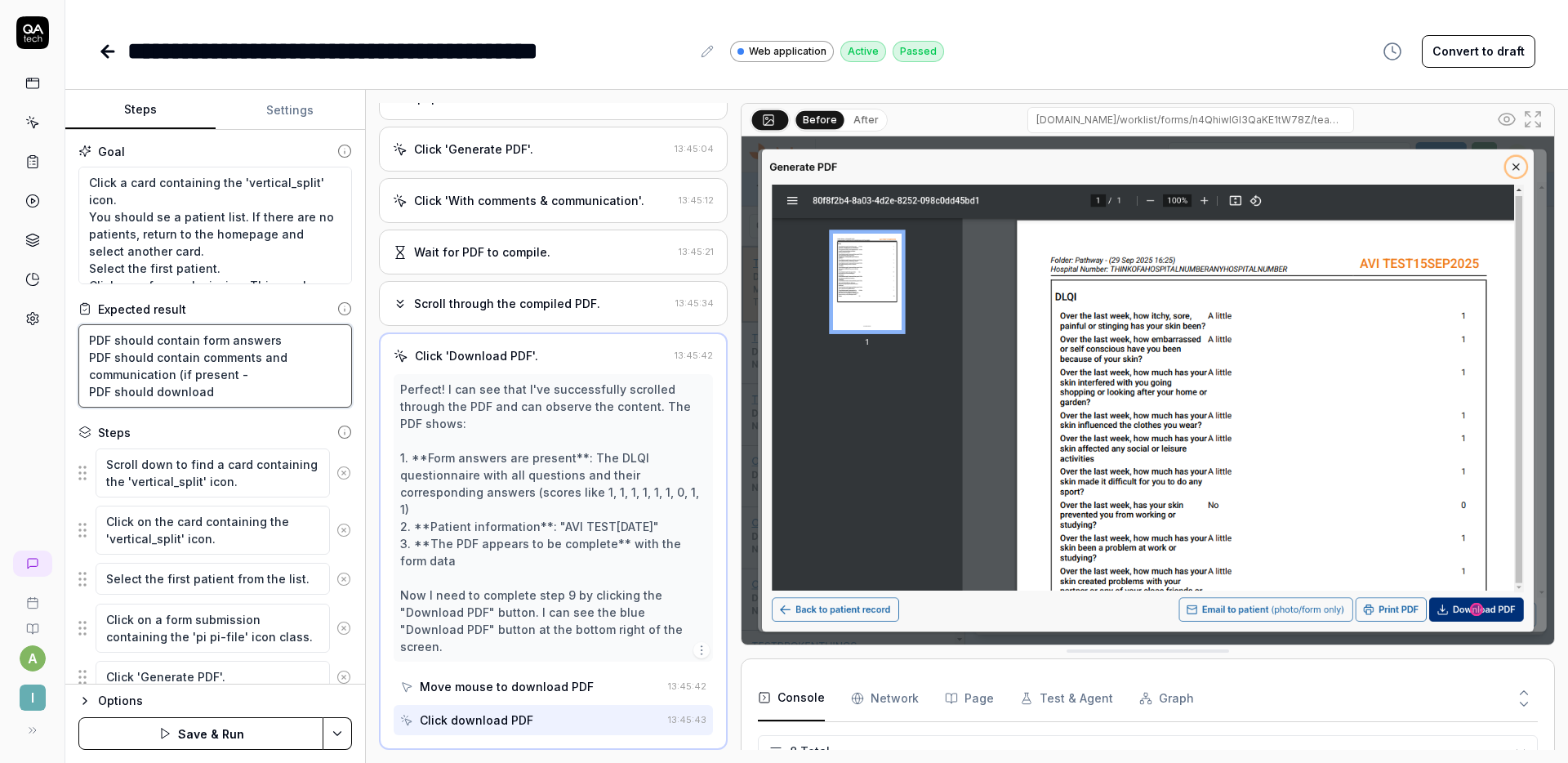
click at [297, 374] on textarea "PDF should contain form answers PDF should contain comments and communication (…" at bounding box center [216, 365] width 274 height 83
type textarea "*"
type textarea "PDF should contain form answers PDF should contain comments and communication (…"
type textarea "*"
type textarea "PDF should contain form answers PDF should contain comments and communication (…"
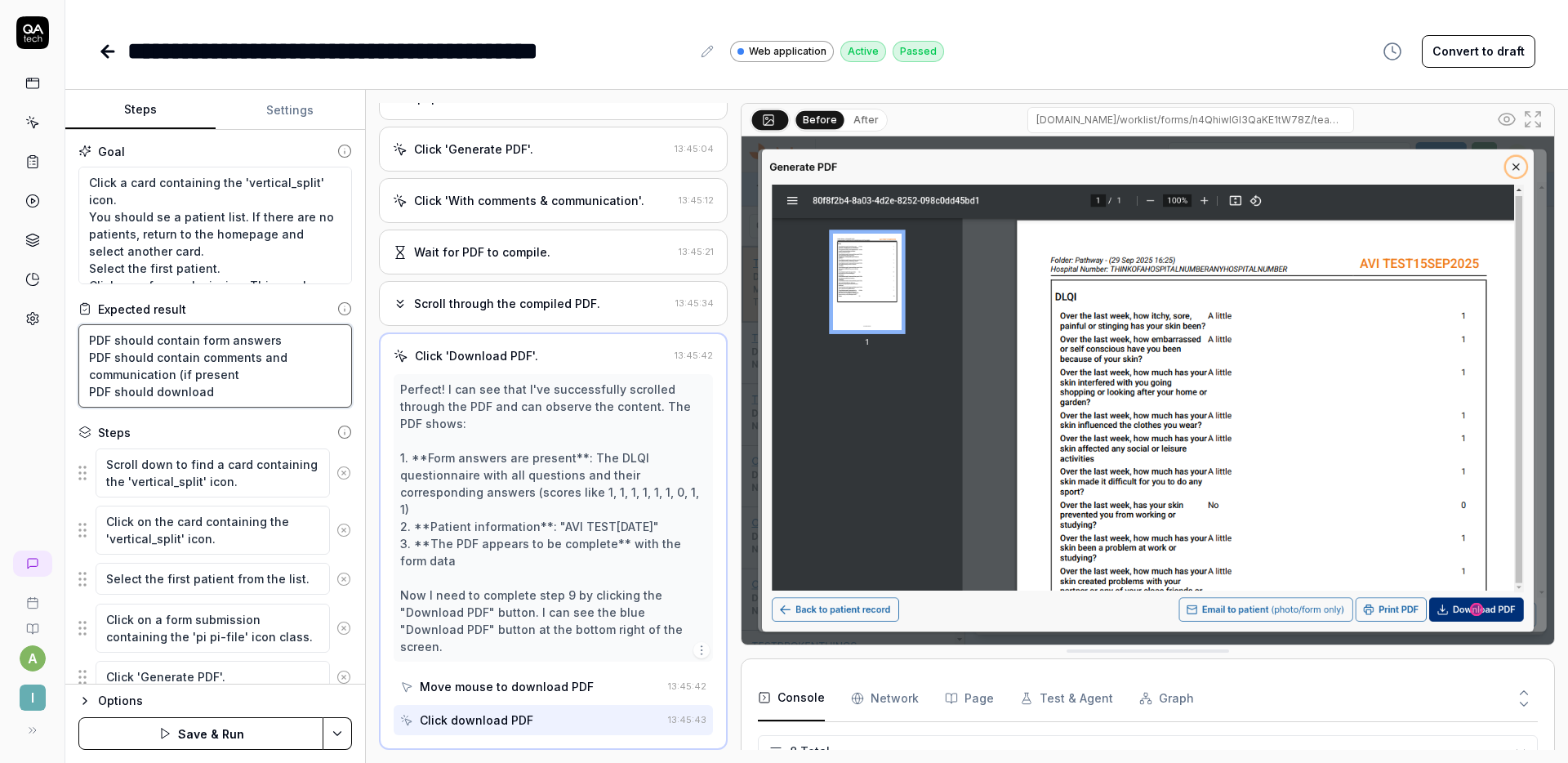
type textarea "*"
type textarea "PDF should contain form answers PDF should contain comments and communication (…"
type textarea "*"
type textarea "PDF should contain form answers PDF should contain comments and communication (…"
click at [1122, 81] on div "**********" at bounding box center [816, 381] width 1502 height 763
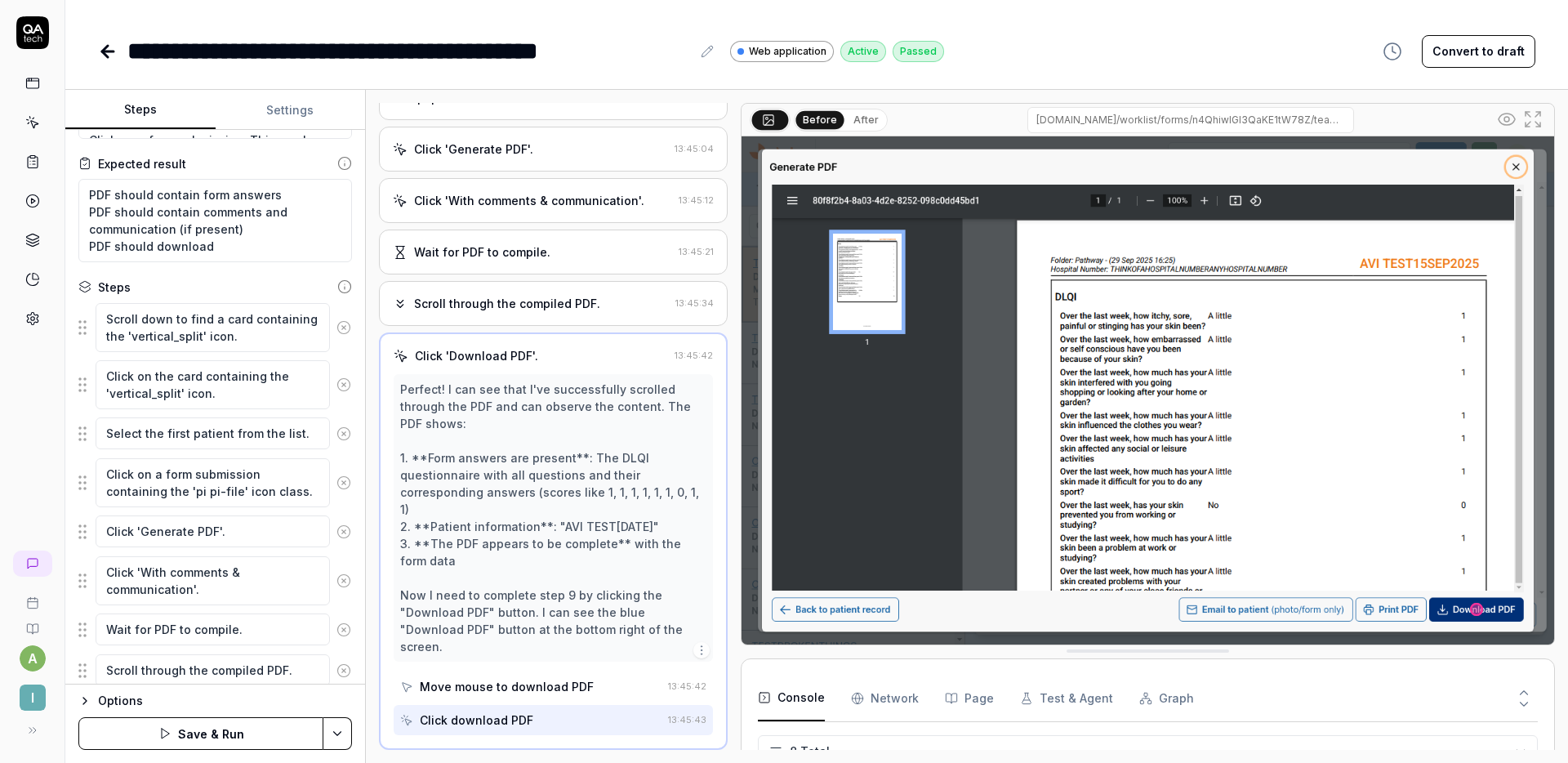
scroll to position [212, 0]
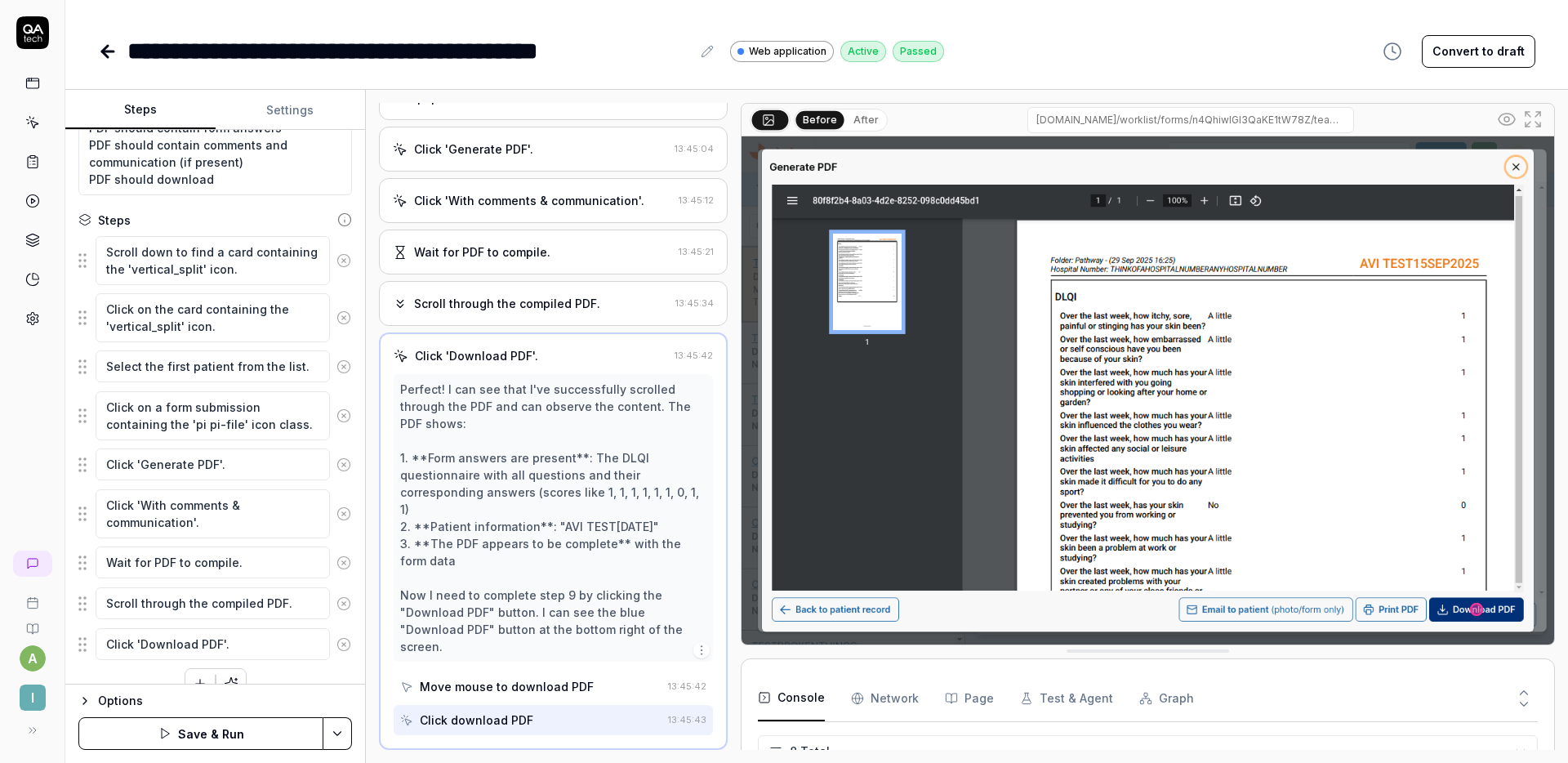
click at [332, 734] on html "**********" at bounding box center [784, 381] width 1568 height 763
click at [254, 624] on div "Save" at bounding box center [255, 619] width 209 height 36
type textarea "*"
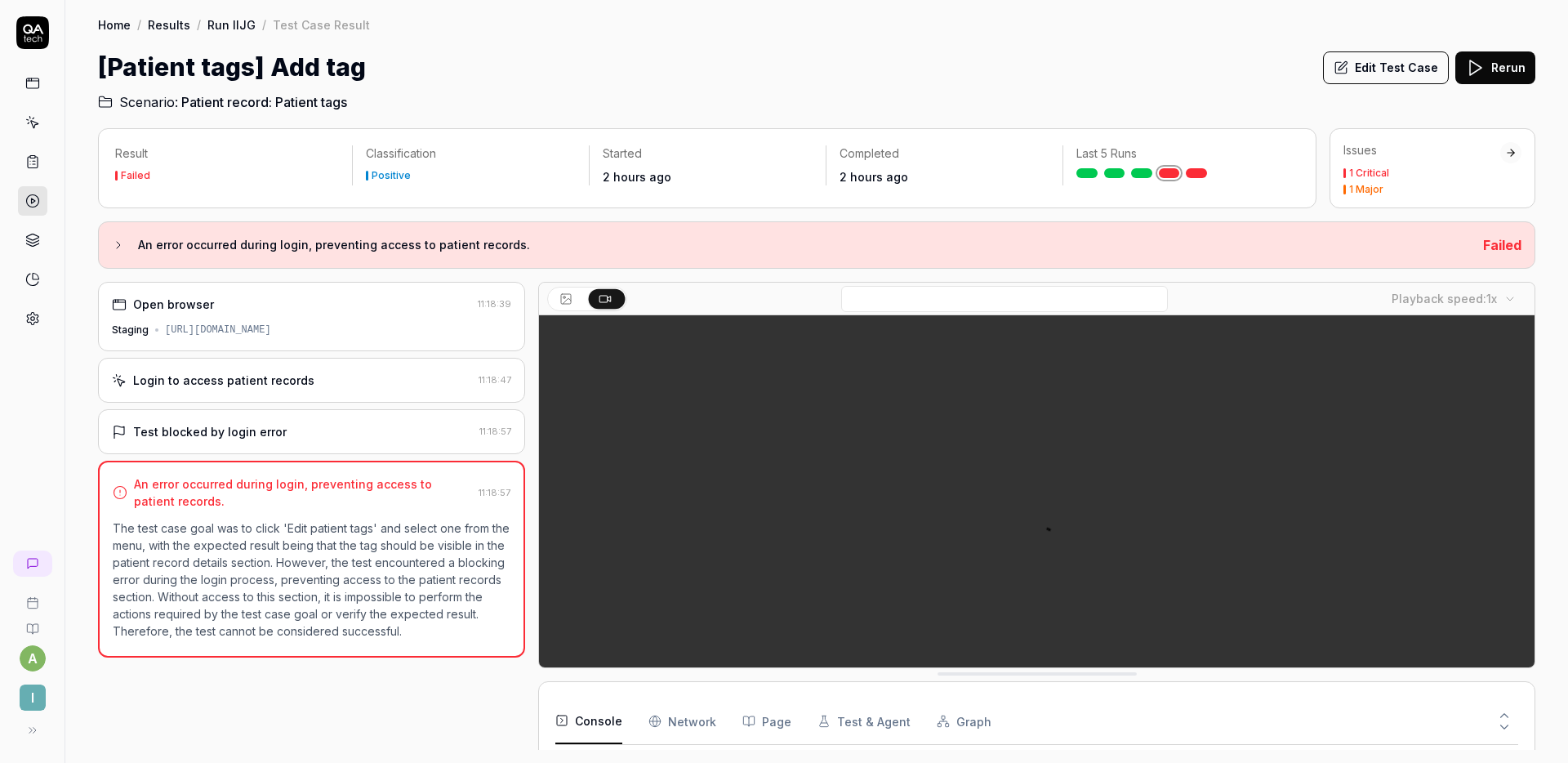
scroll to position [121, 0]
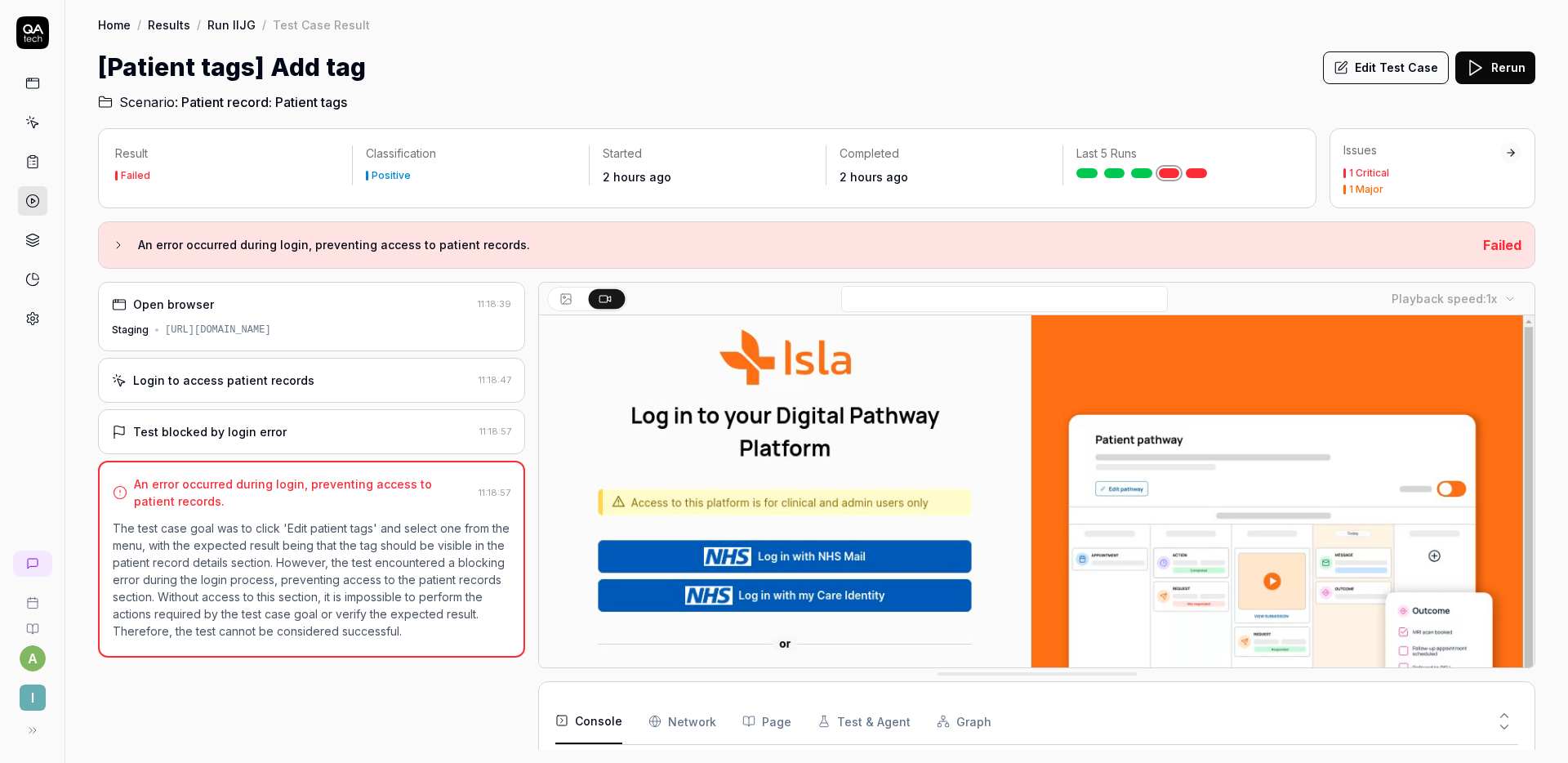
click at [819, 91] on h2 "Scenario: Patient record: Patient tags" at bounding box center [816, 99] width 1437 height 26
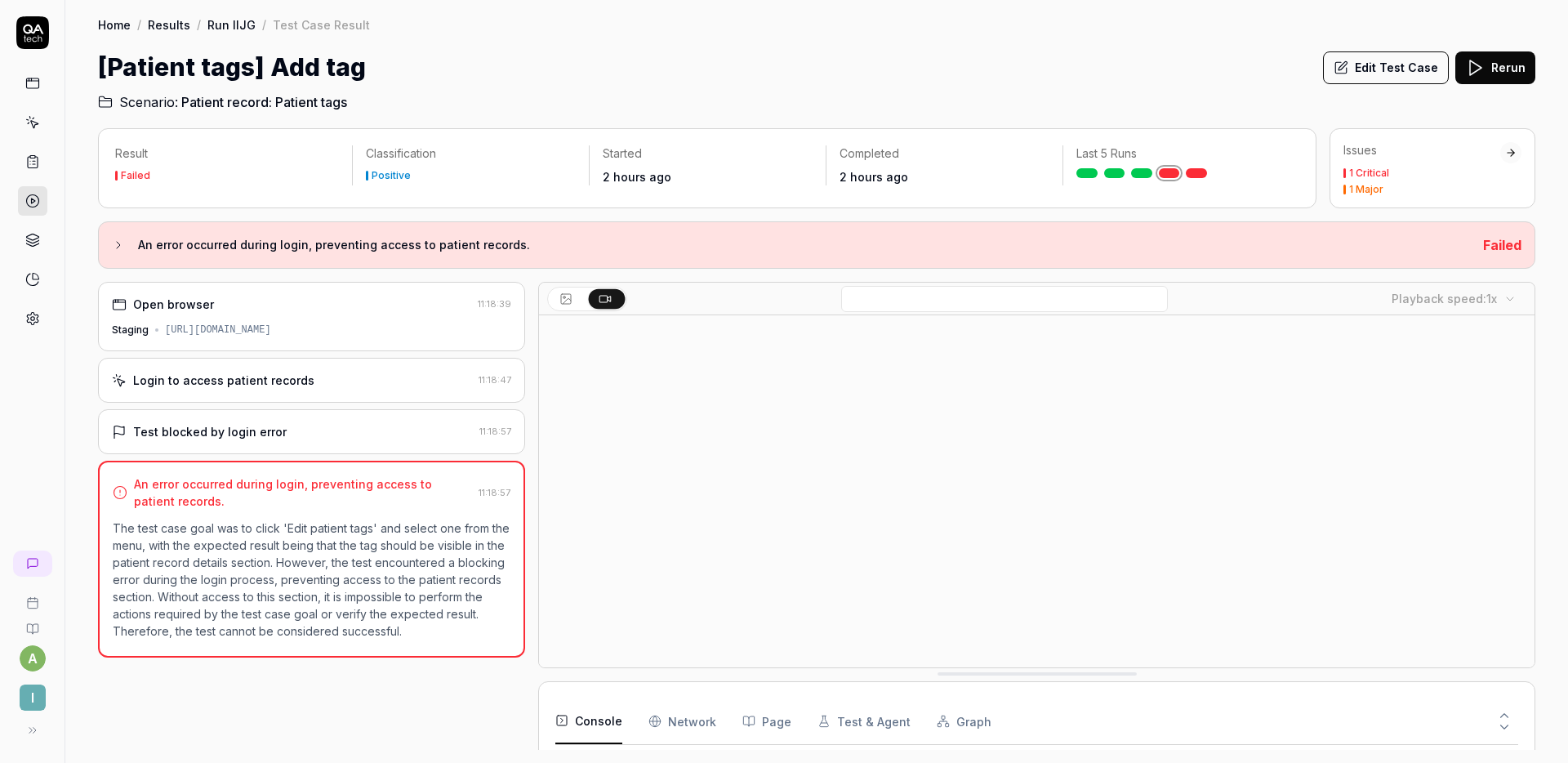
click at [1372, 68] on button "Edit Test Case" at bounding box center [1385, 68] width 126 height 33
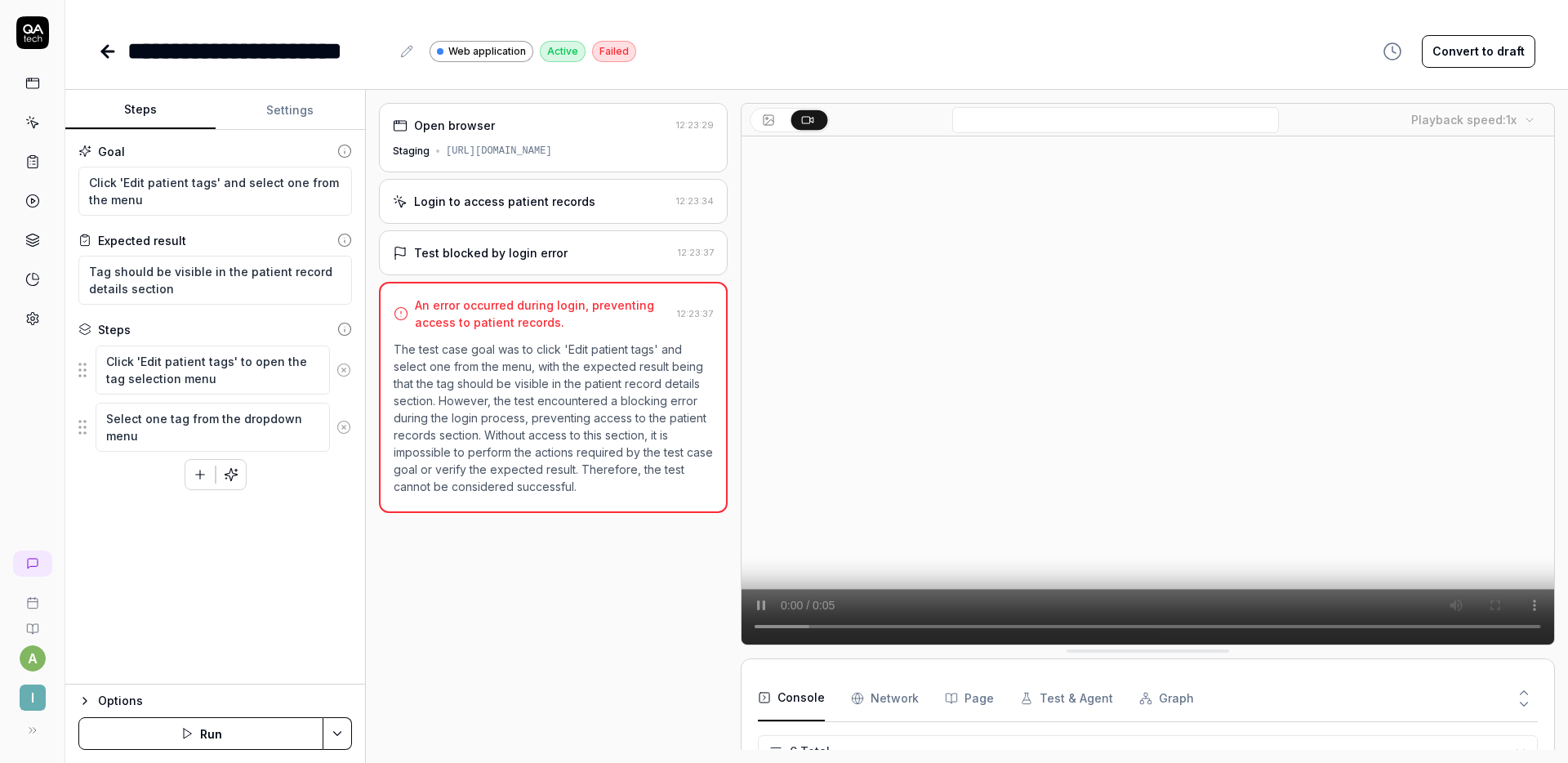
scroll to position [120, 0]
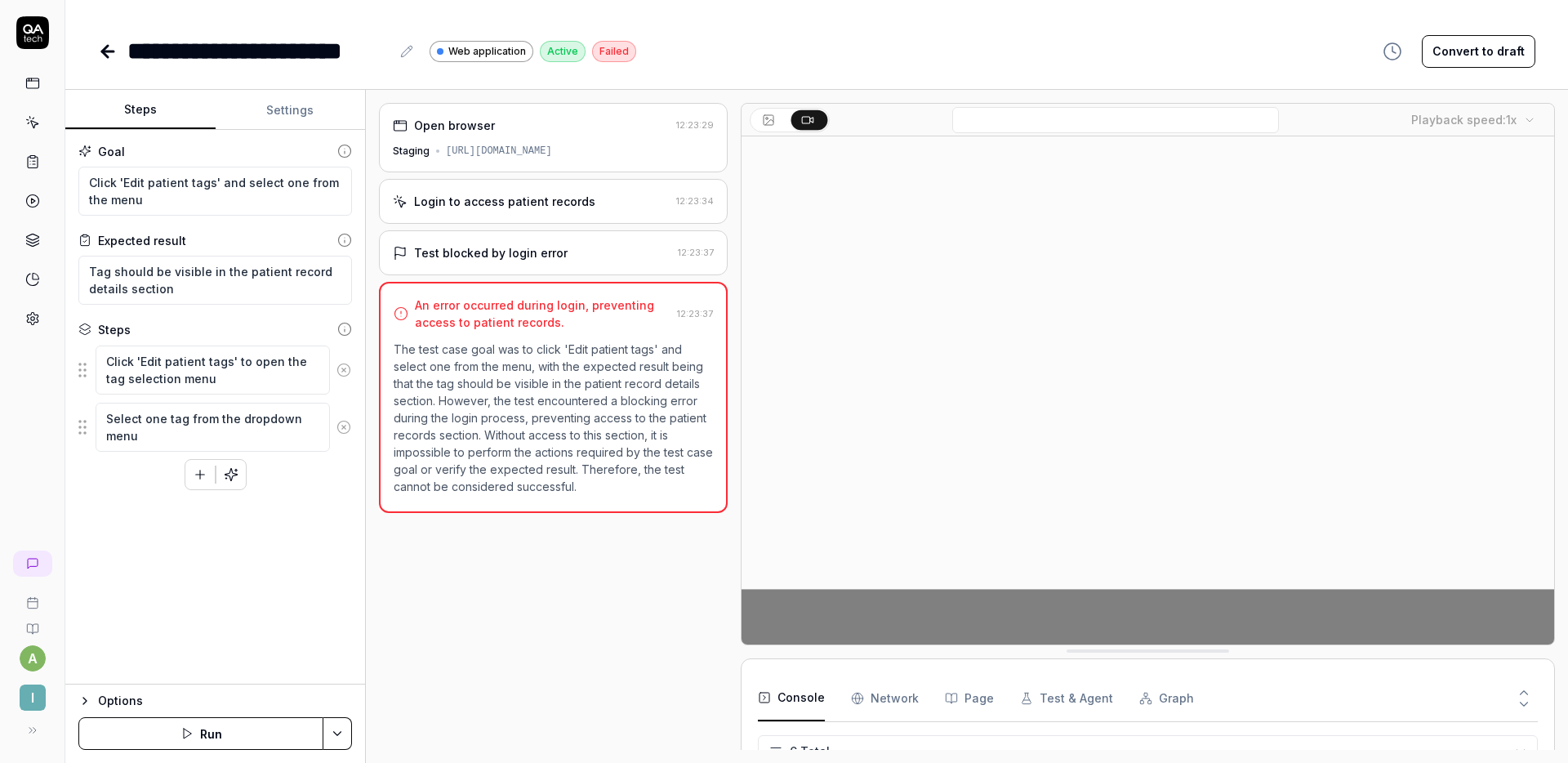
click at [271, 107] on button "Settings" at bounding box center [291, 110] width 151 height 39
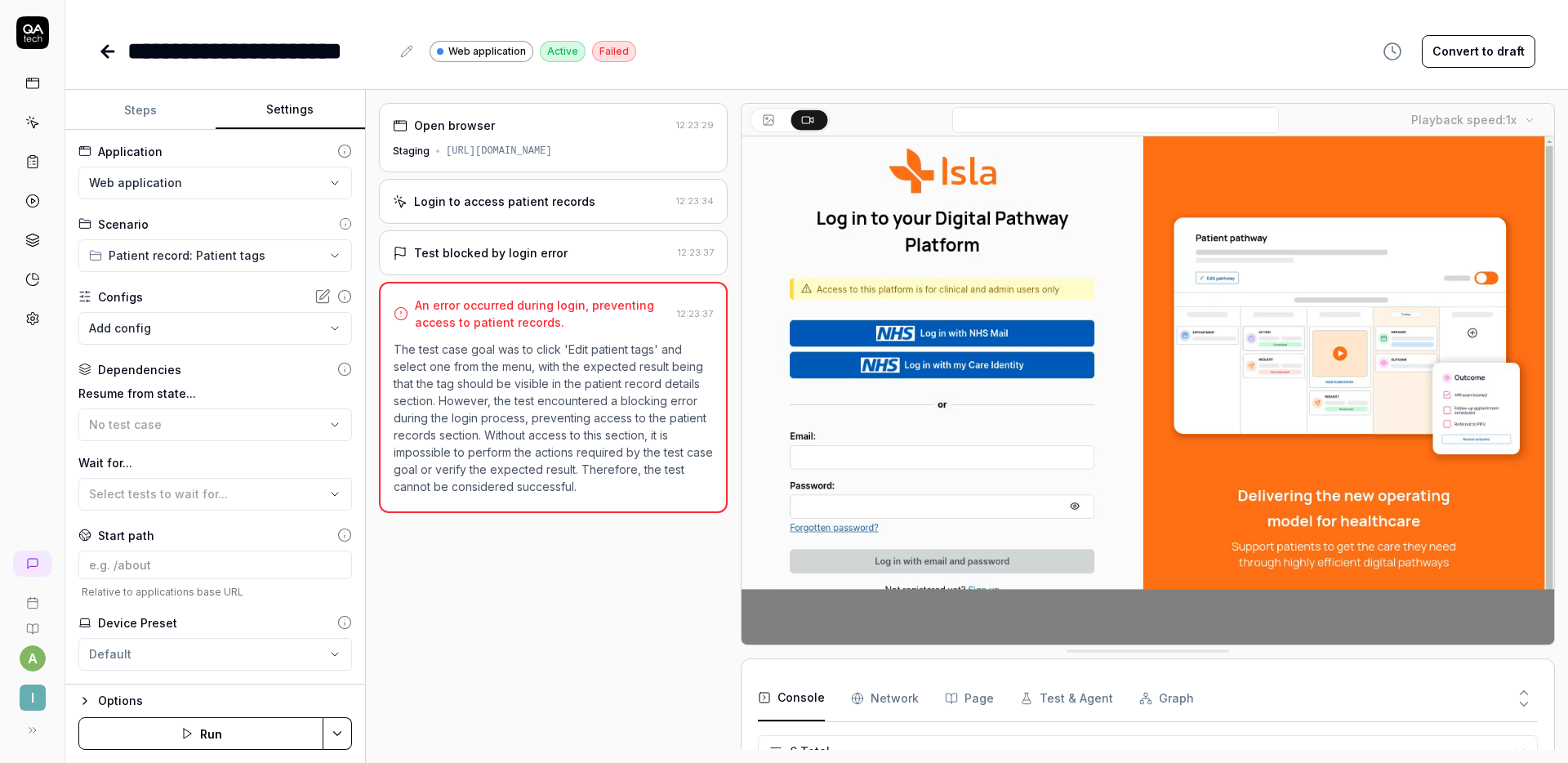
click at [181, 328] on body "**********" at bounding box center [784, 381] width 1568 height 763
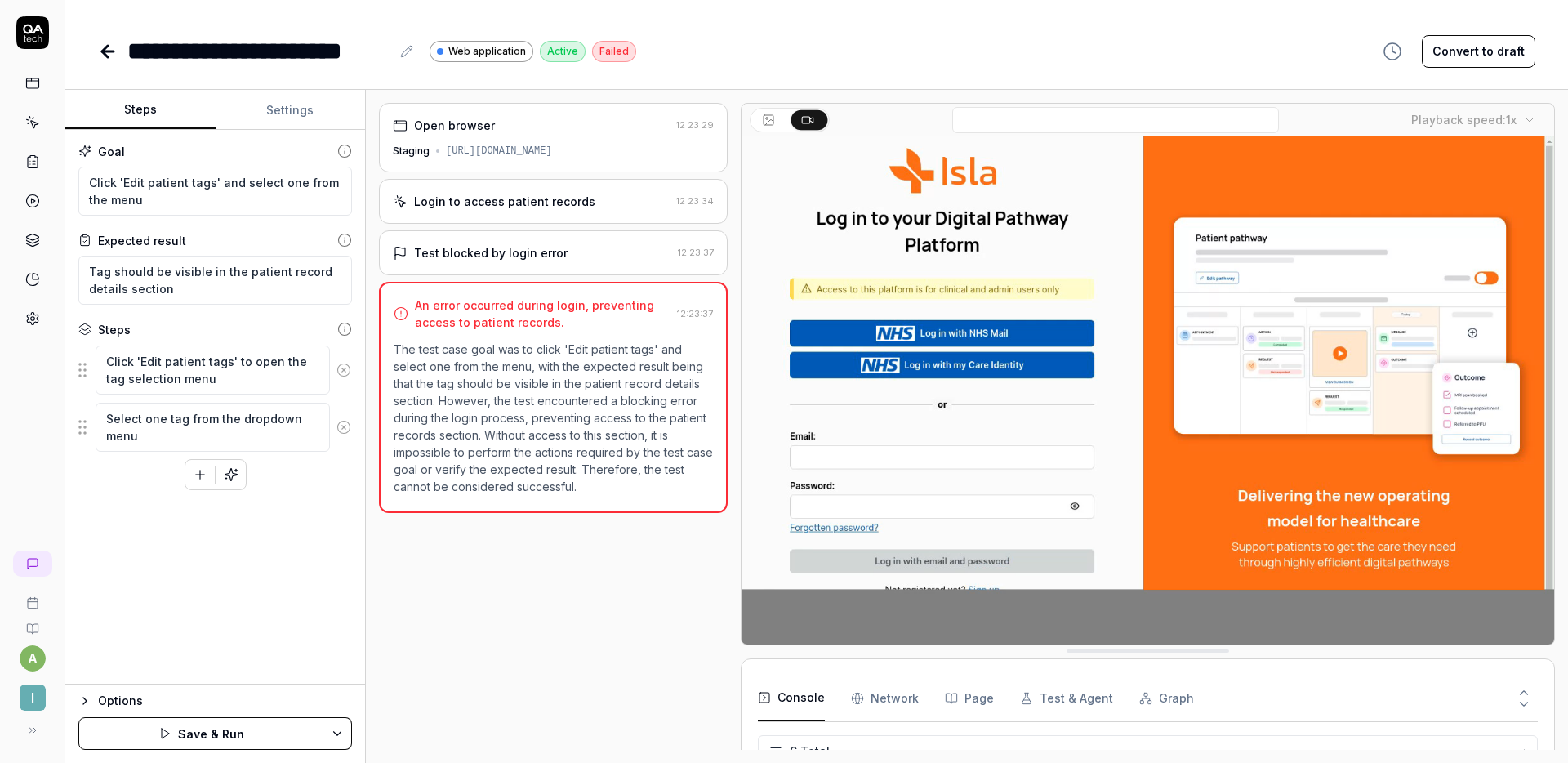
click at [145, 113] on button "Steps" at bounding box center [140, 110] width 151 height 39
click at [229, 596] on div "Goal Click 'Edit patient tags' and select one from the menu Expected result Tag…" at bounding box center [215, 407] width 300 height 554
click at [207, 727] on button "Save & Run" at bounding box center [201, 734] width 245 height 33
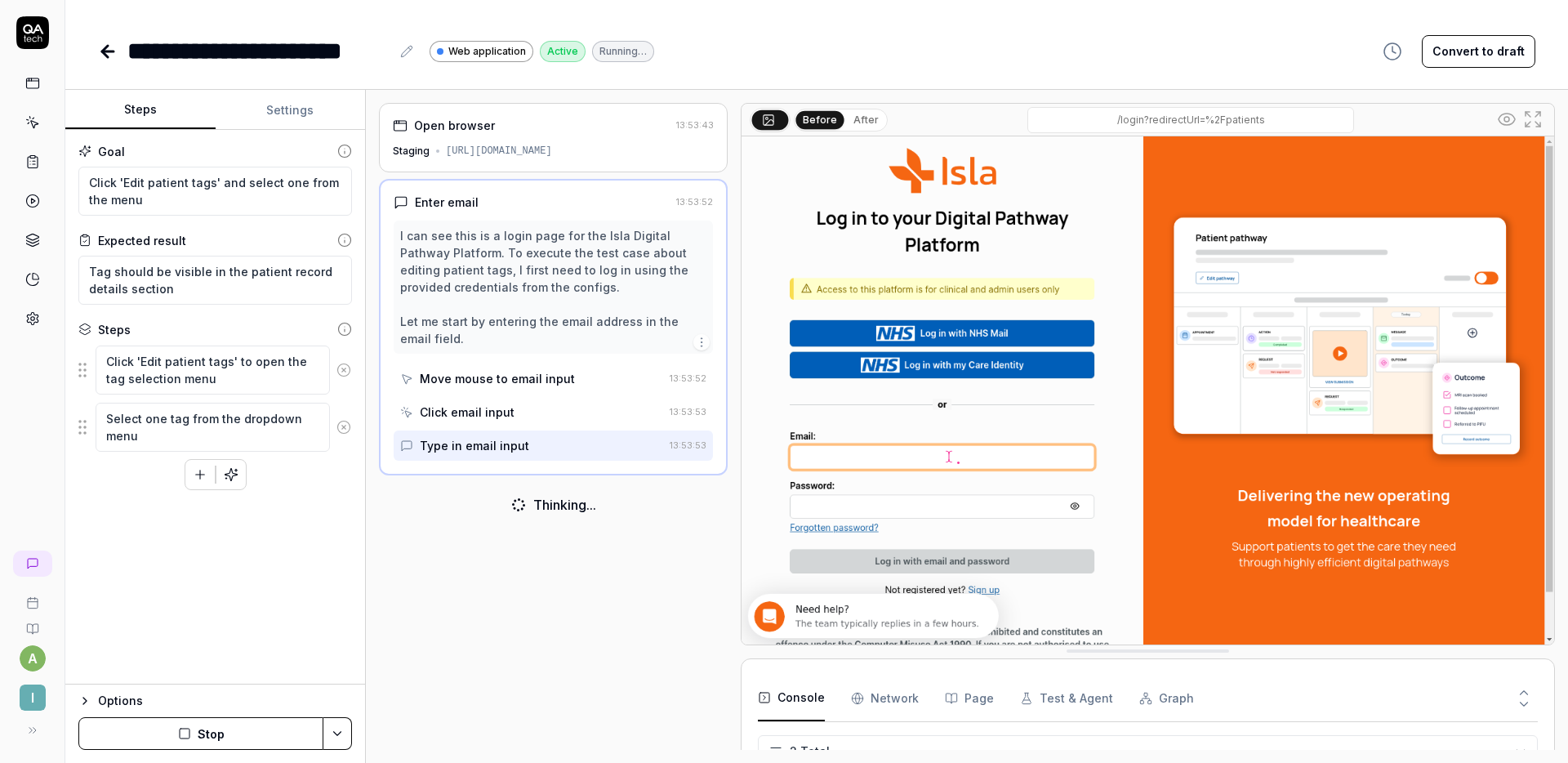
click at [278, 113] on button "Settings" at bounding box center [291, 110] width 151 height 39
type textarea "*"
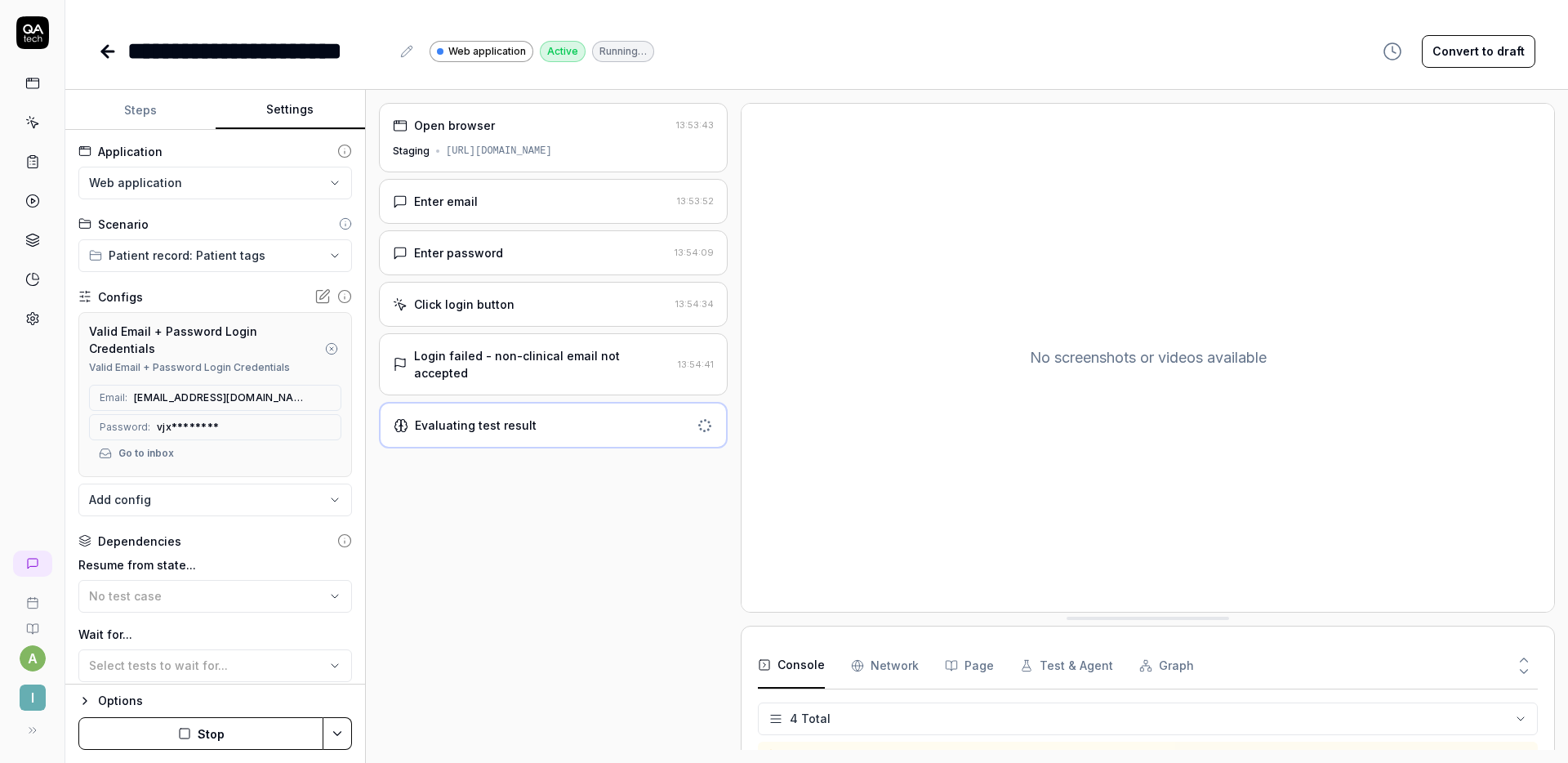
scroll to position [41, 0]
click at [1483, 44] on button "Convert to draft" at bounding box center [1478, 52] width 113 height 33
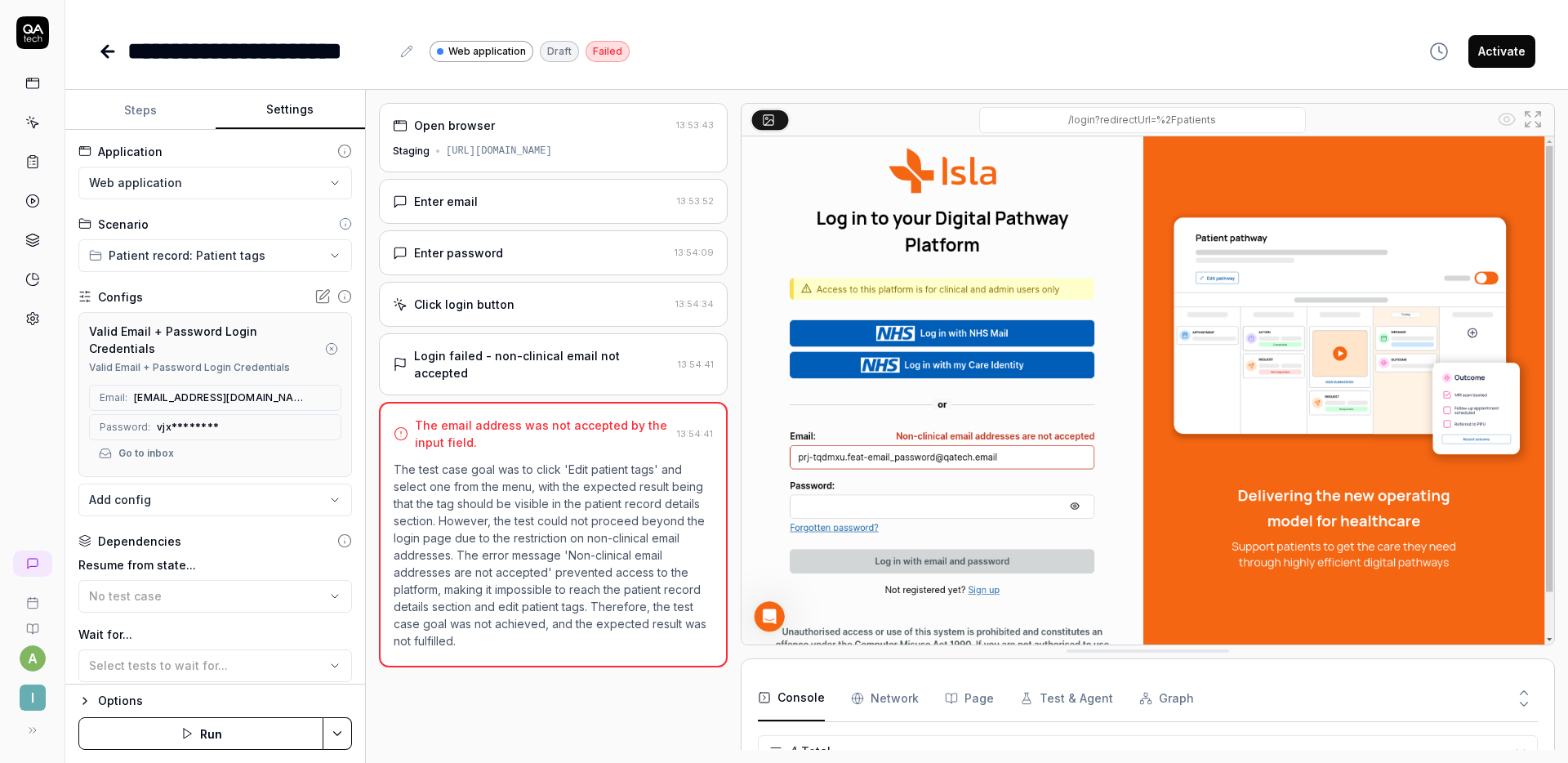
click at [1523, 687] on icon at bounding box center [1523, 692] width 15 height 15
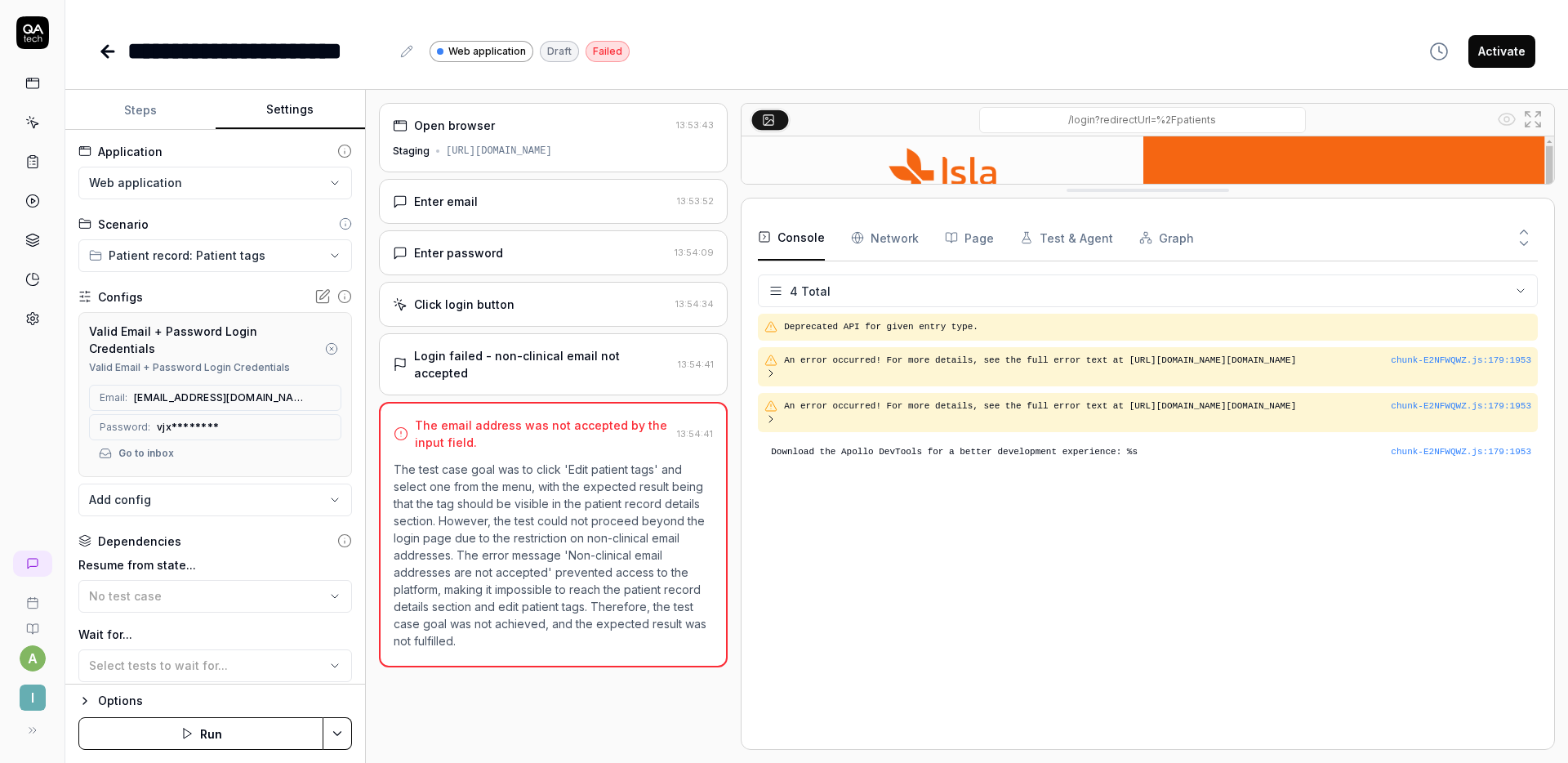
click at [1531, 239] on button at bounding box center [1524, 247] width 28 height 22
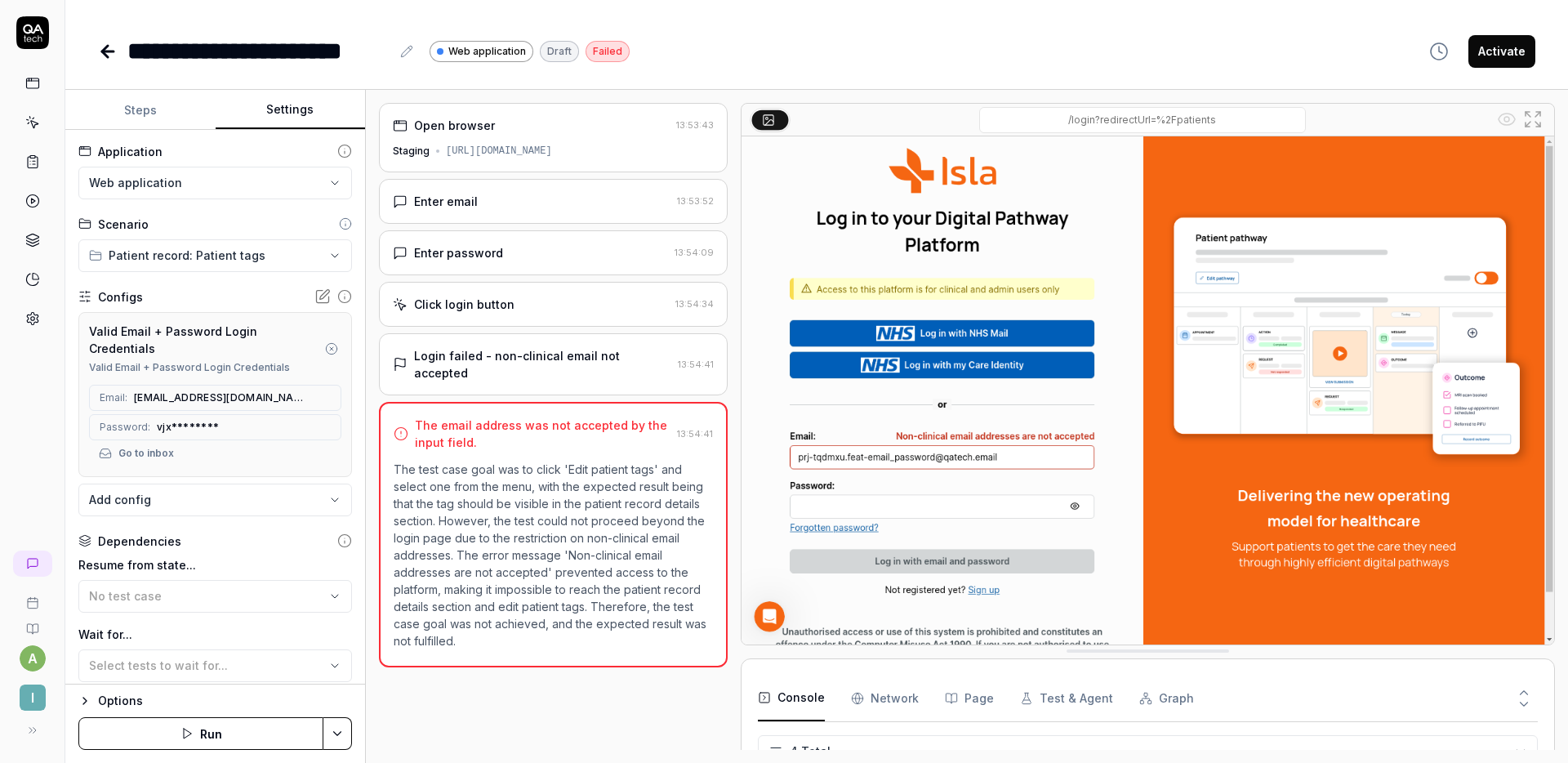
click at [266, 115] on button "Settings" at bounding box center [291, 110] width 151 height 39
click at [325, 352] on icon "button" at bounding box center [331, 348] width 13 height 13
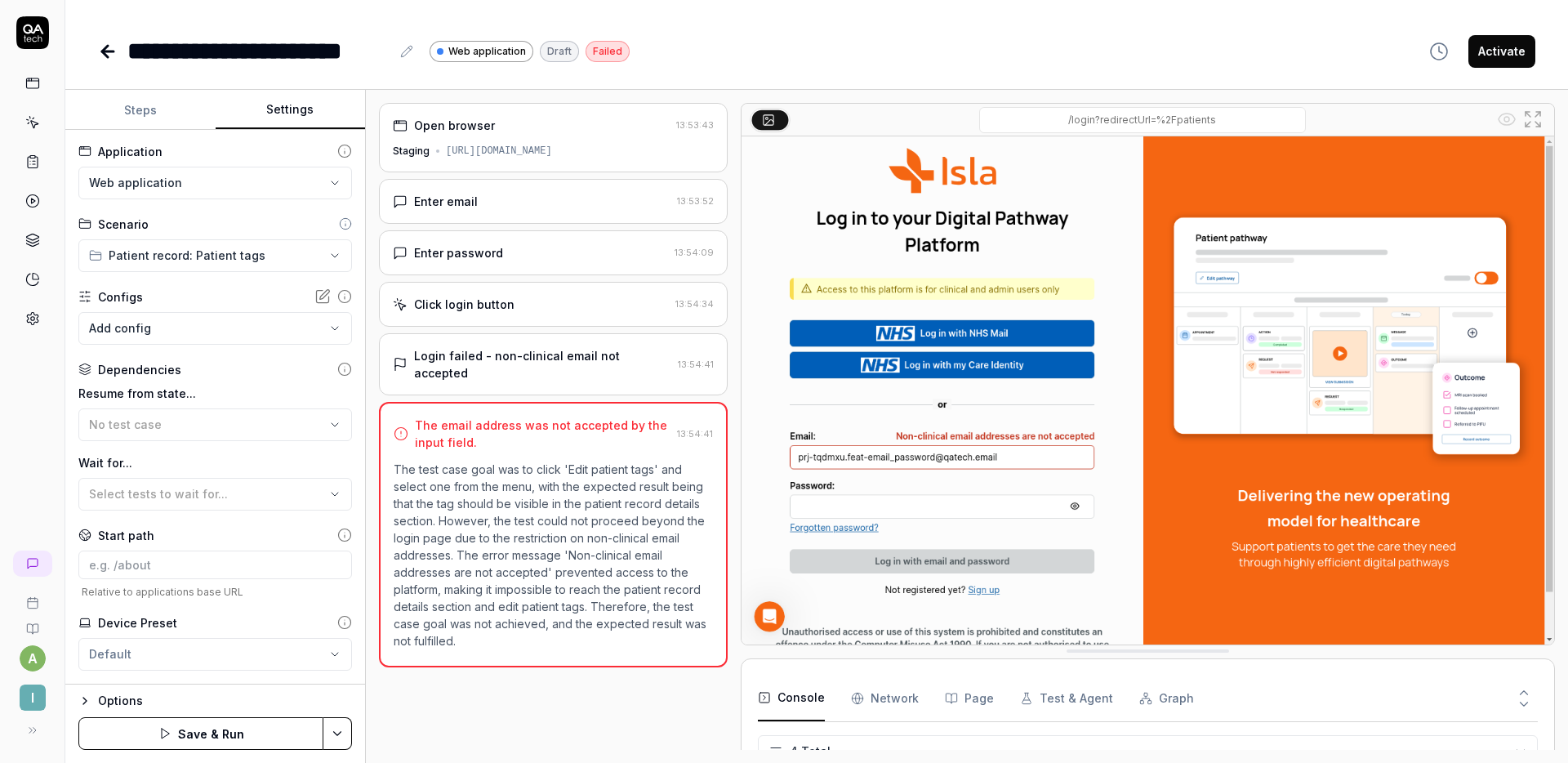
click at [304, 327] on body "**********" at bounding box center [784, 381] width 1568 height 763
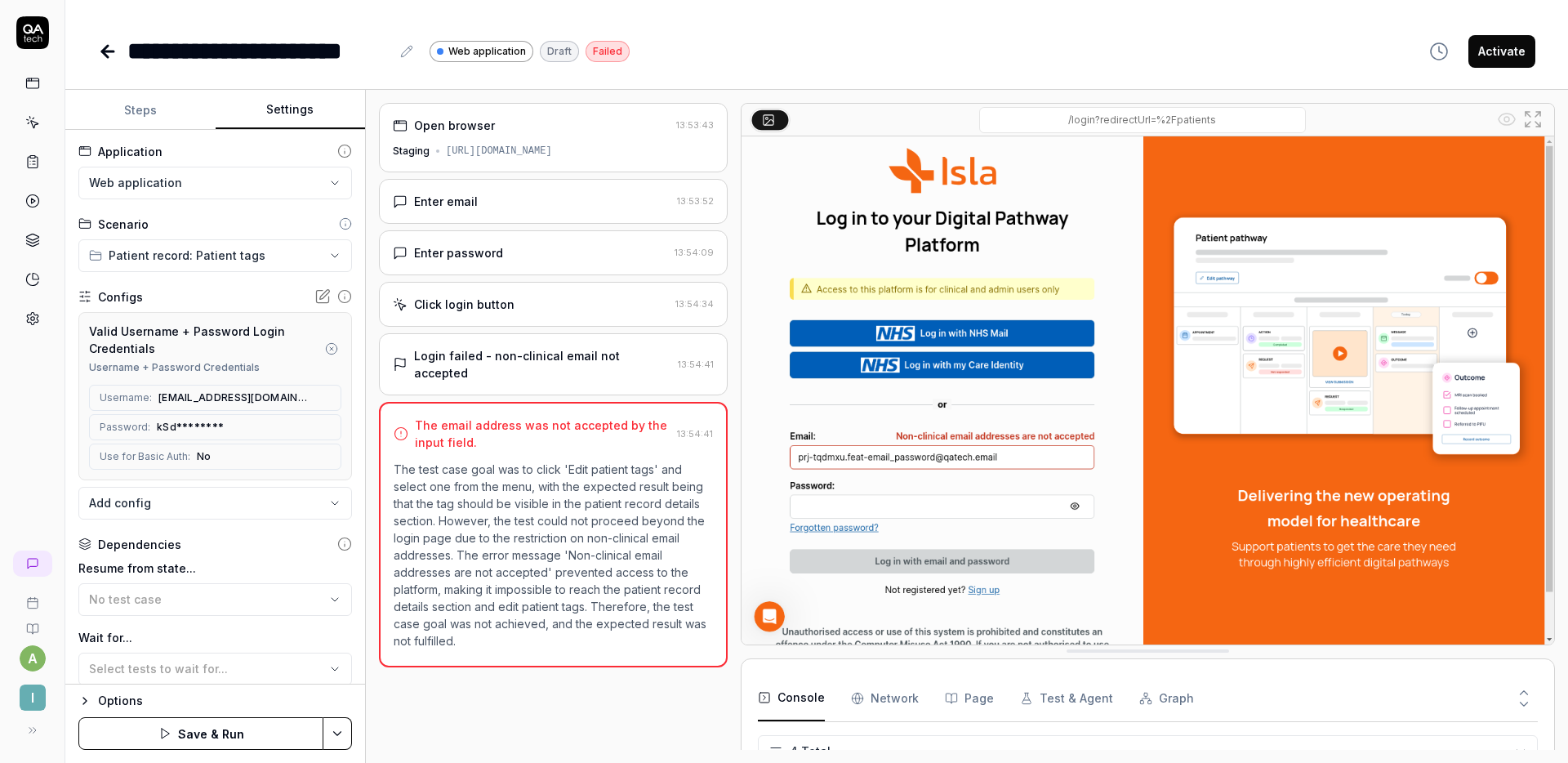
click at [221, 731] on button "Save & Run" at bounding box center [201, 734] width 245 height 33
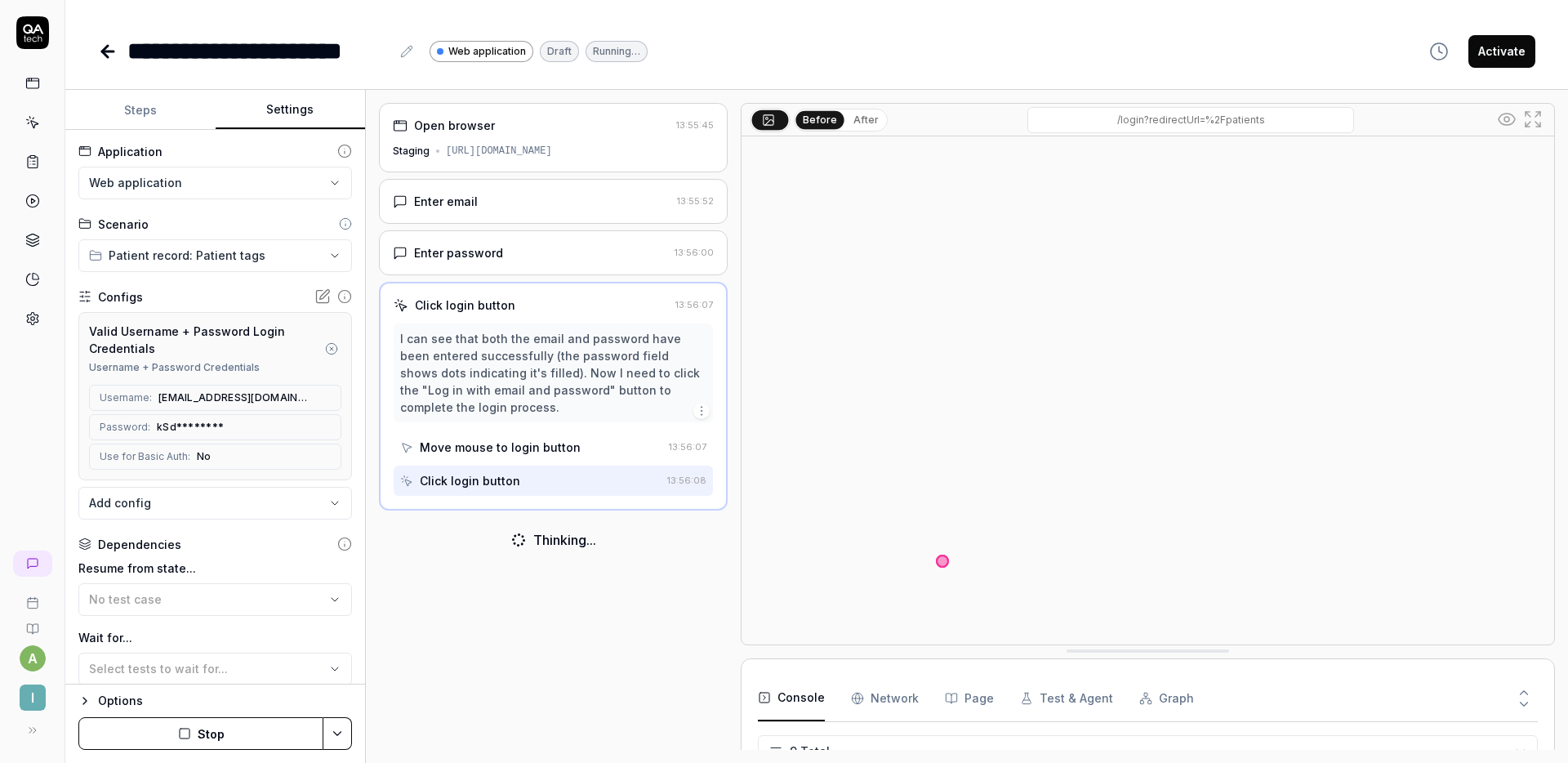
scroll to position [233, 0]
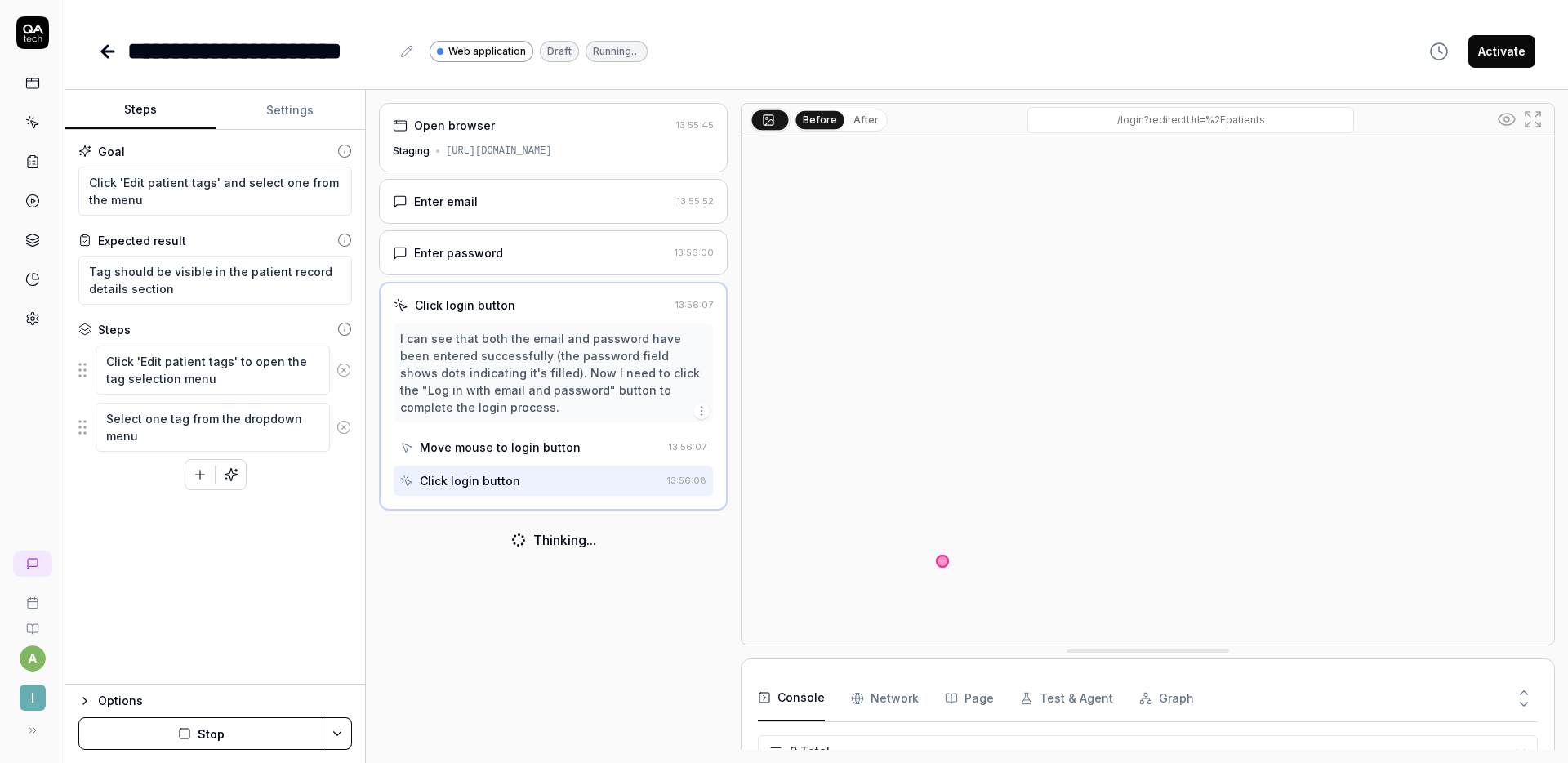
scroll to position [233, 0]
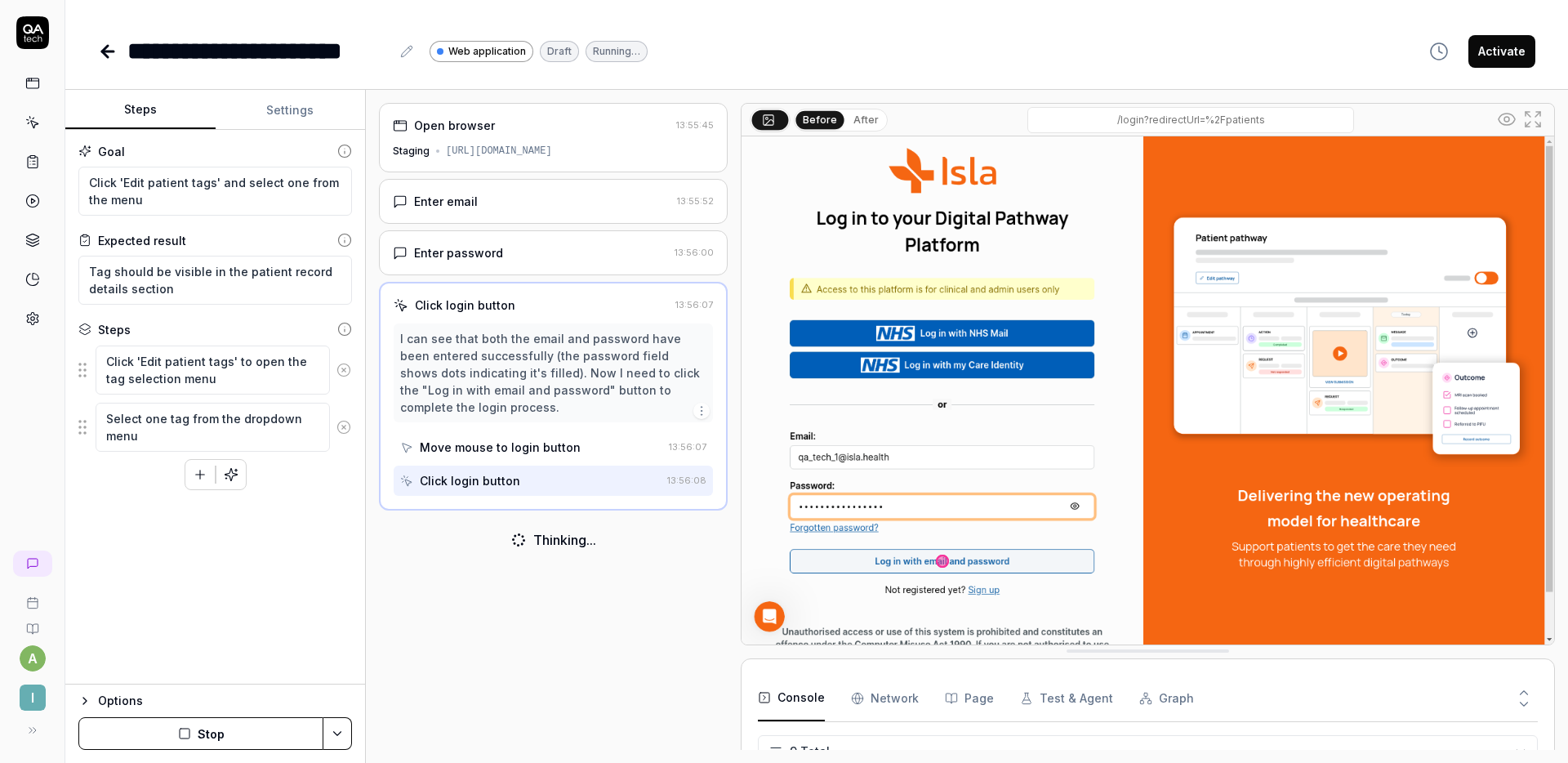
click at [229, 735] on button "Stop" at bounding box center [201, 734] width 245 height 33
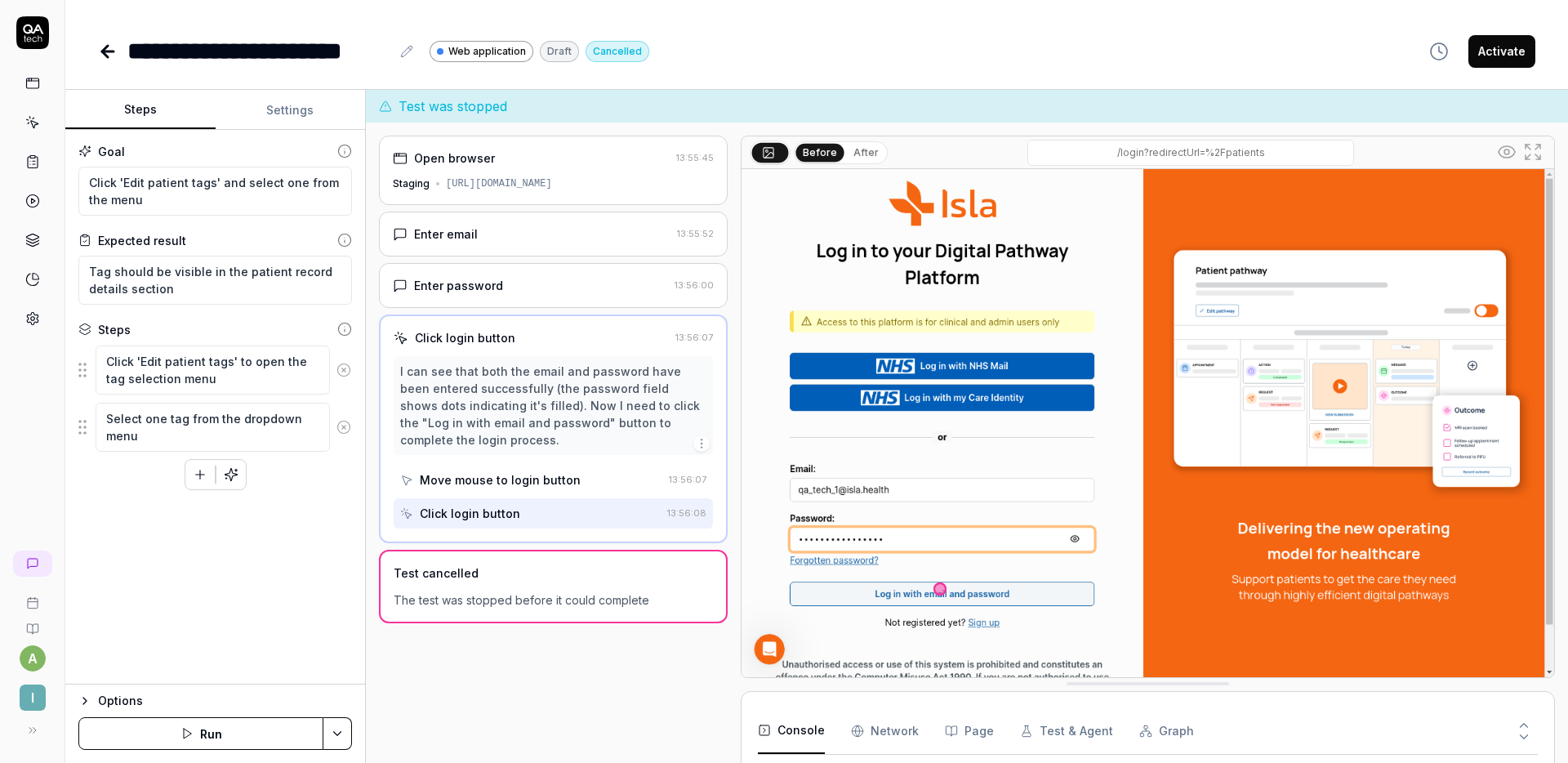
click at [810, 63] on div "**********" at bounding box center [816, 51] width 1437 height 36
click at [112, 55] on icon at bounding box center [107, 51] width 20 height 20
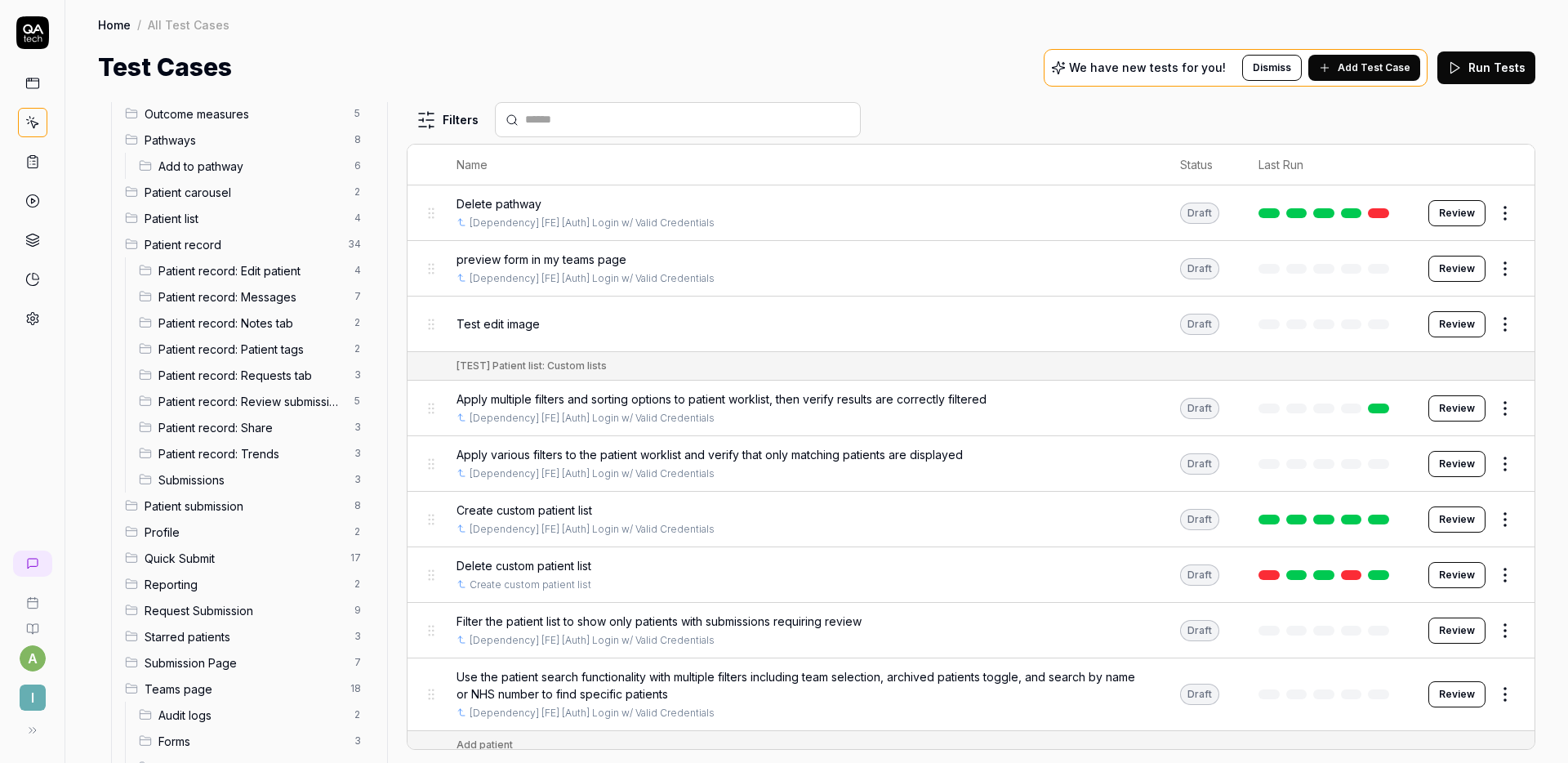
scroll to position [540, 0]
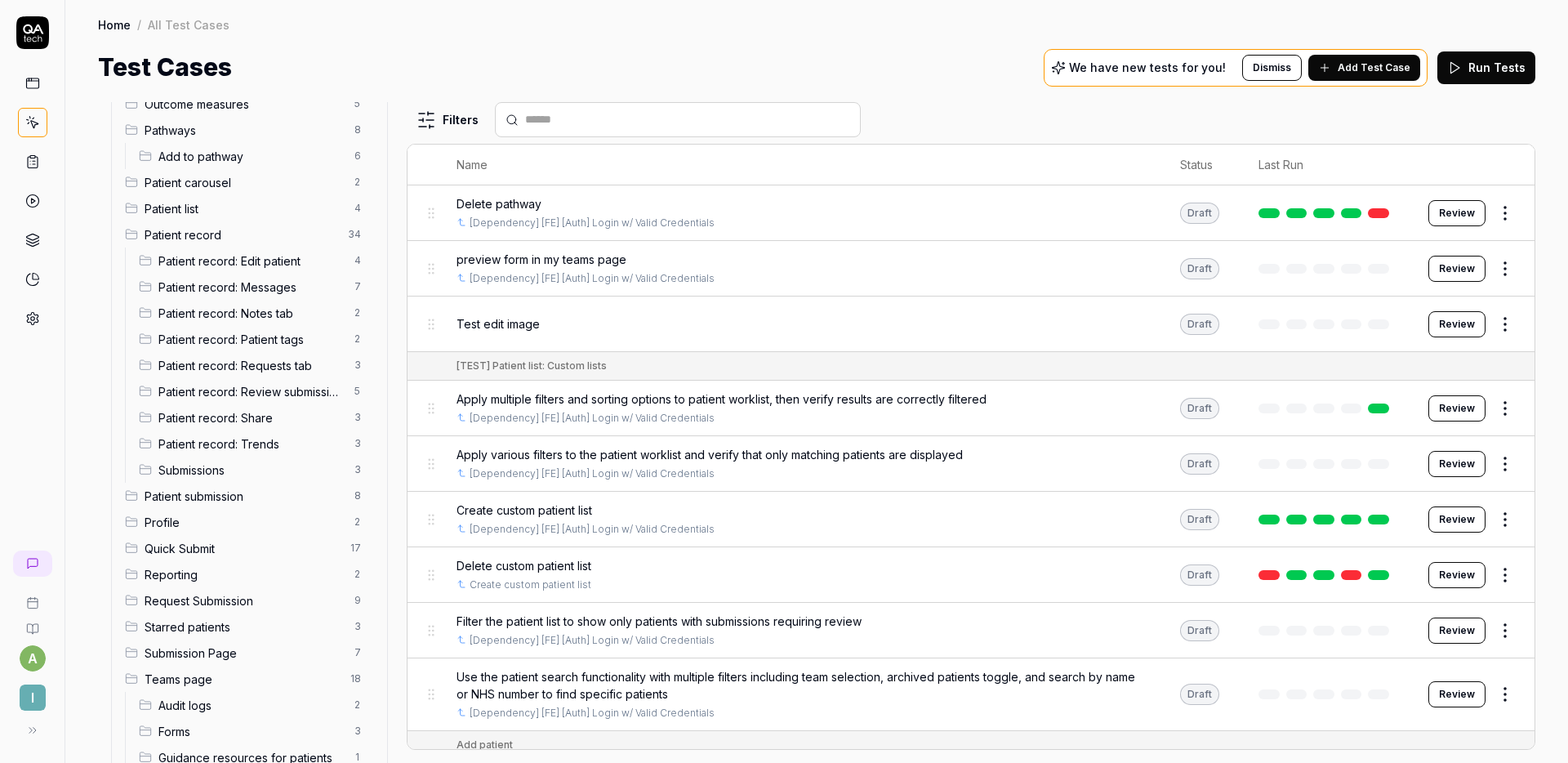
click at [234, 418] on span "Patient record: Share" at bounding box center [251, 418] width 186 height 17
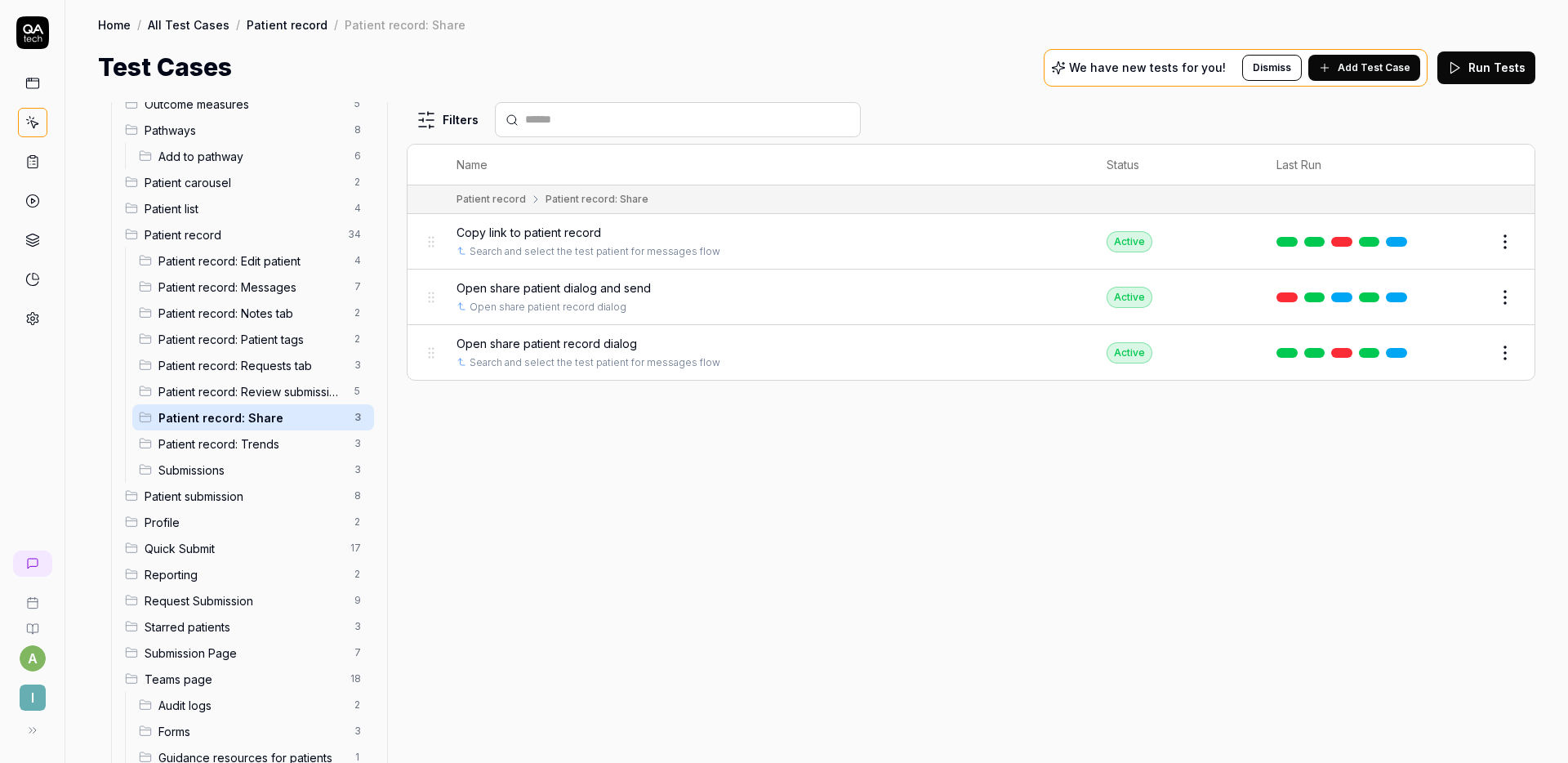
click at [203, 394] on span "Patient record: Review submissions" at bounding box center [251, 391] width 186 height 17
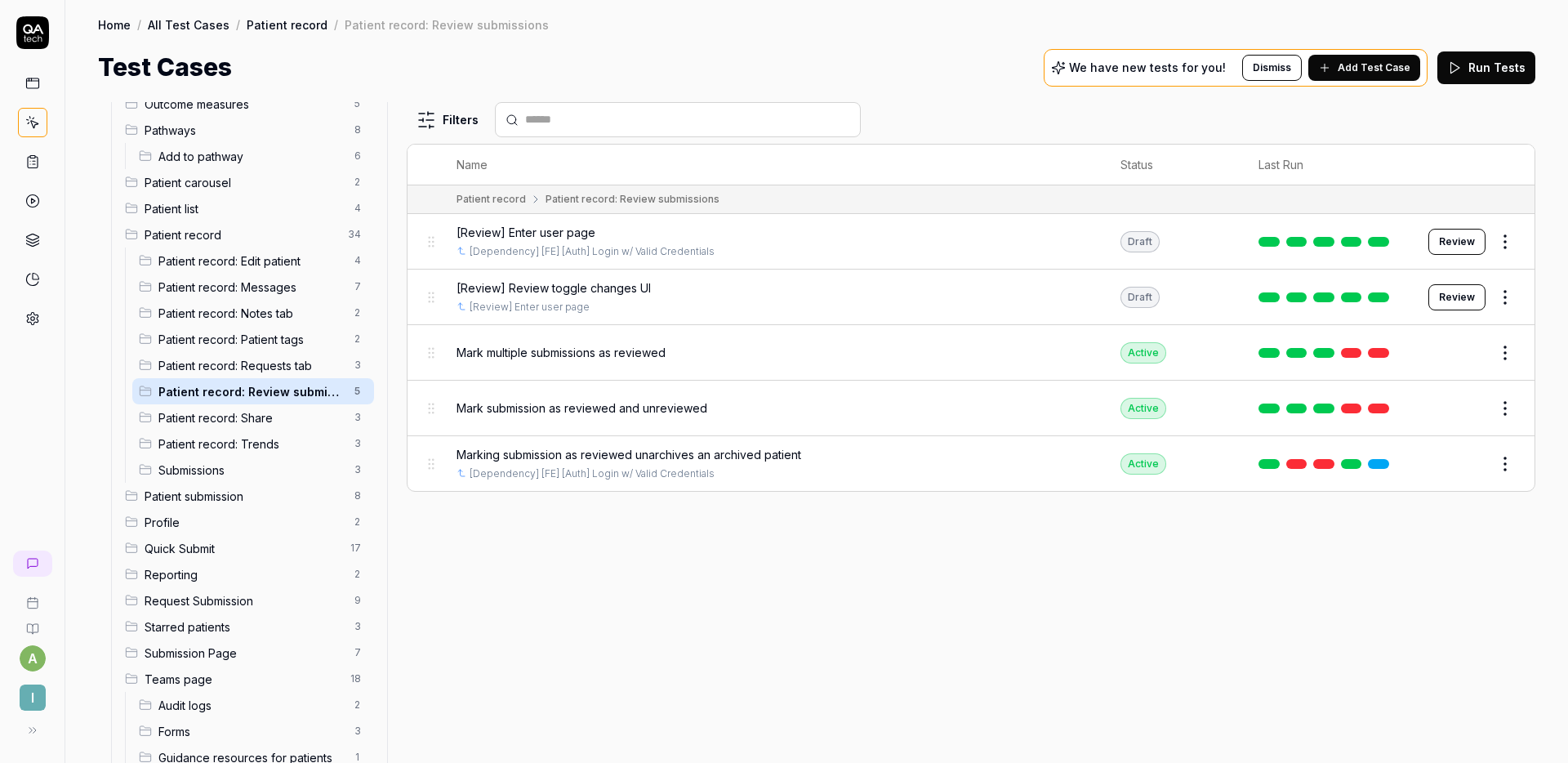
click at [236, 363] on span "Patient record: Requests tab" at bounding box center [251, 365] width 186 height 17
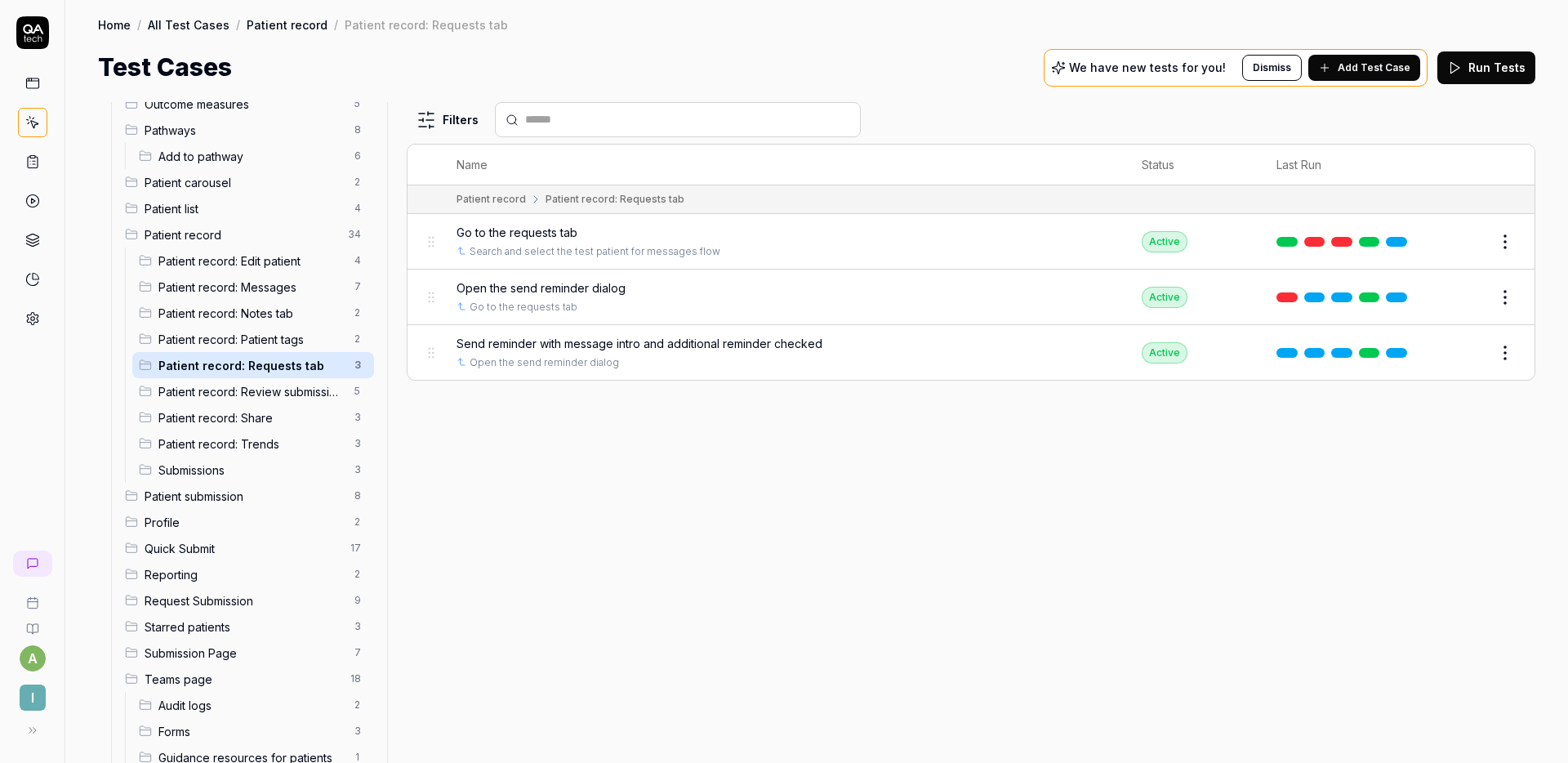
click at [216, 501] on span "Patient submission" at bounding box center [244, 496] width 200 height 17
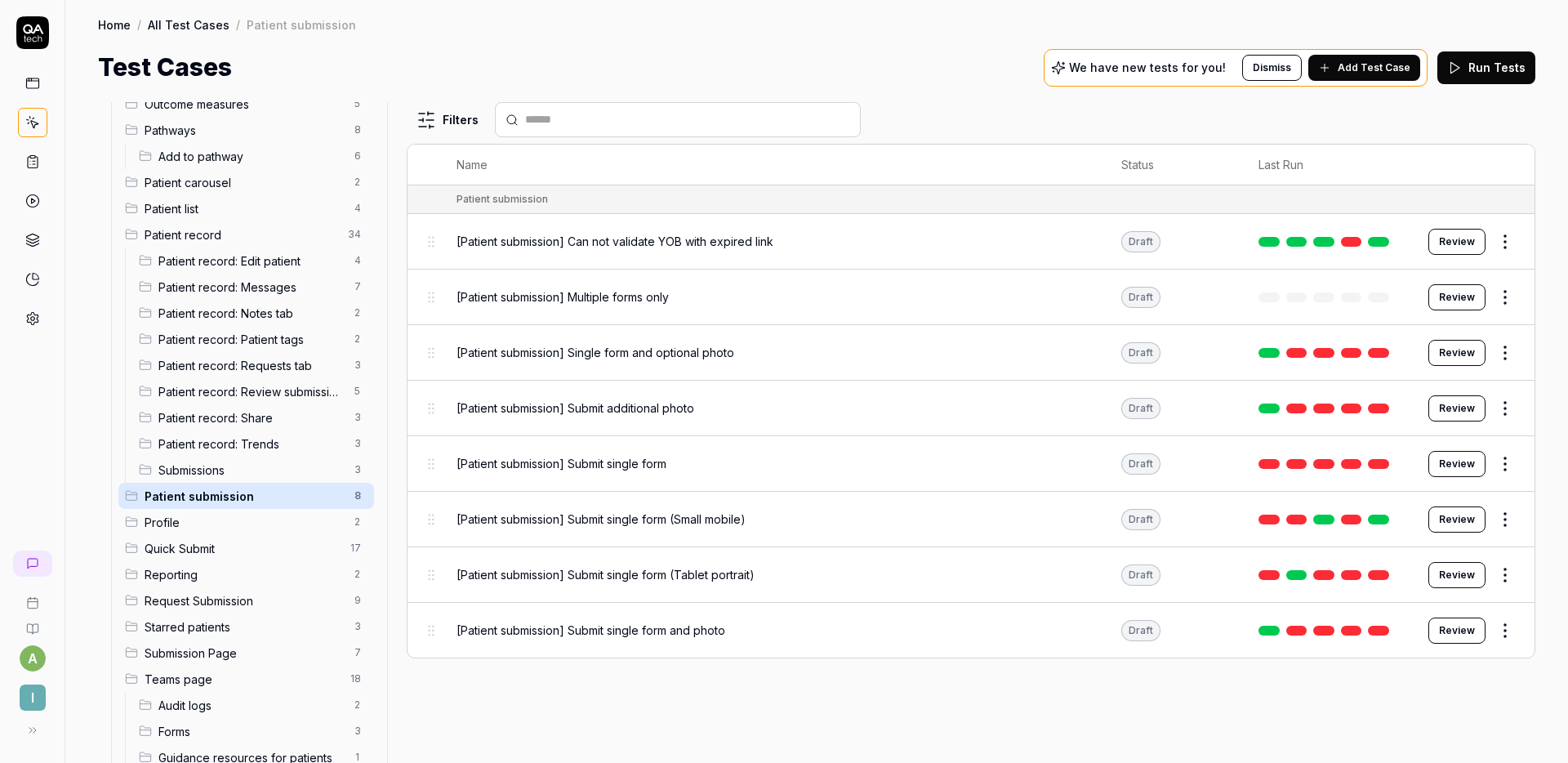
click at [218, 517] on span "Profile" at bounding box center [244, 522] width 200 height 17
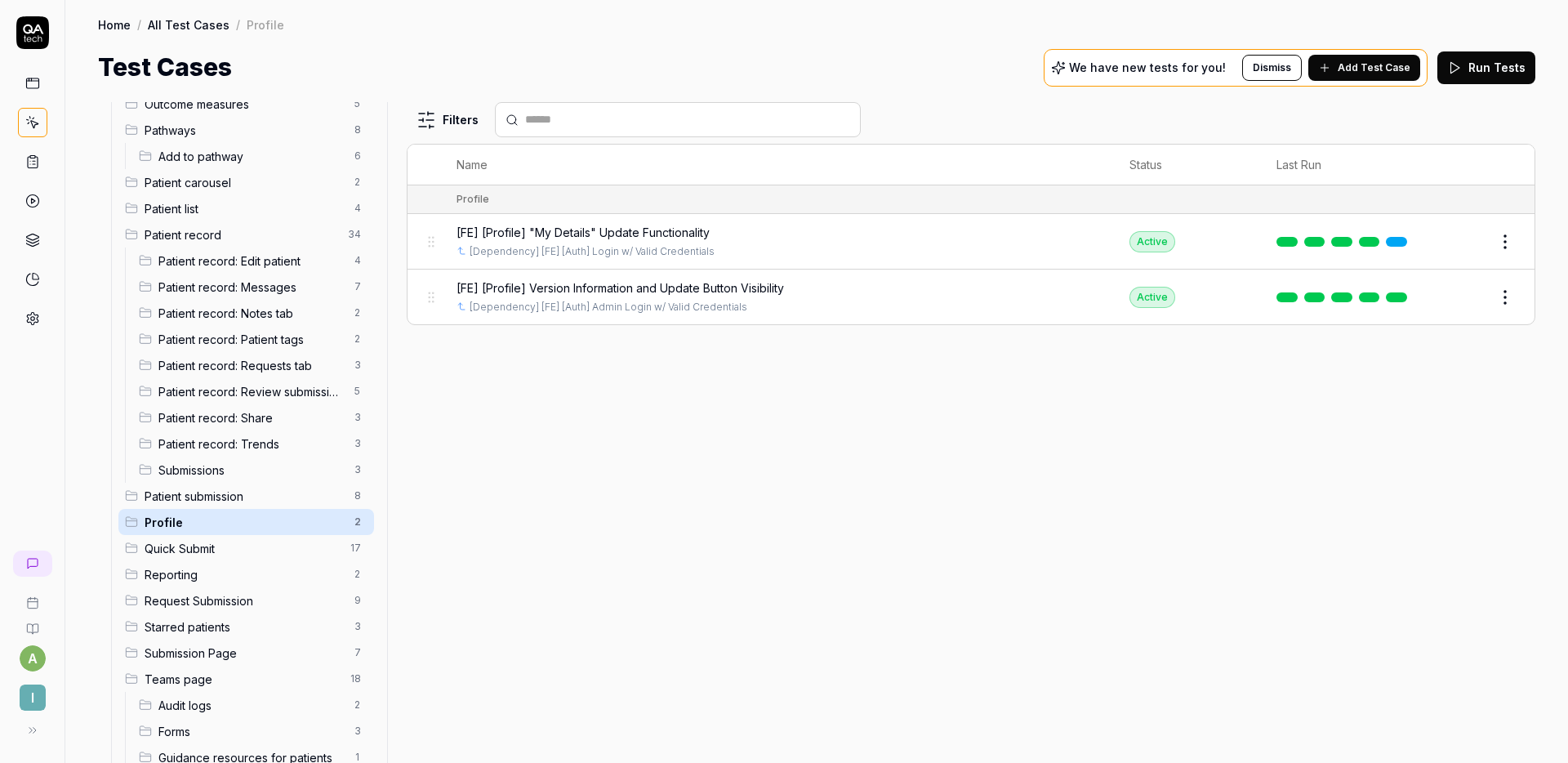
click at [215, 546] on span "Quick Submit" at bounding box center [242, 548] width 196 height 17
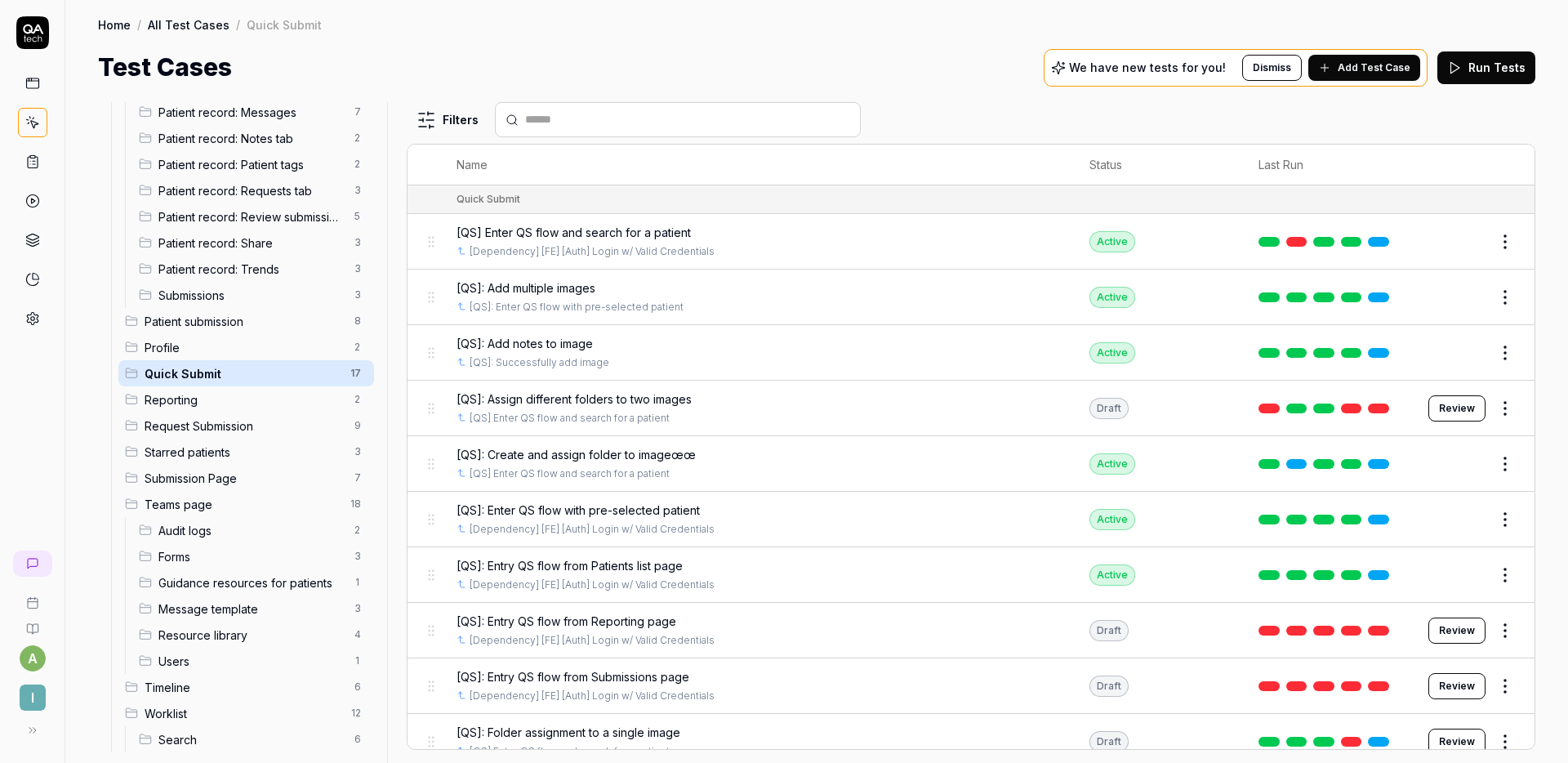
scroll to position [731, 0]
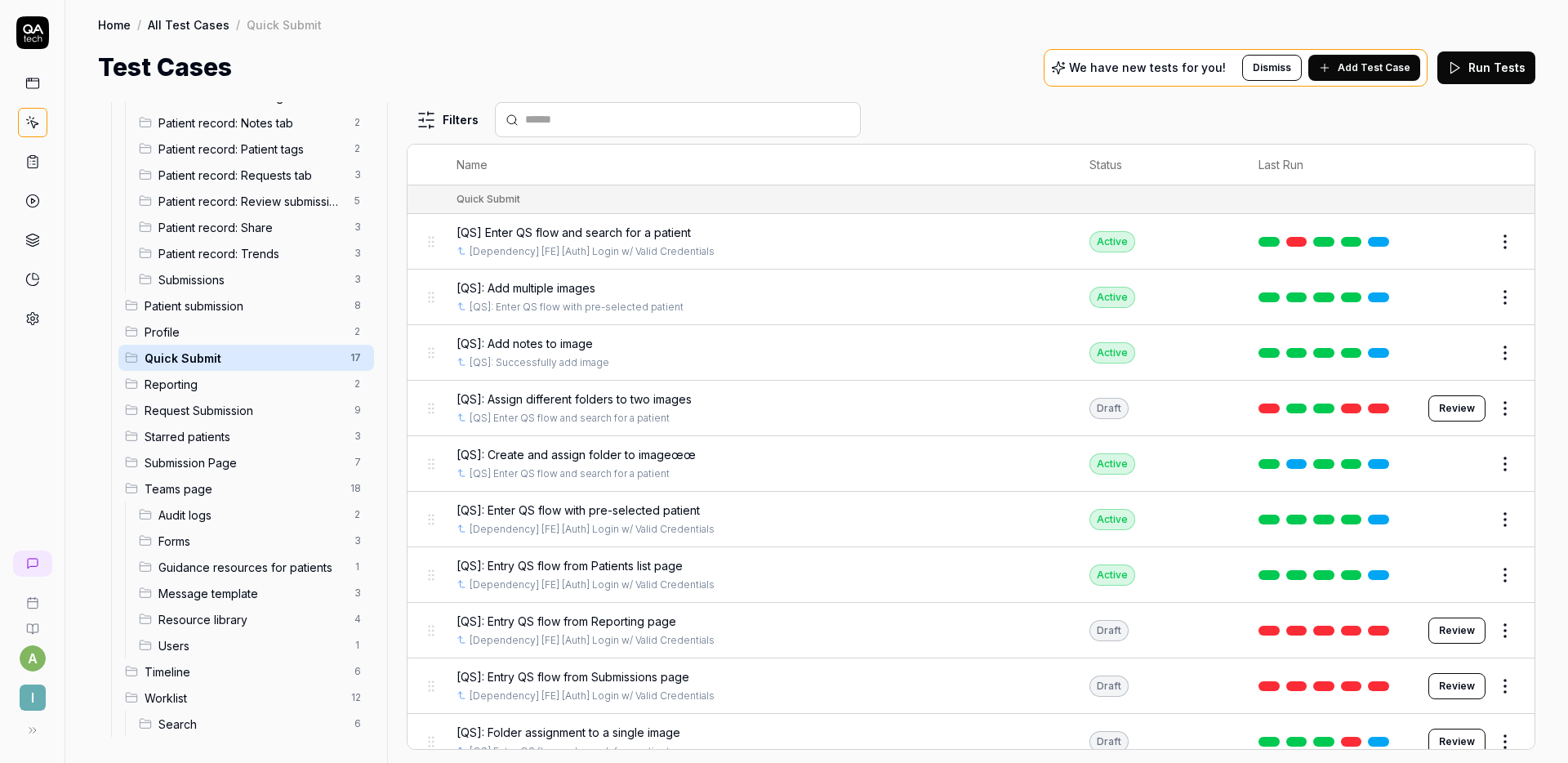
click at [223, 383] on span "Reporting" at bounding box center [244, 385] width 200 height 17
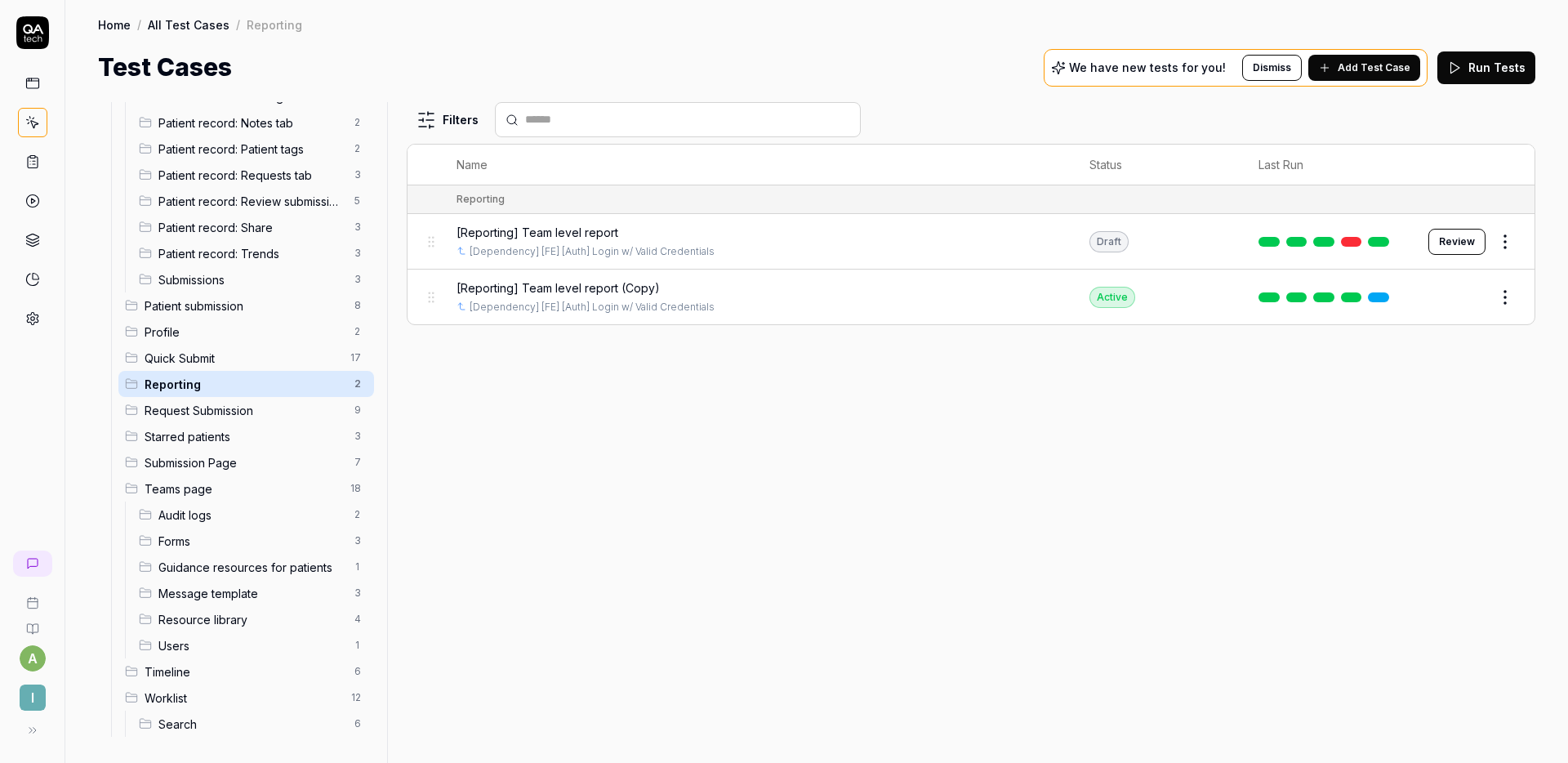
click at [221, 417] on span "Request Submission" at bounding box center [244, 411] width 200 height 17
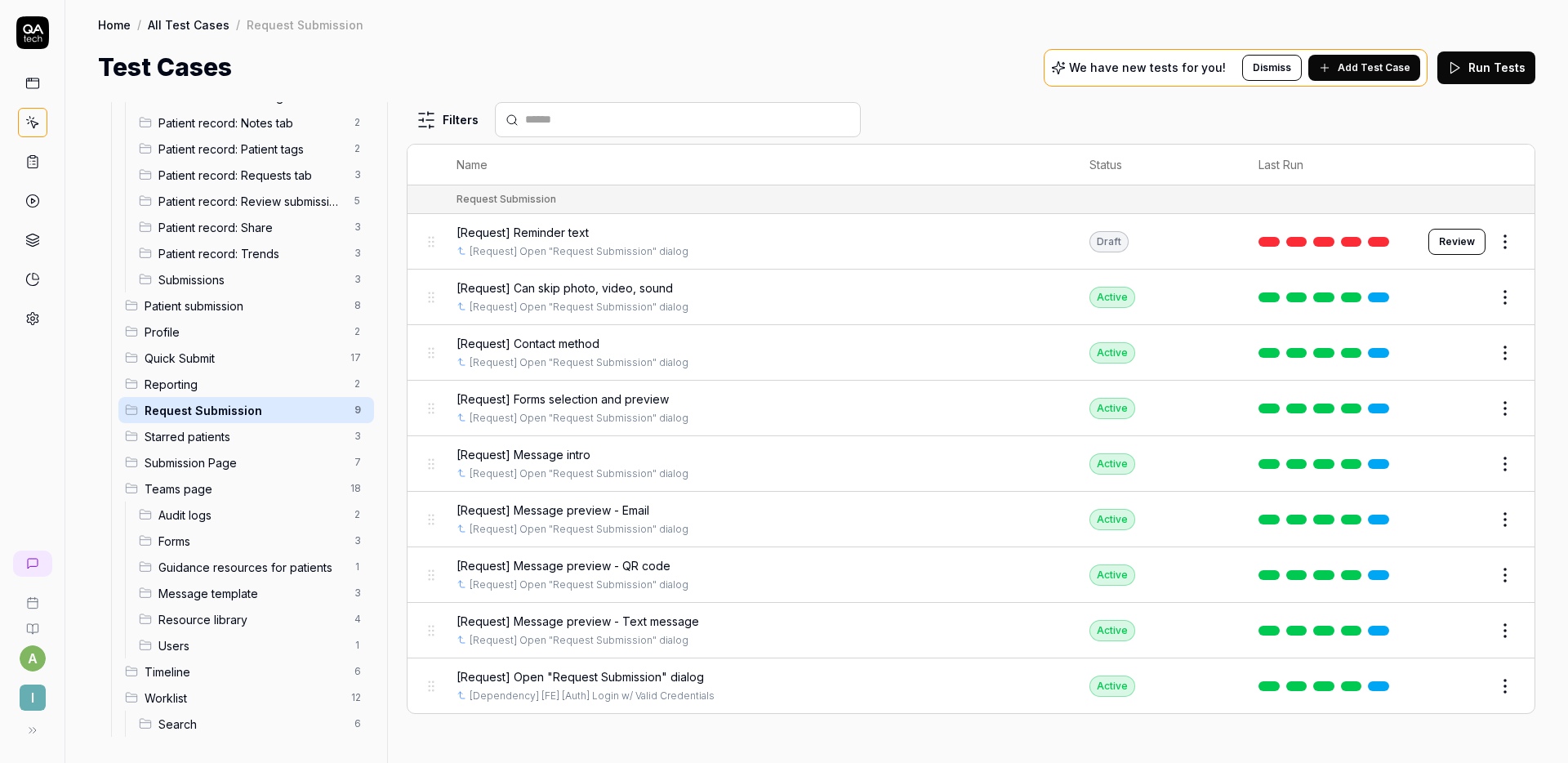
click at [218, 447] on div "Starred patients 3" at bounding box center [246, 436] width 255 height 26
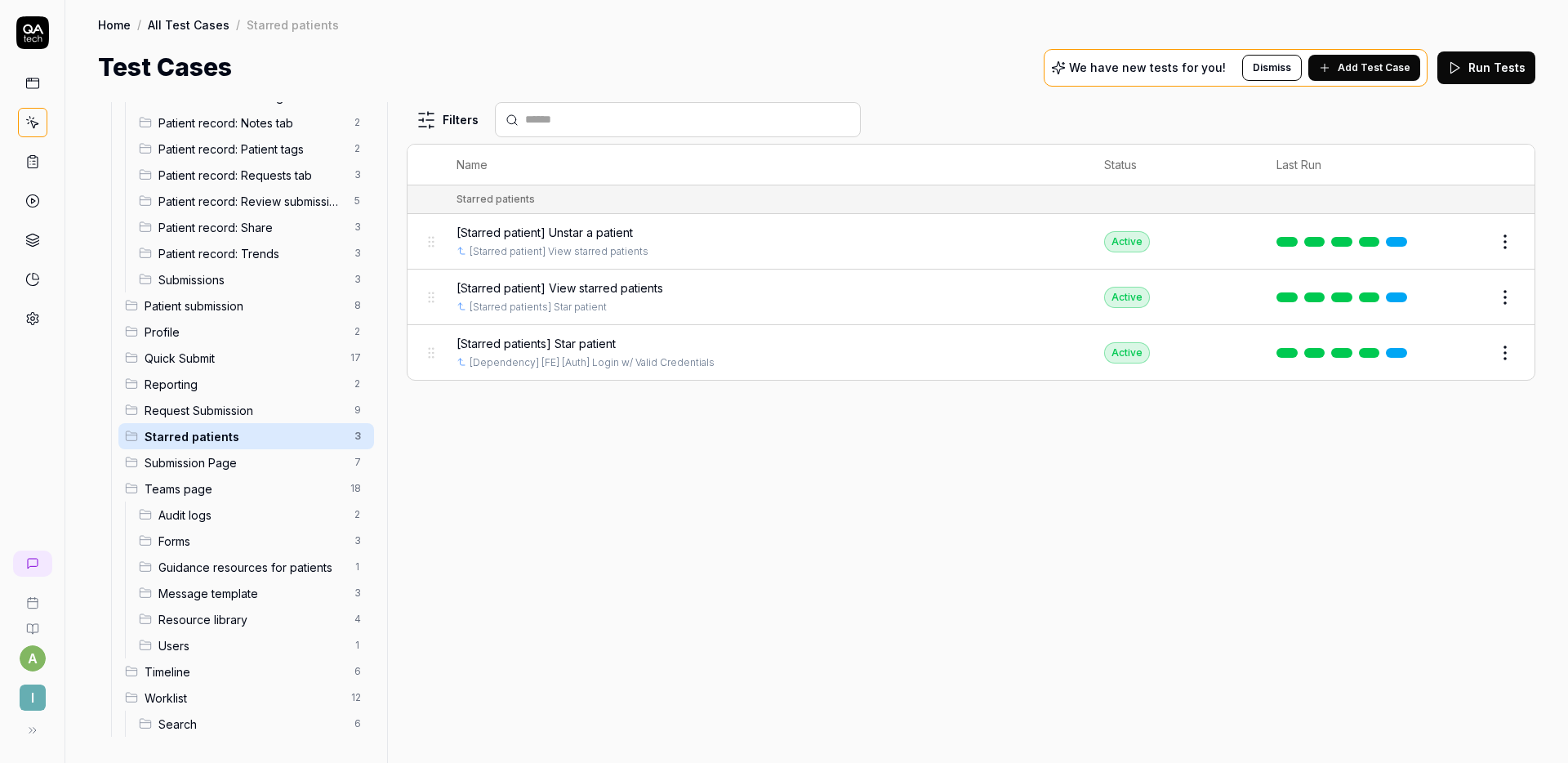
click at [212, 462] on span "Submission Page" at bounding box center [244, 462] width 200 height 17
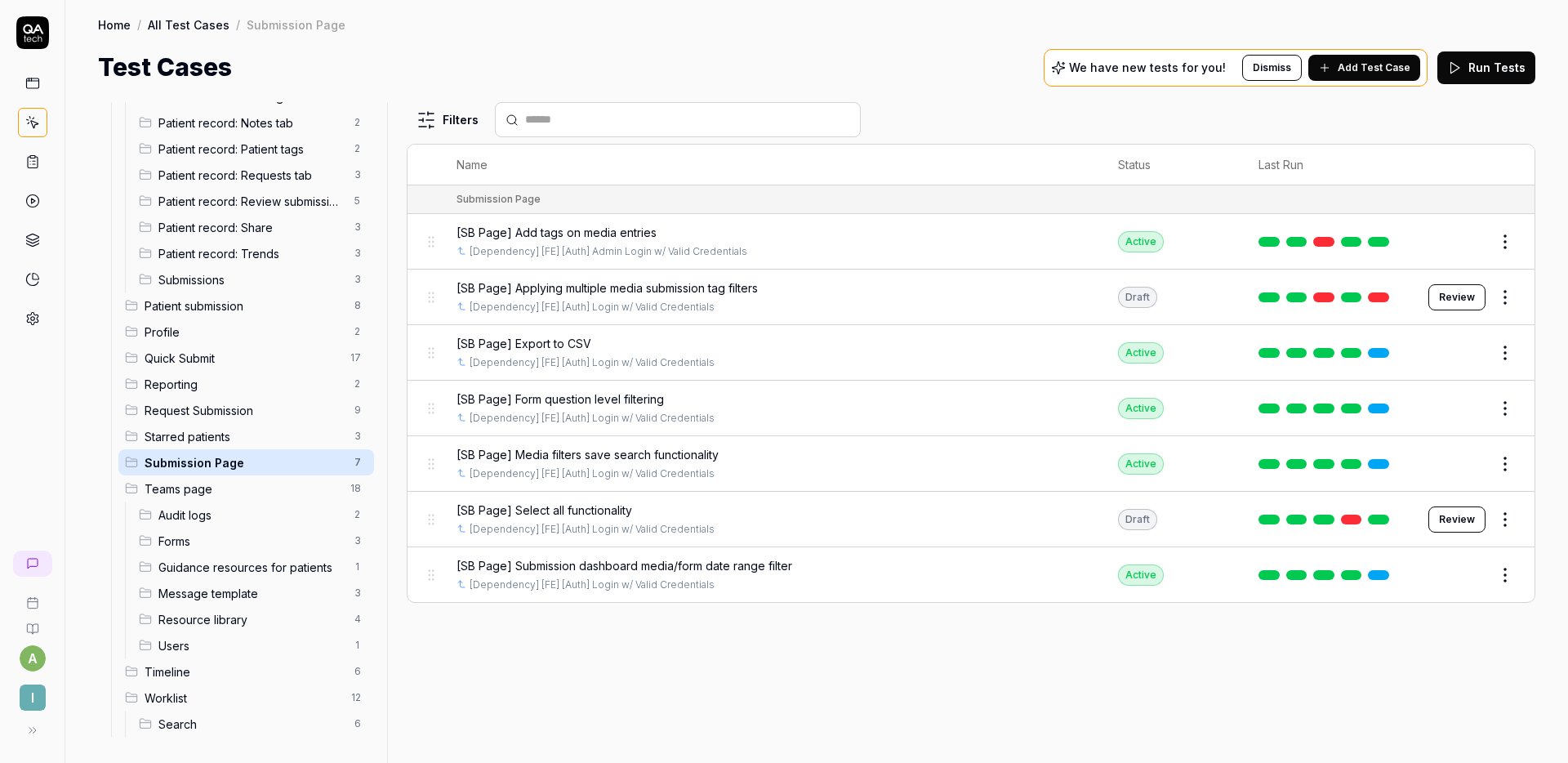
click at [211, 438] on span "Starred patients" at bounding box center [244, 436] width 200 height 17
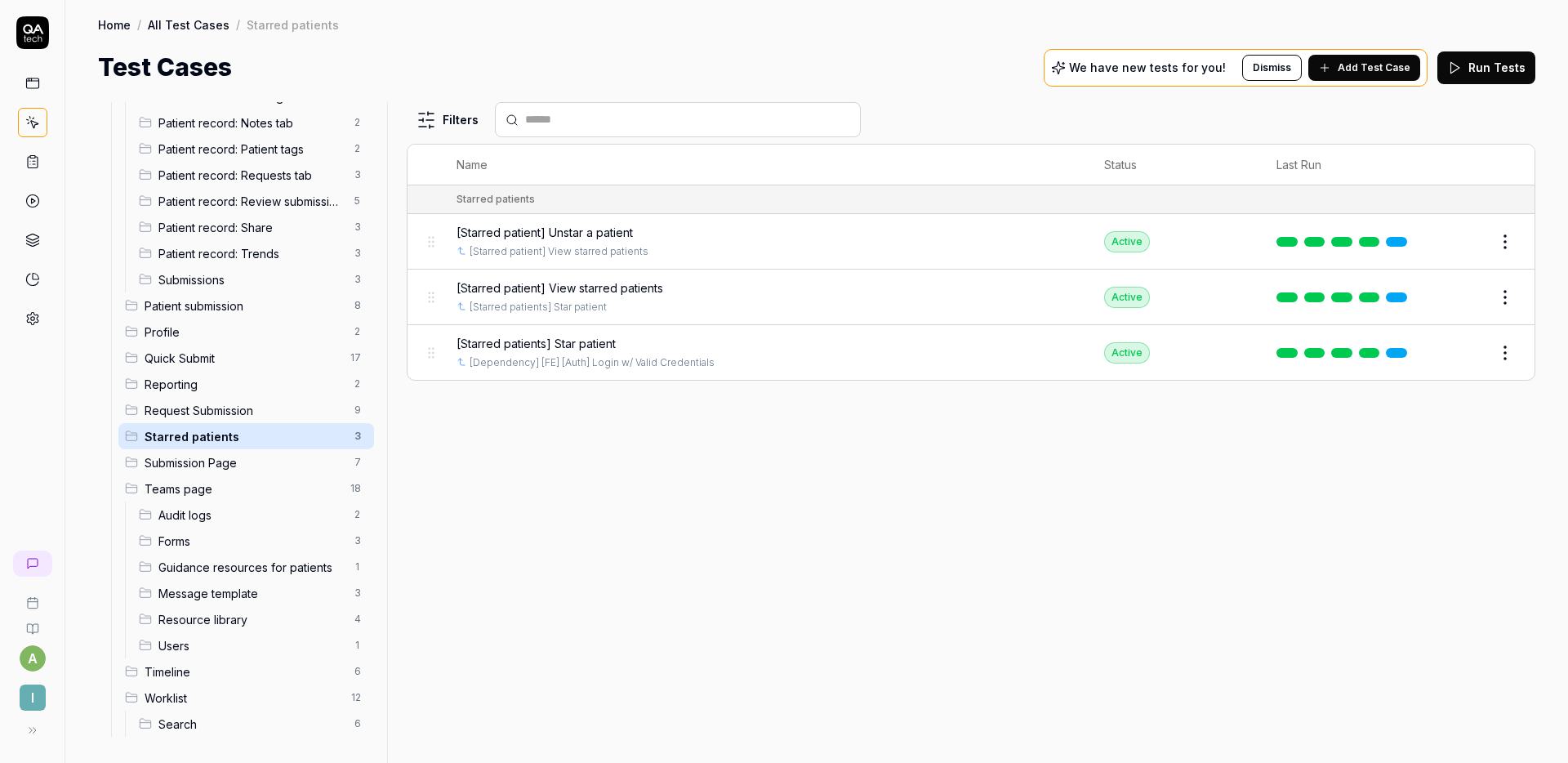
click at [1123, 415] on div "Filters Name Status Last Run Starred patients [Starred patient] Unstar a patien…" at bounding box center [971, 432] width 1128 height 661
click at [1034, 301] on div "[Starred patients] Star patient" at bounding box center [764, 307] width 615 height 15
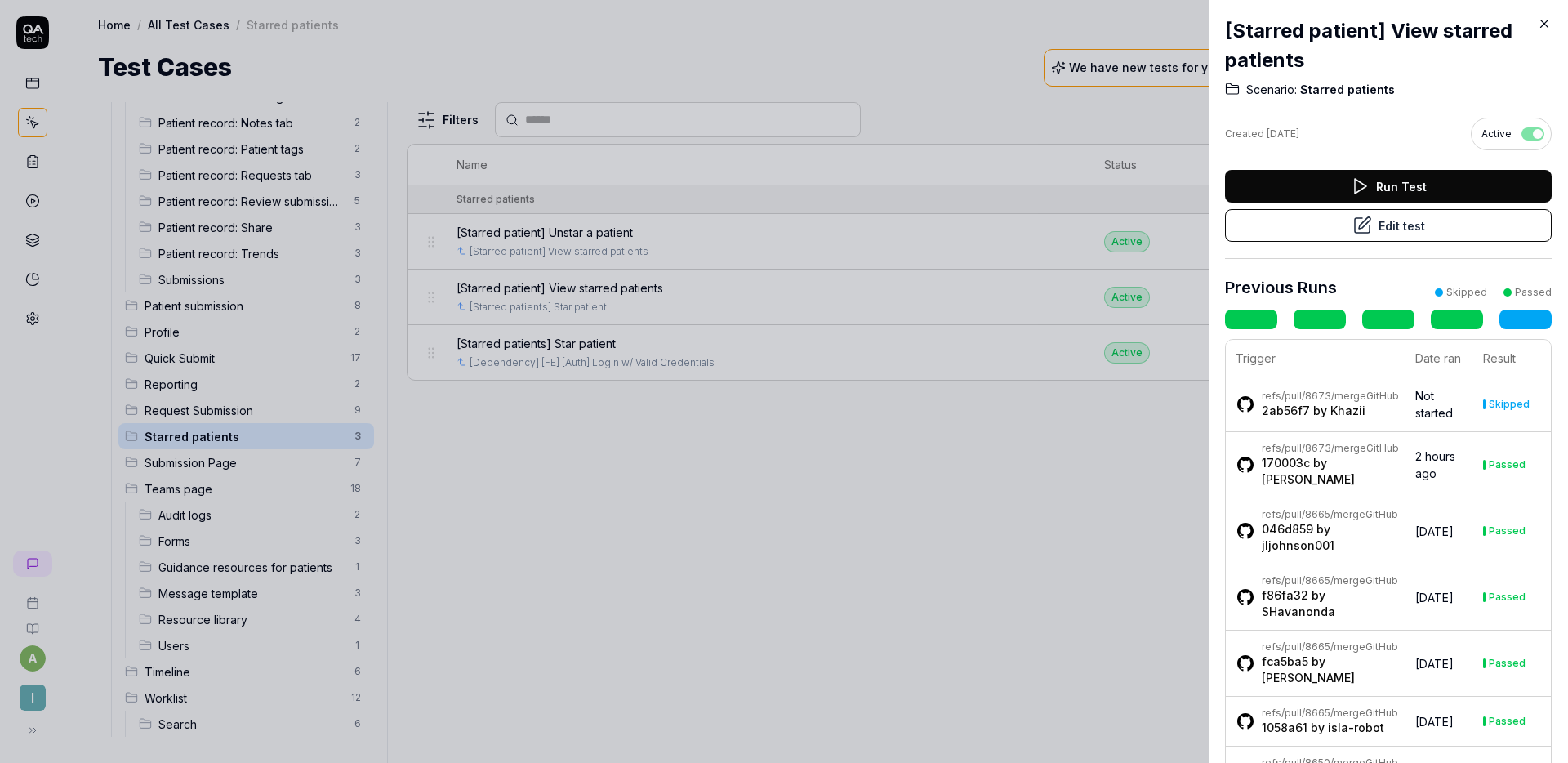
click at [1377, 227] on button "Edit test" at bounding box center [1388, 225] width 326 height 33
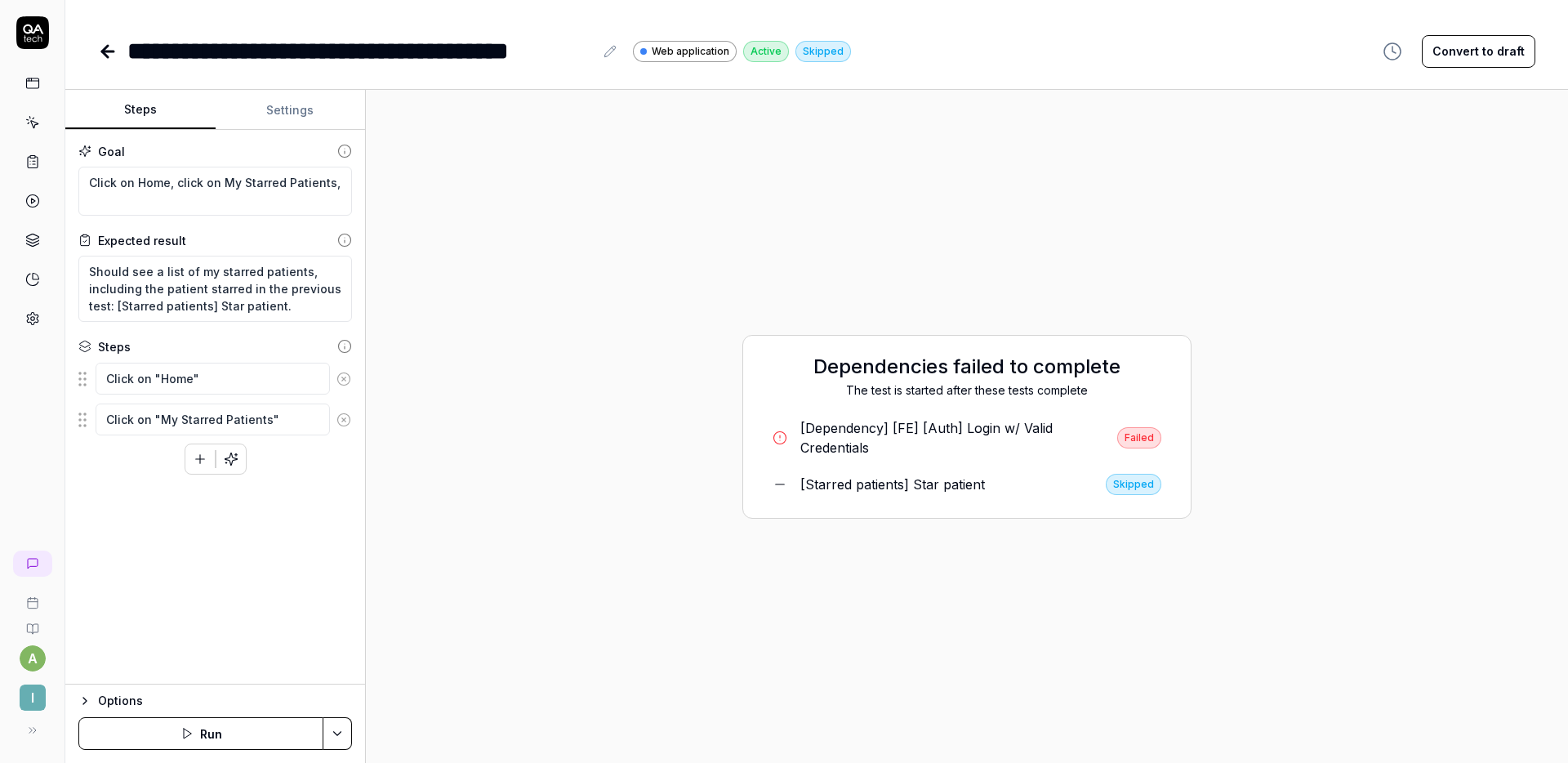
click at [221, 731] on button "Run" at bounding box center [201, 734] width 245 height 33
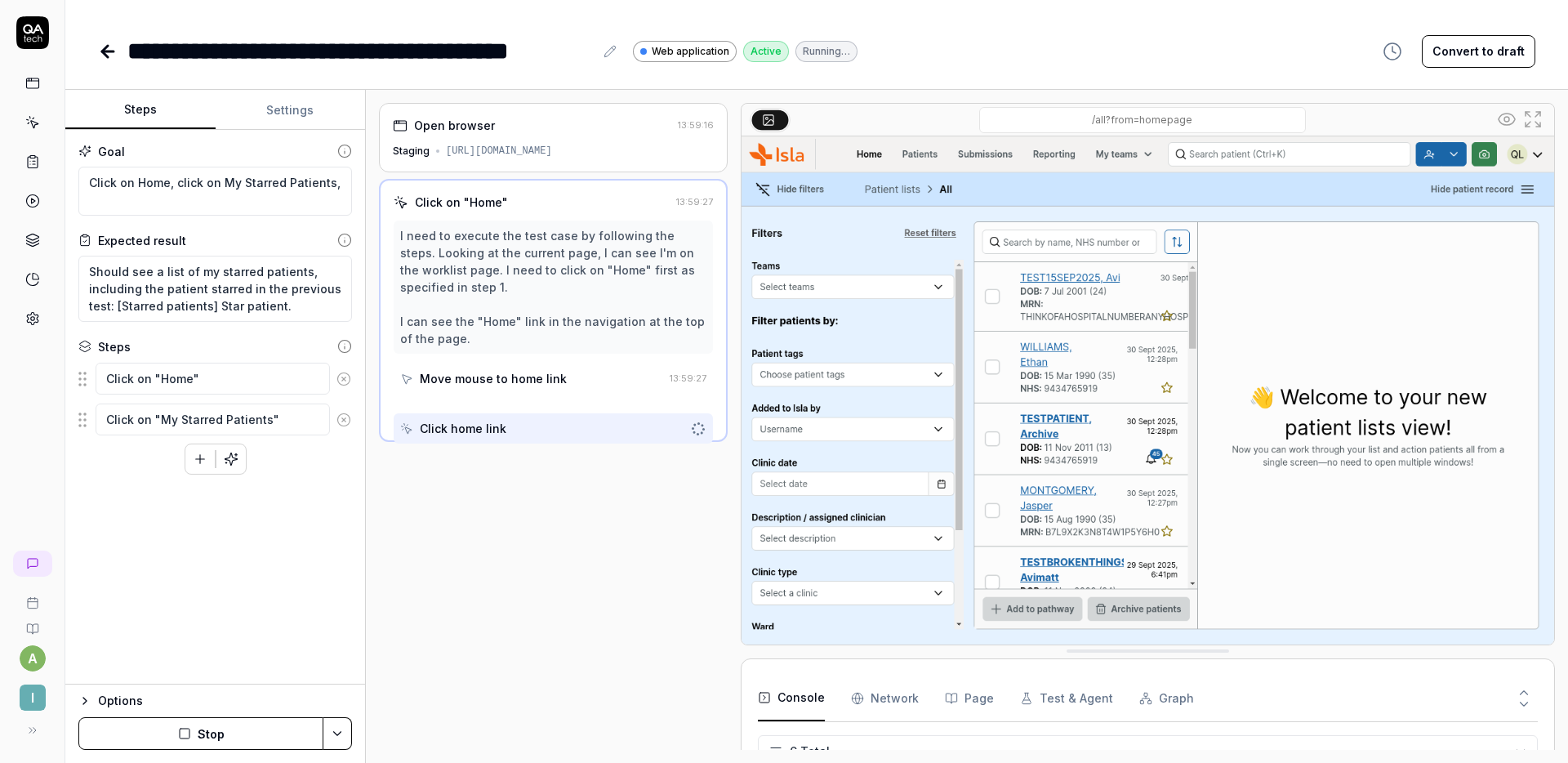
scroll to position [94, 0]
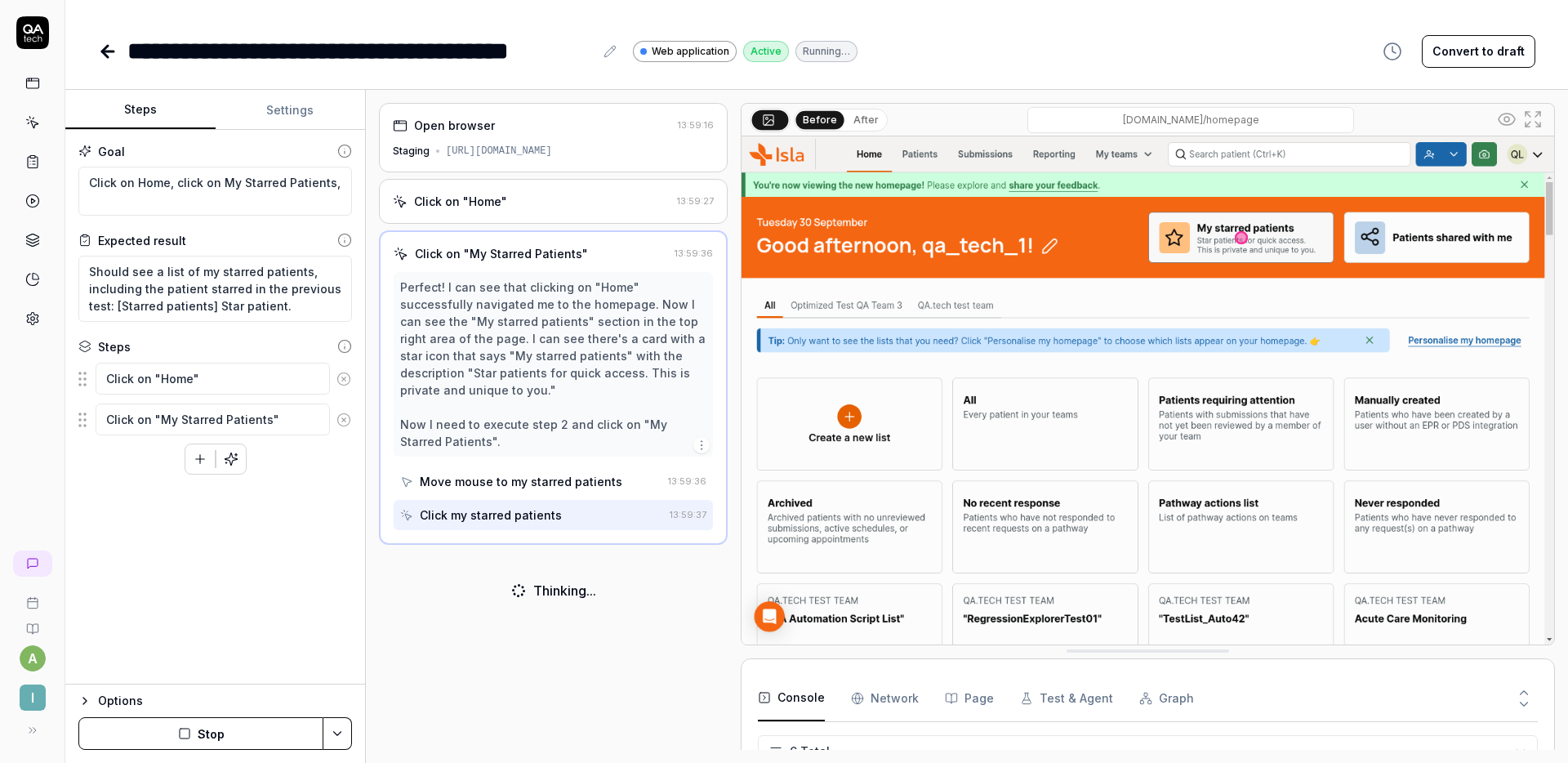
type textarea "*"
click at [287, 113] on button "Settings" at bounding box center [291, 110] width 151 height 39
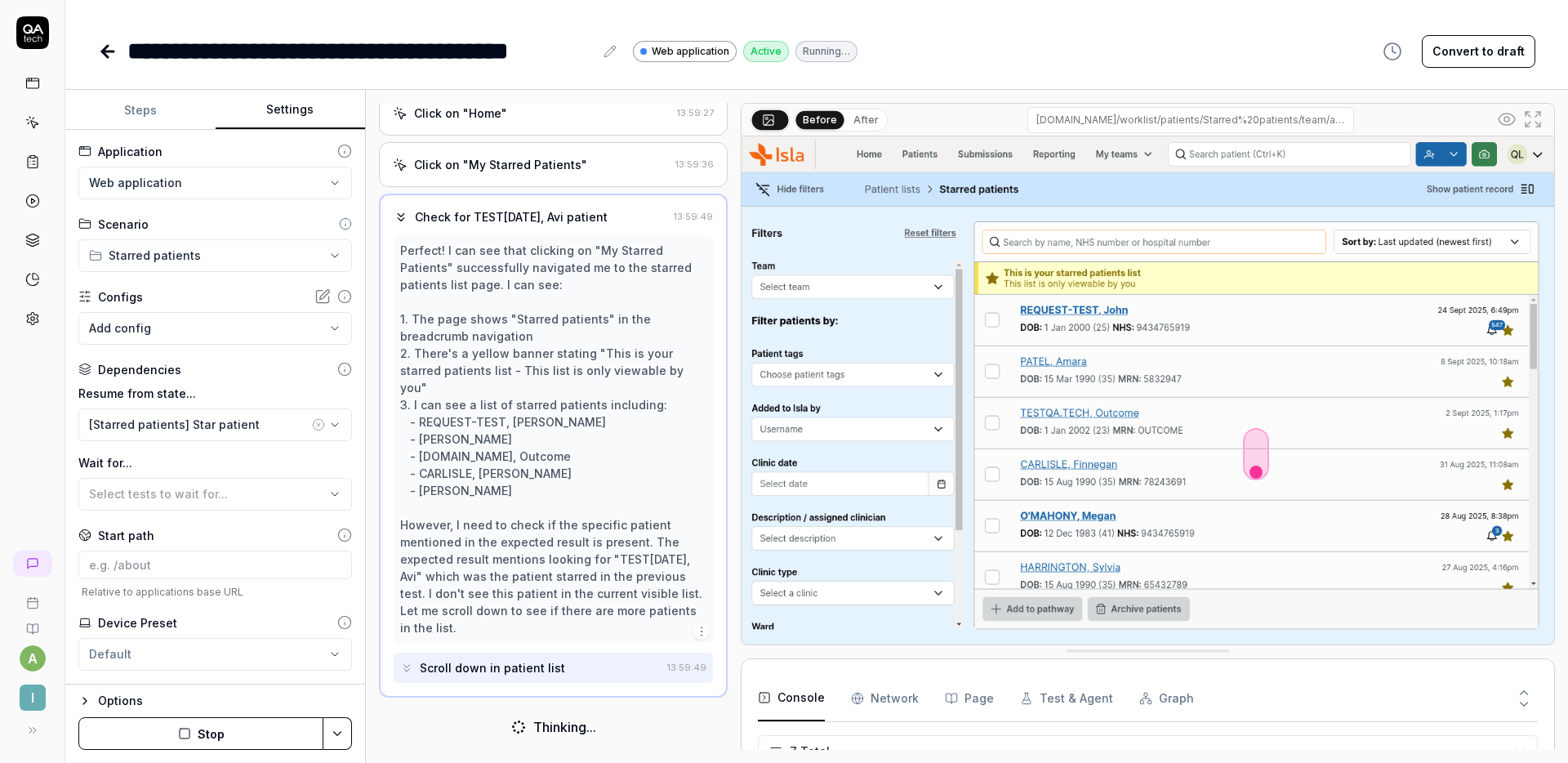
scroll to position [0, 0]
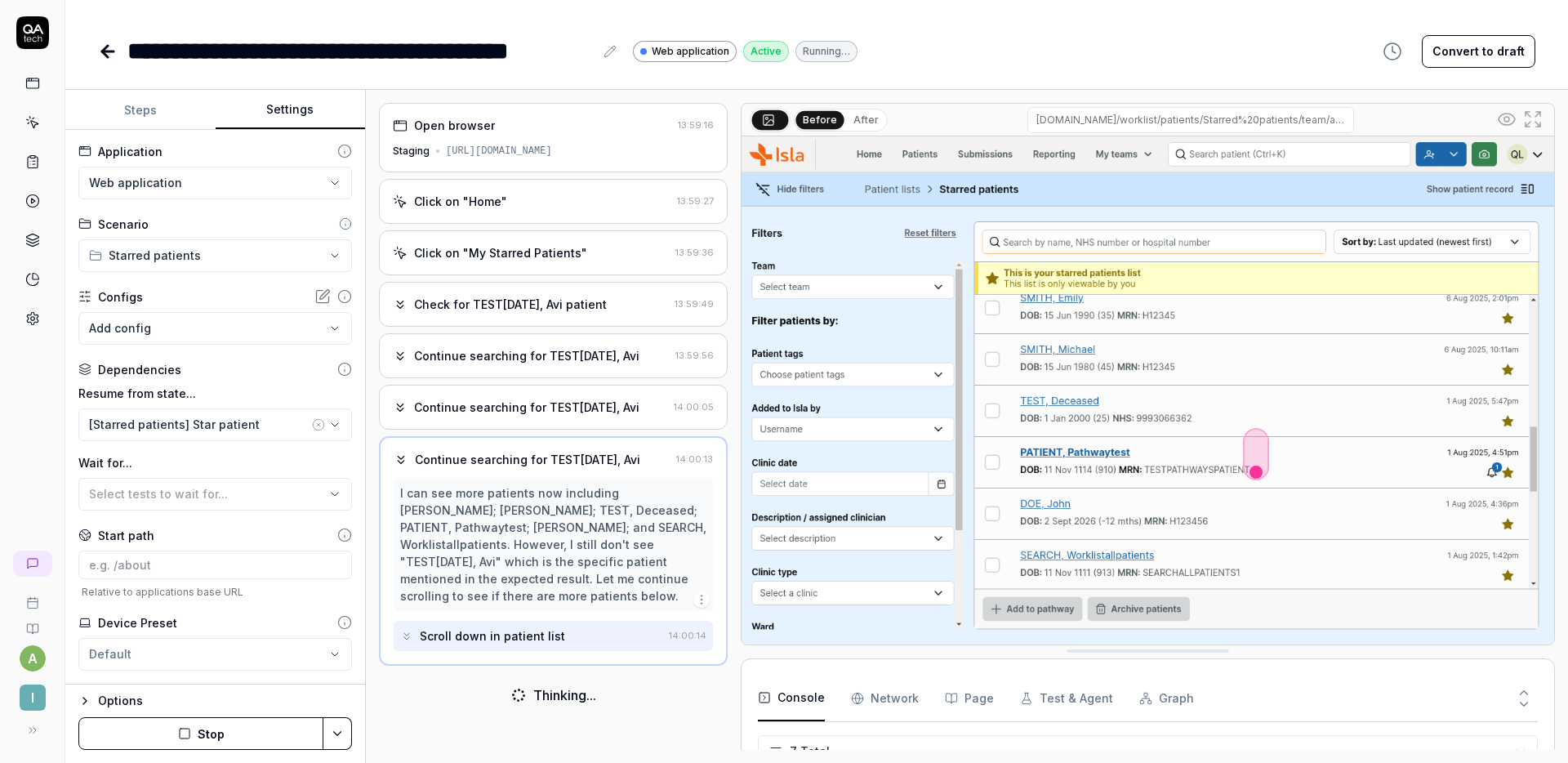
click at [1036, 107] on input "staging.nhs.isla.health/worklist/patients/Starred%20patients/team/all?from=home…" at bounding box center [1191, 120] width 326 height 26
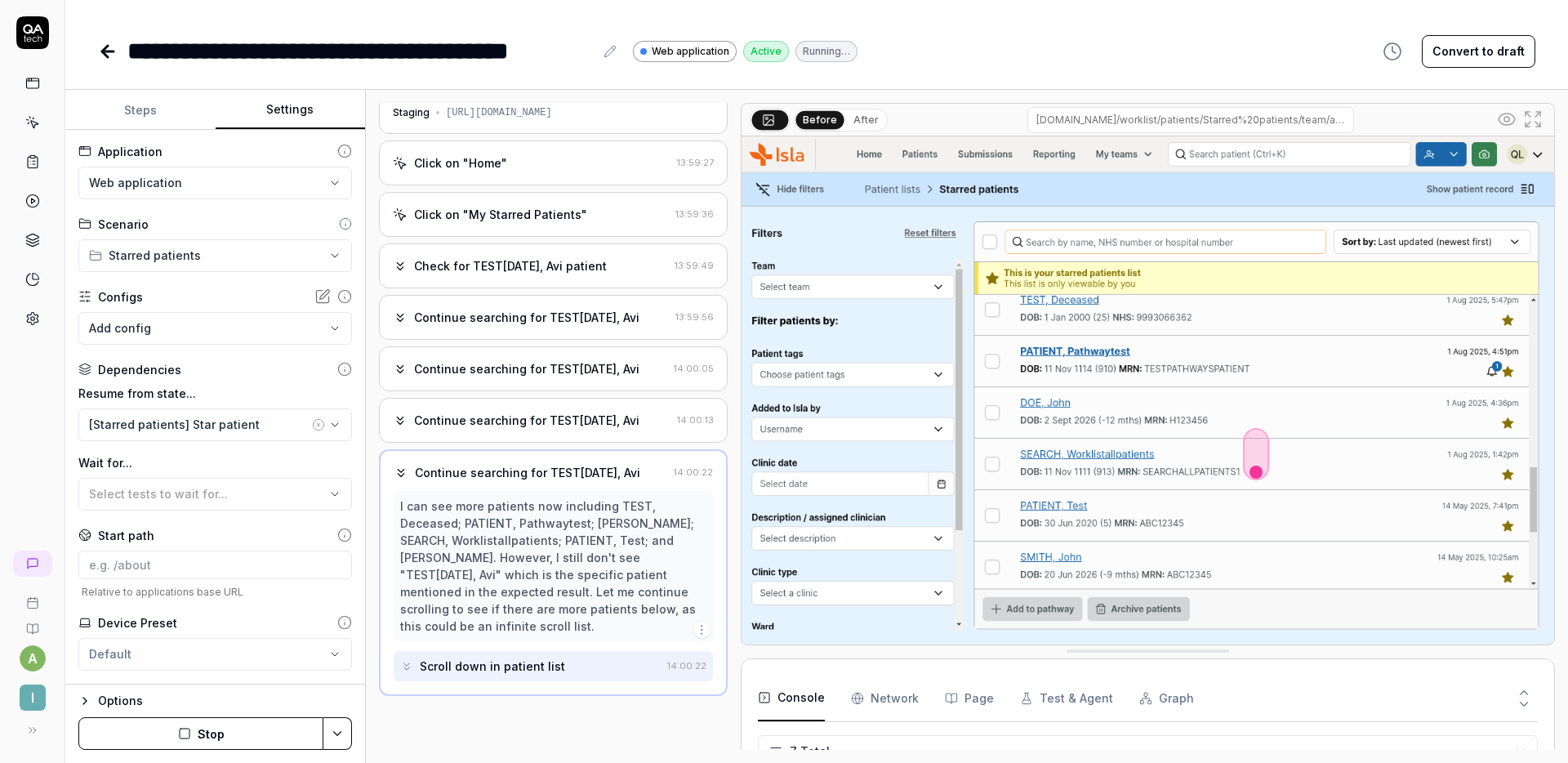
scroll to position [36, 0]
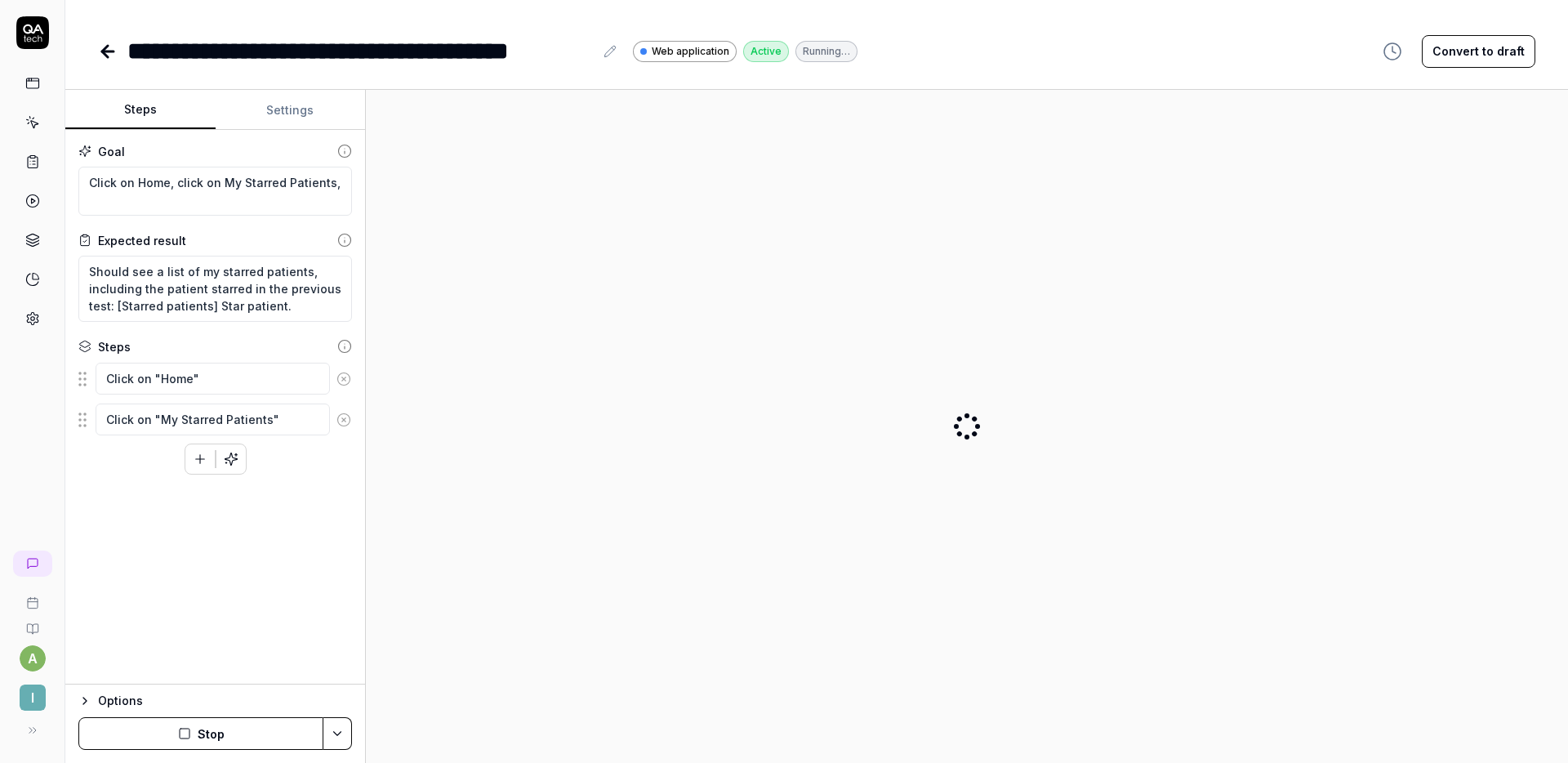
click at [113, 48] on icon at bounding box center [107, 51] width 20 height 20
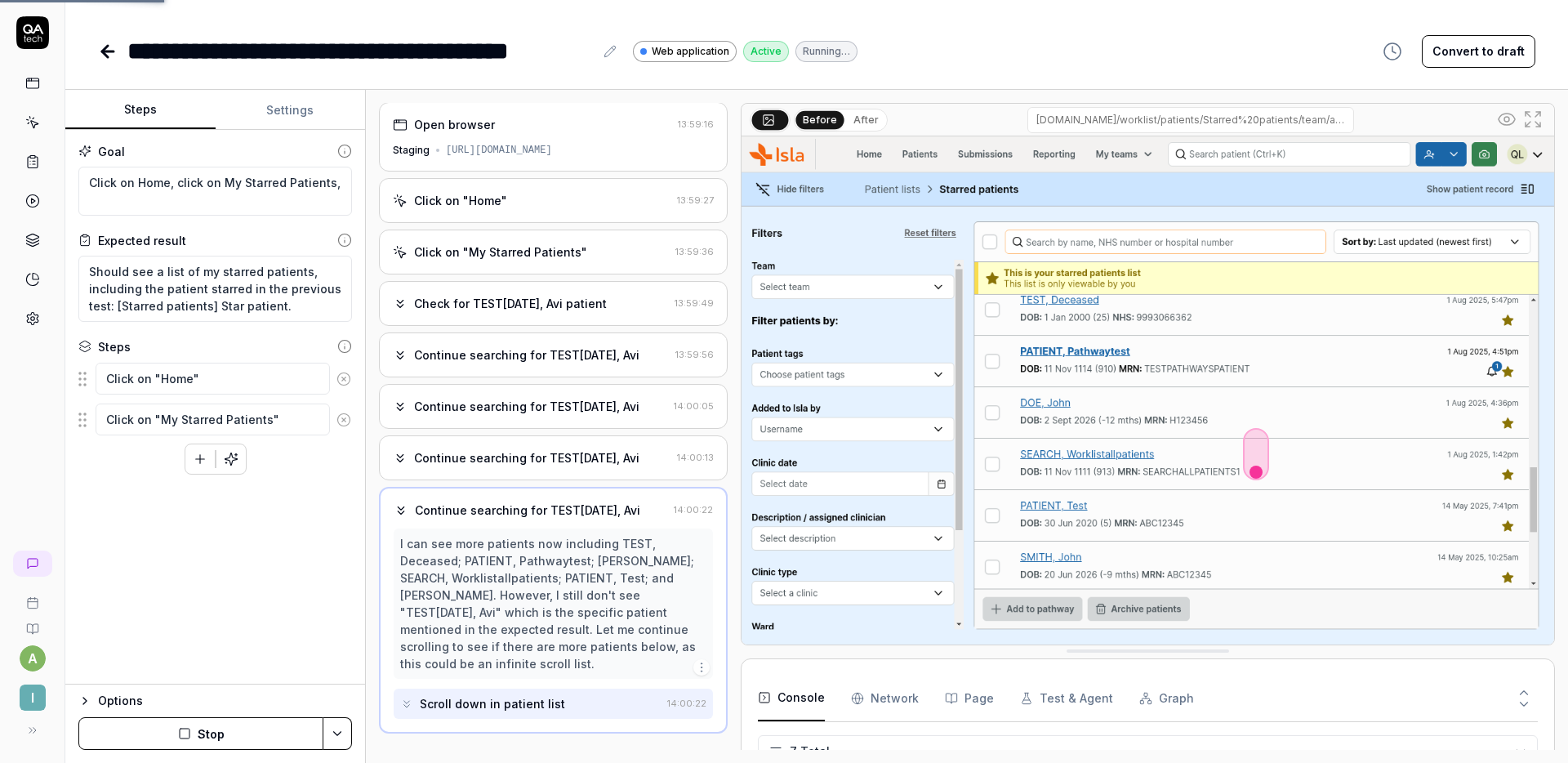
scroll to position [139, 0]
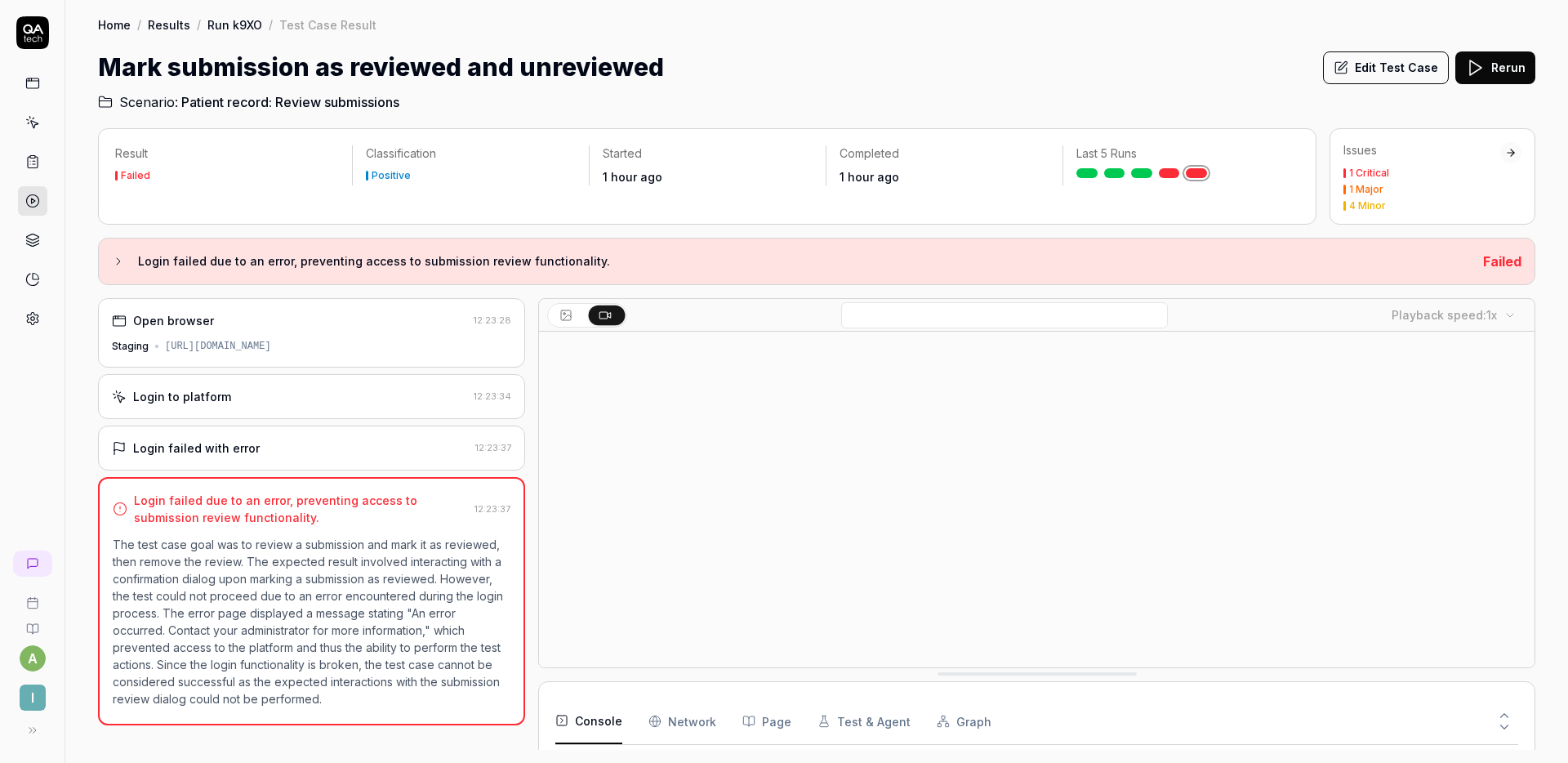
click at [1371, 65] on button "Edit Test Case" at bounding box center [1385, 68] width 126 height 33
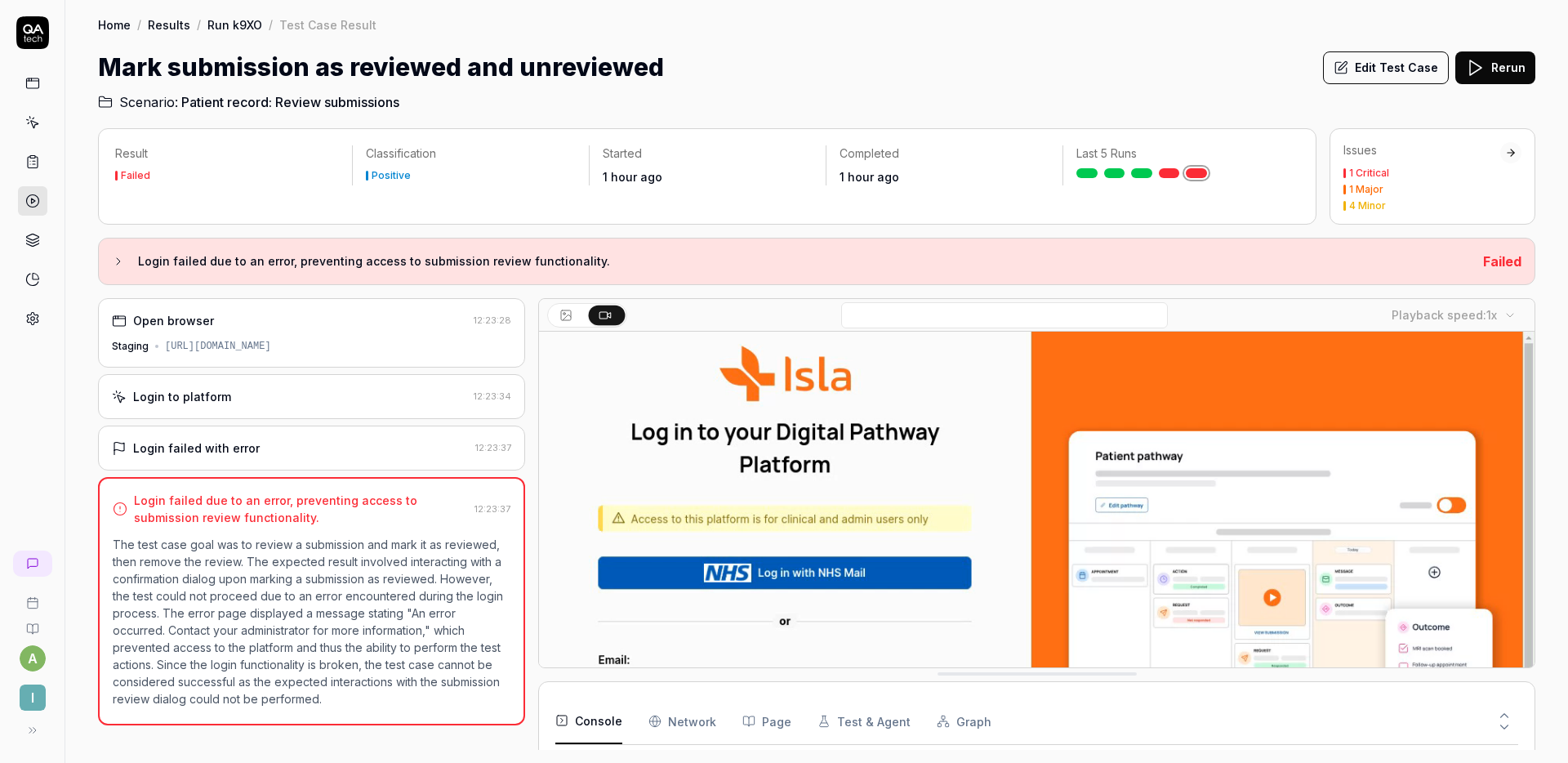
scroll to position [121, 0]
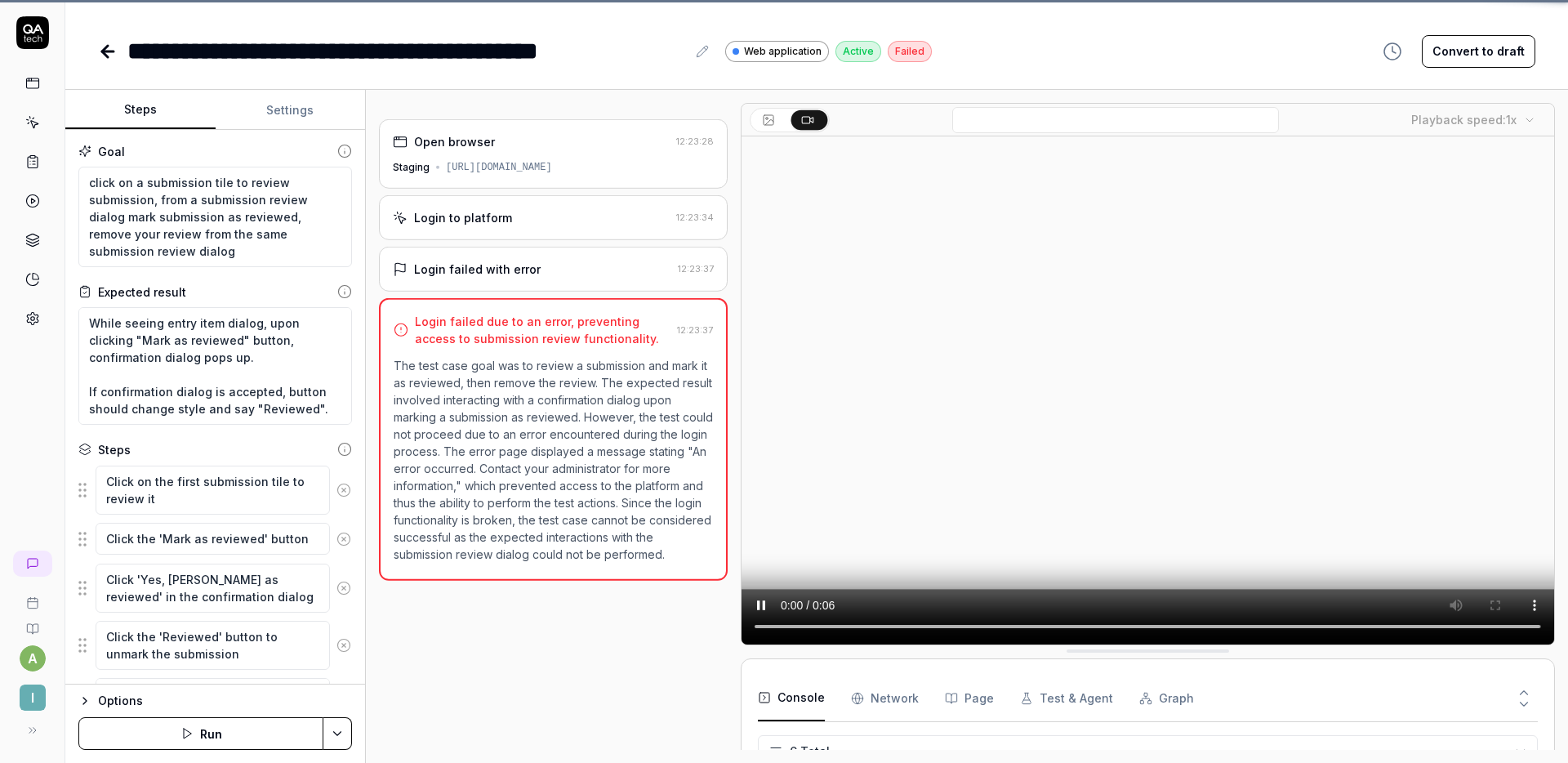
scroll to position [121, 0]
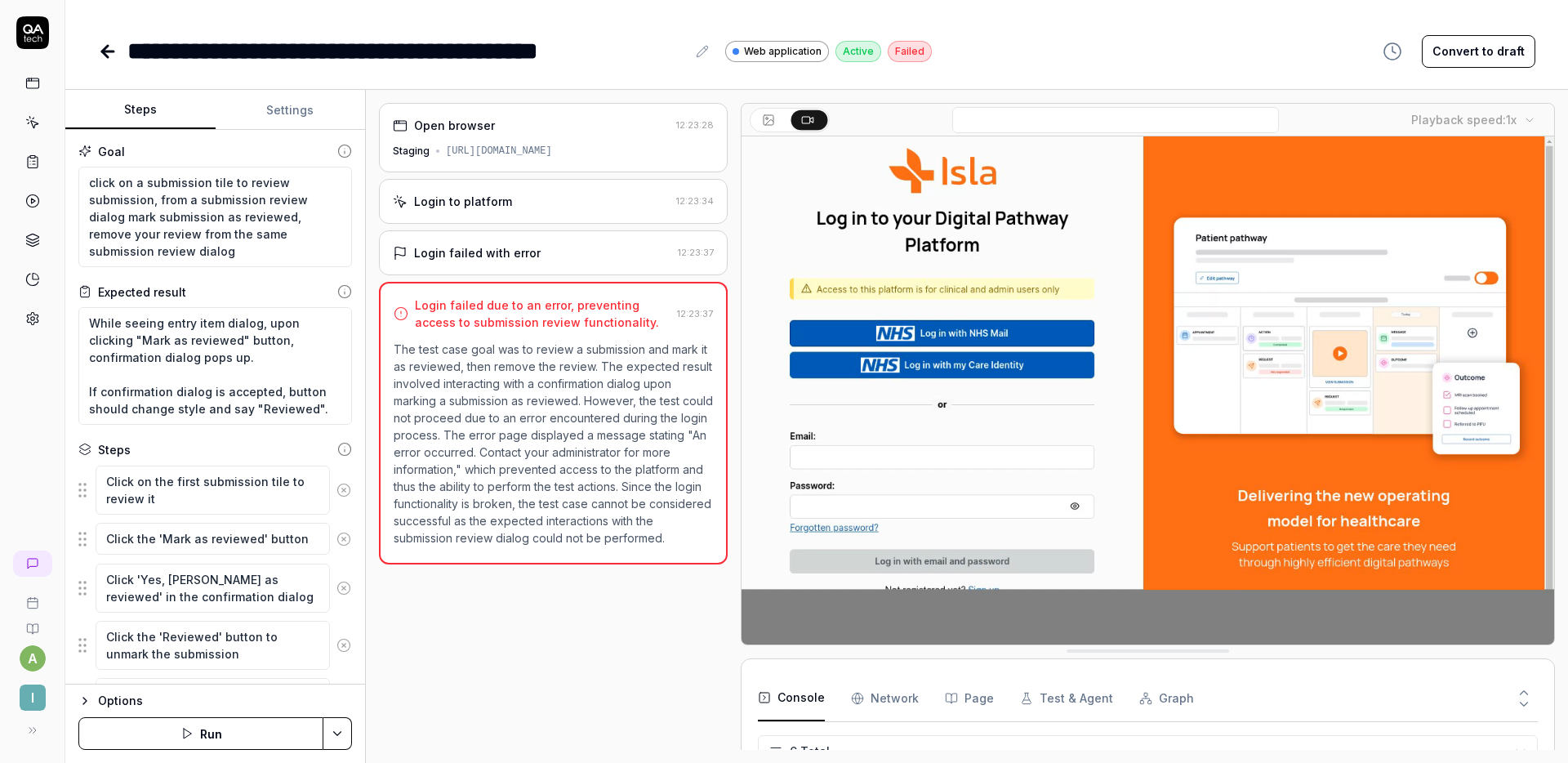
click at [978, 24] on div "**********" at bounding box center [816, 35] width 1502 height 69
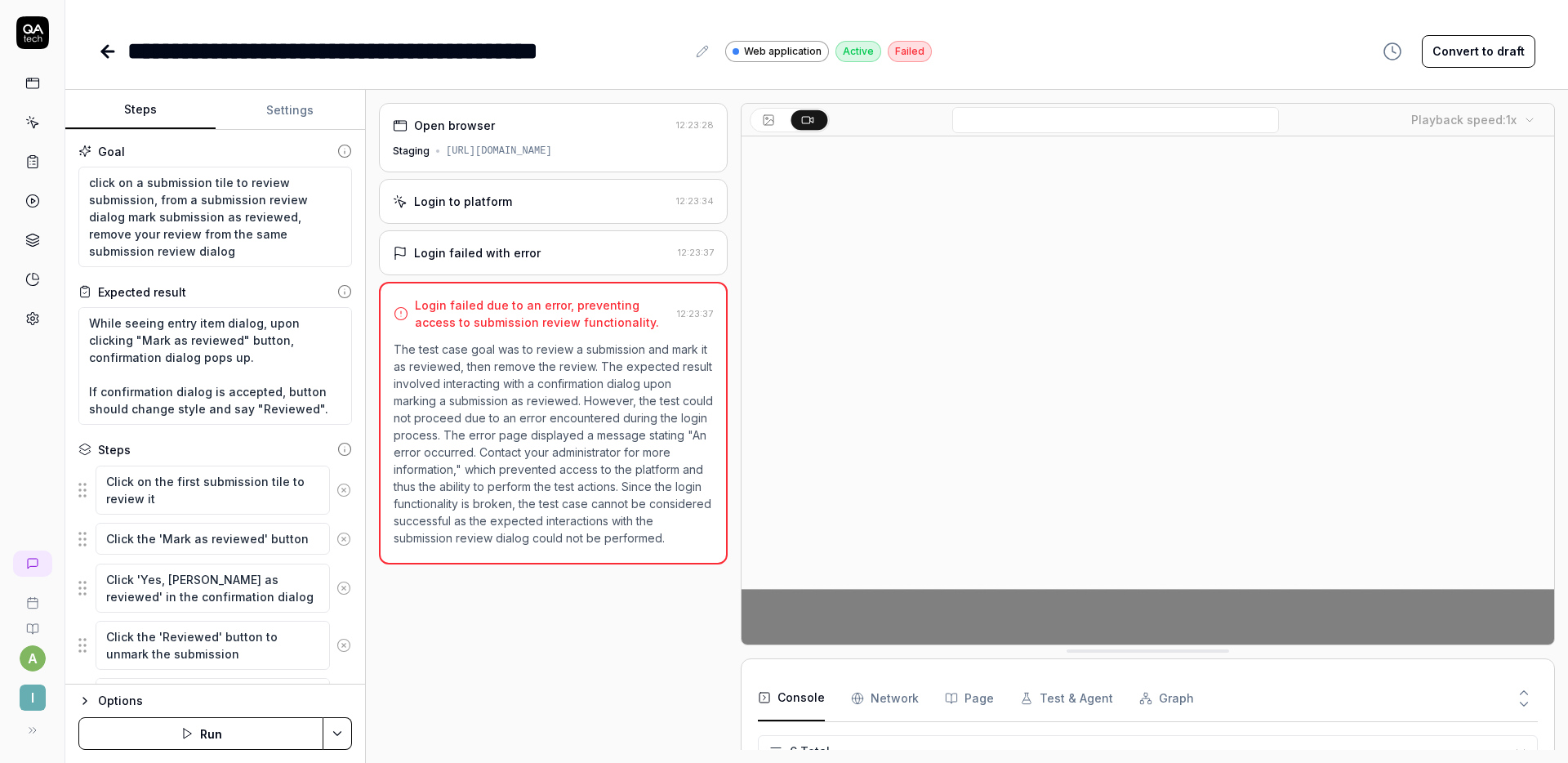
click at [241, 740] on button "Run" at bounding box center [201, 734] width 245 height 33
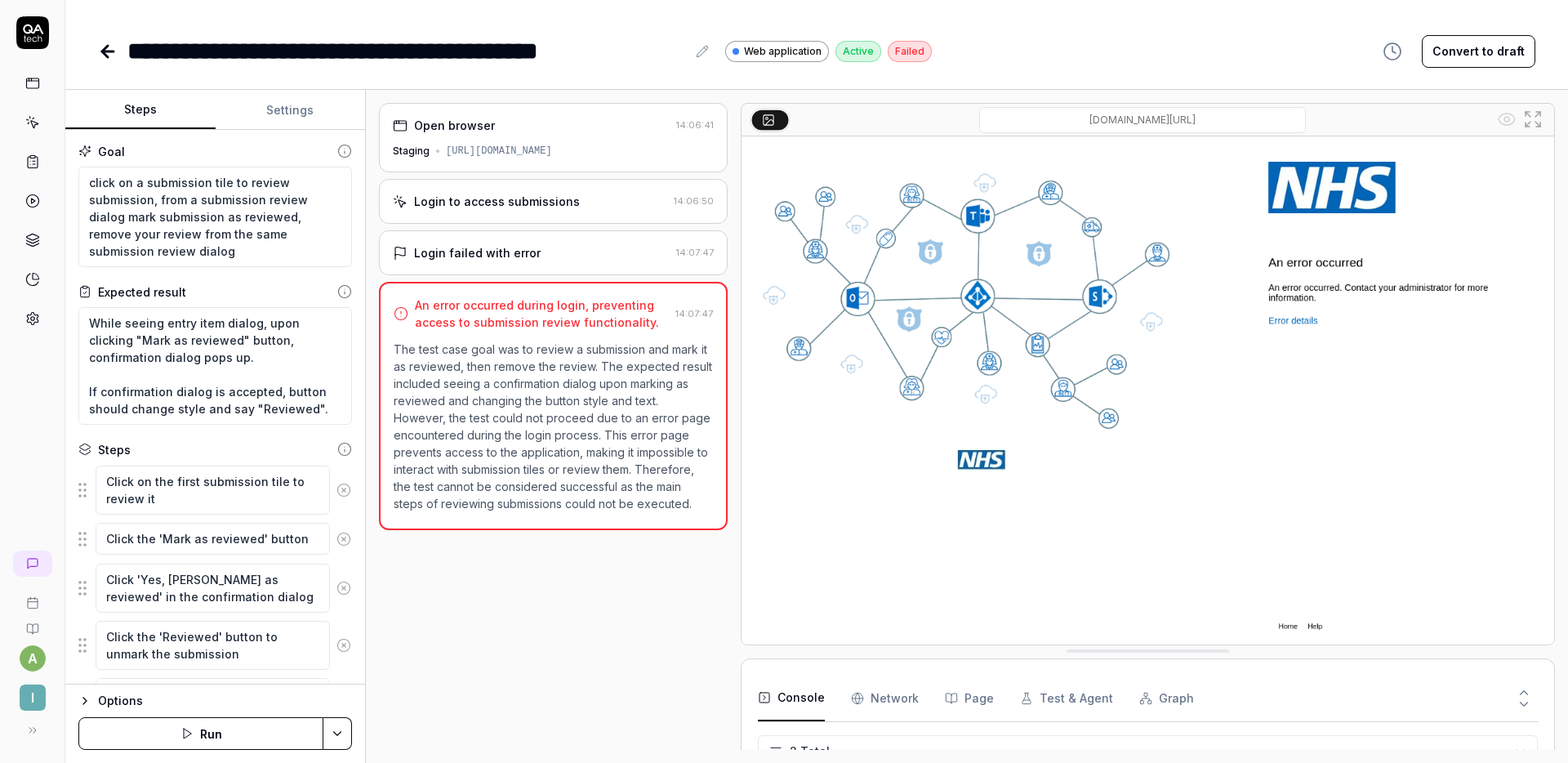
type textarea "*"
click at [600, 633] on div "Open browser 14:06:41 Staging [URL][DOMAIN_NAME] Login to access submissions 14…" at bounding box center [553, 426] width 349 height 647
